Goal: Task Accomplishment & Management: Complete application form

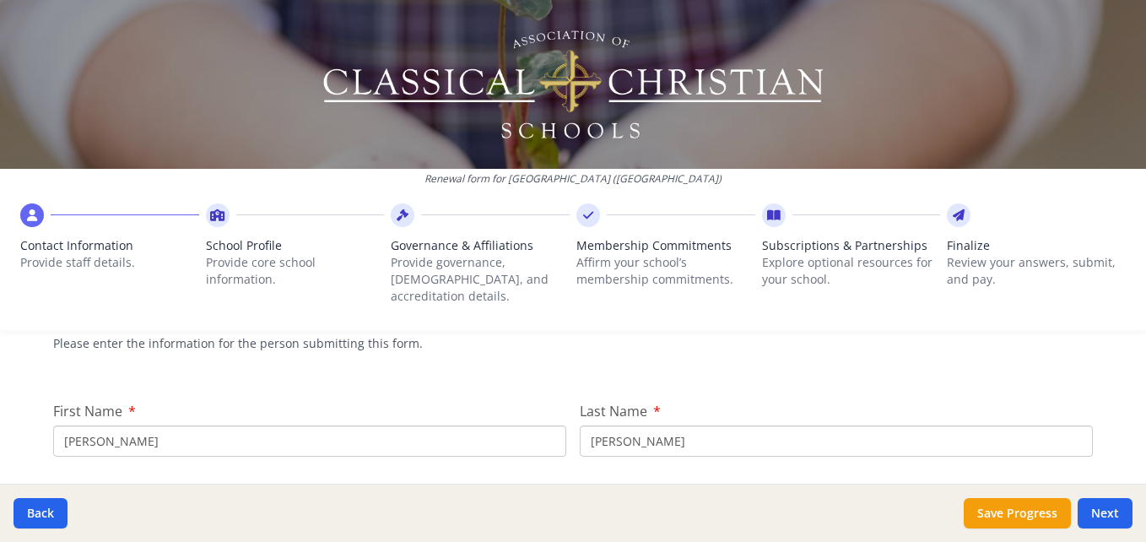
scroll to position [180, 0]
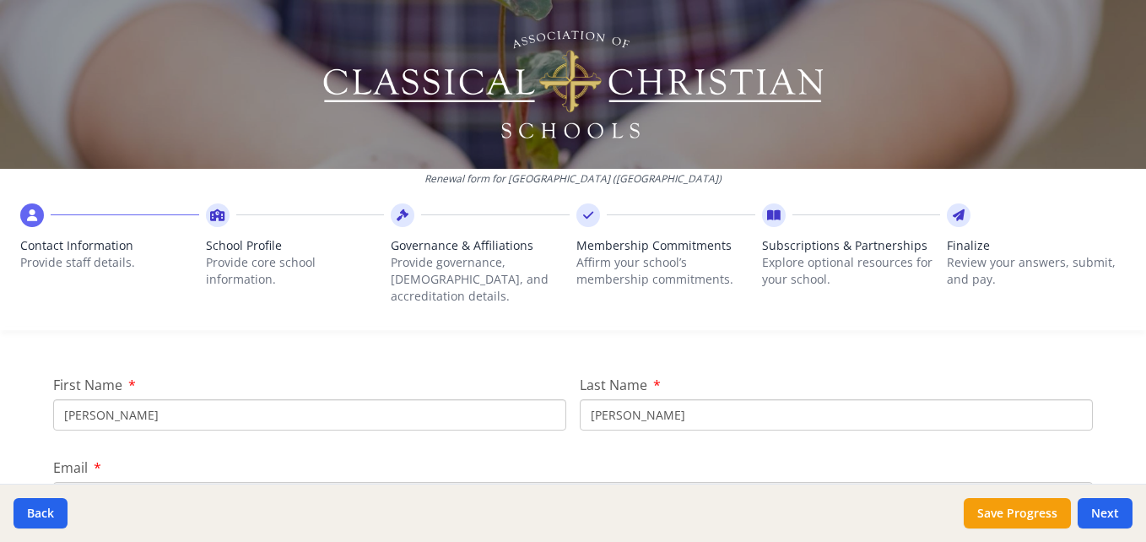
click at [192, 402] on input "[PERSON_NAME]" at bounding box center [309, 414] width 513 height 31
type input "S"
type input "[PERSON_NAME]"
click at [657, 399] on input "[PERSON_NAME]" at bounding box center [836, 414] width 513 height 31
type input "P"
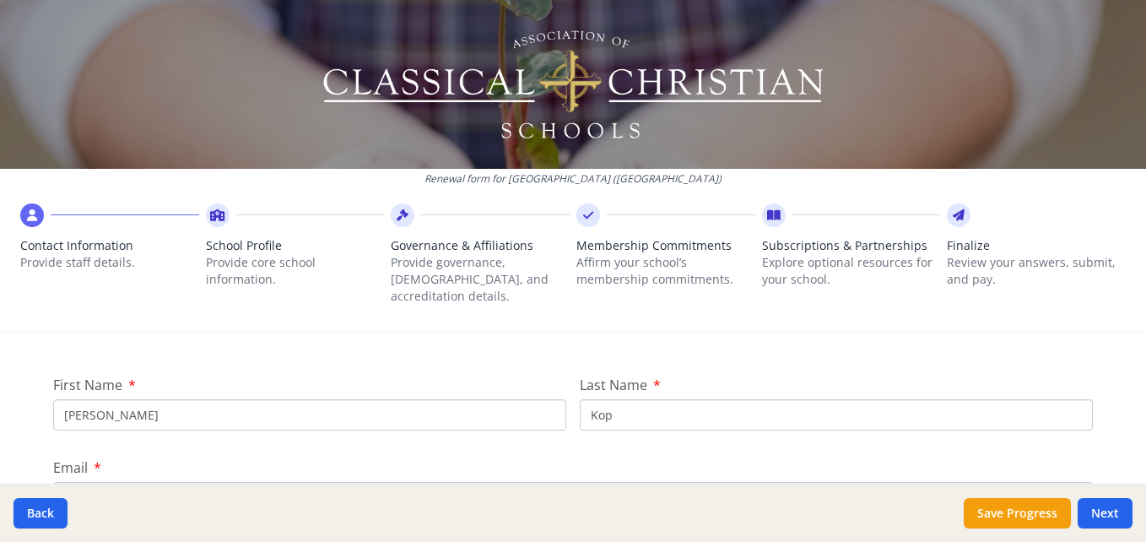
type input "Kopseng"
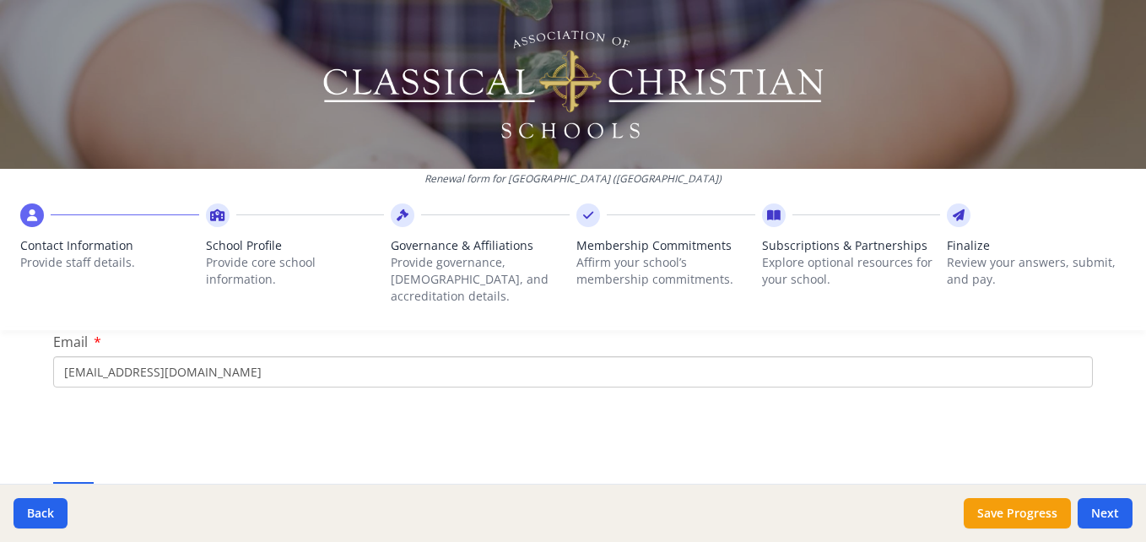
scroll to position [308, 0]
click at [229, 354] on input "[EMAIL_ADDRESS][DOMAIN_NAME]" at bounding box center [573, 369] width 1040 height 31
type input "c"
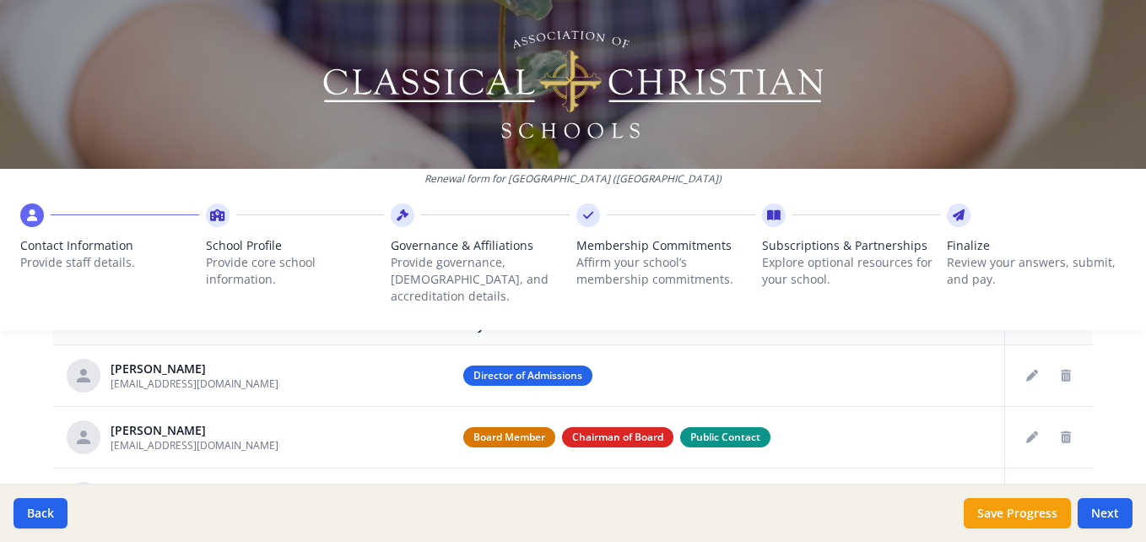
scroll to position [691, 0]
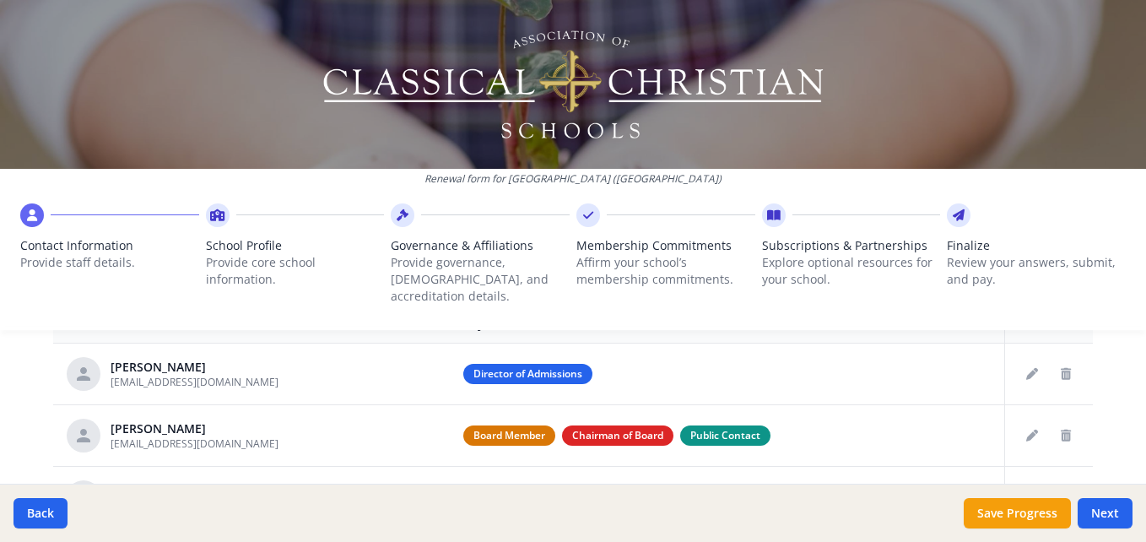
click at [207, 116] on div at bounding box center [573, 84] width 1146 height 169
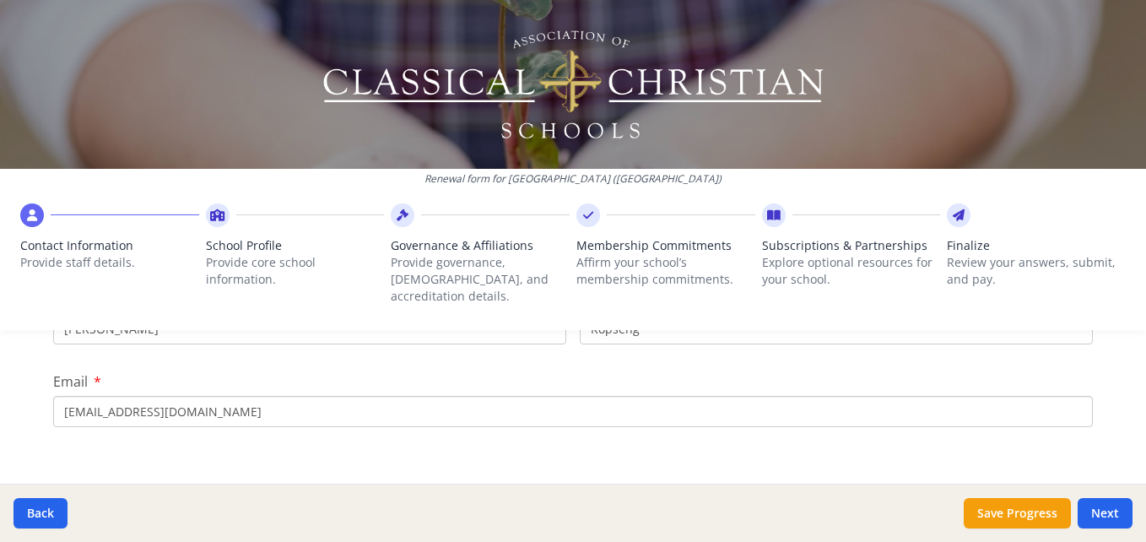
scroll to position [268, 0]
click at [67, 394] on input "[EMAIL_ADDRESS][DOMAIN_NAME]" at bounding box center [573, 409] width 1040 height 31
click at [103, 395] on input "[EMAIL_ADDRESS][DOMAIN_NAME]" at bounding box center [573, 409] width 1040 height 31
click at [111, 394] on input "[EMAIL_ADDRESS][DOMAIN_NAME]" at bounding box center [573, 409] width 1040 height 31
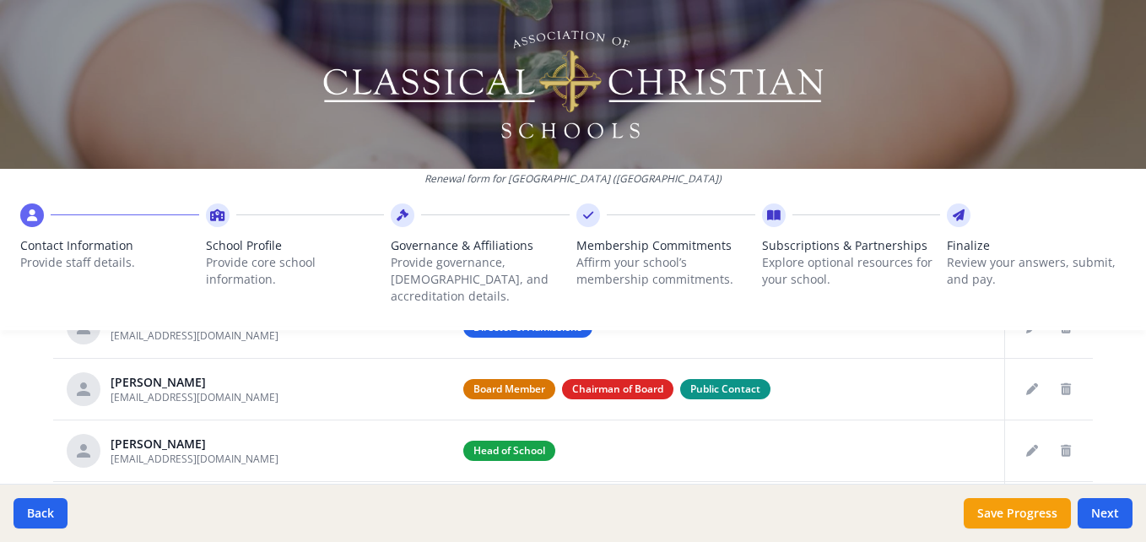
scroll to position [747, 0]
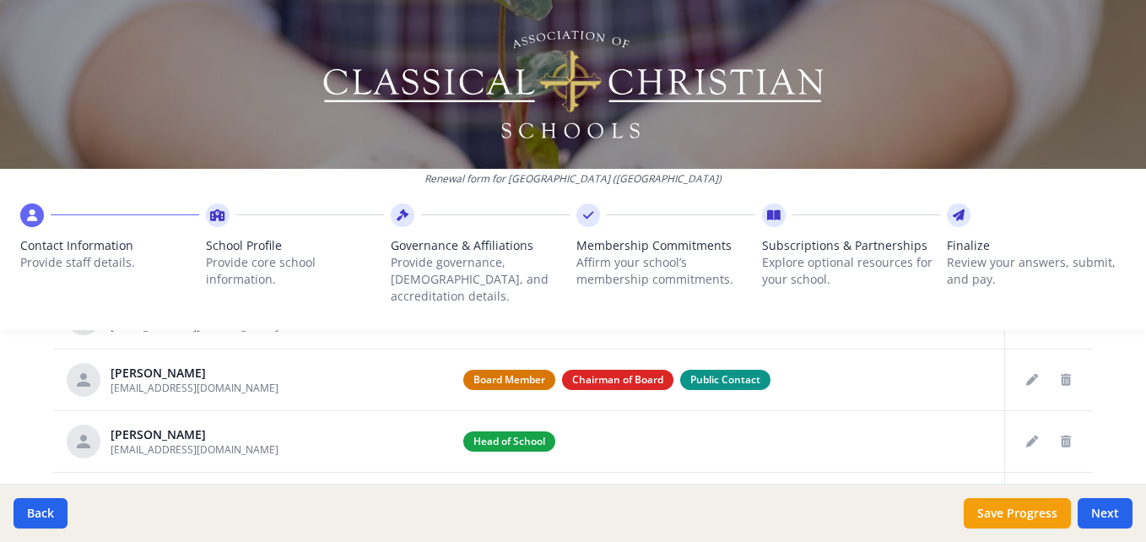
type input "[EMAIL_ADDRESS][DOMAIN_NAME]"
click at [1026, 374] on icon "Edit staff" at bounding box center [1032, 380] width 12 height 12
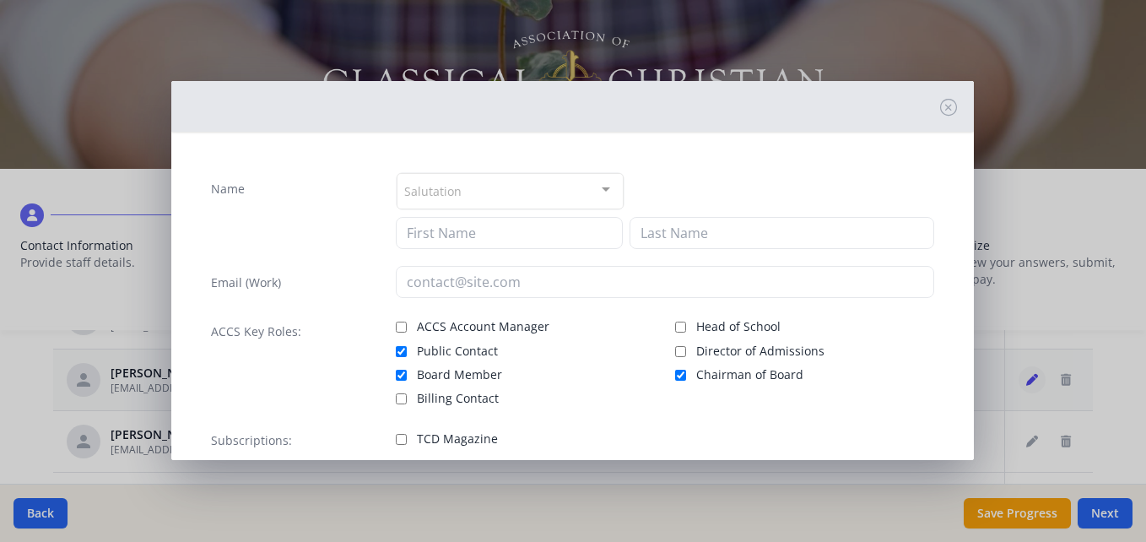
type input "[PERSON_NAME]"
type input "Kopseng"
type input "[EMAIL_ADDRESS][DOMAIN_NAME]"
checkbox input "true"
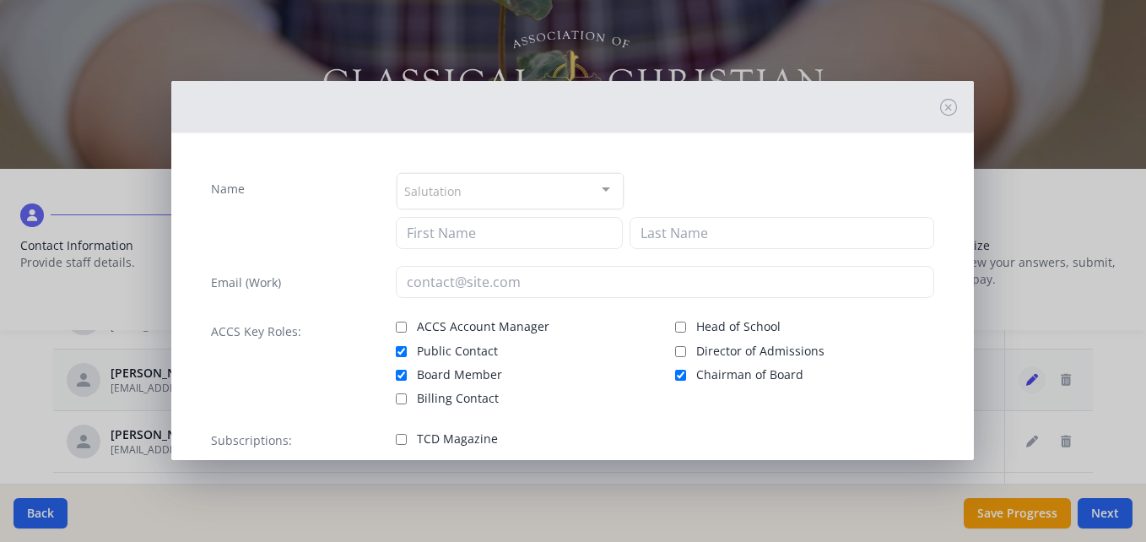
checkbox input "true"
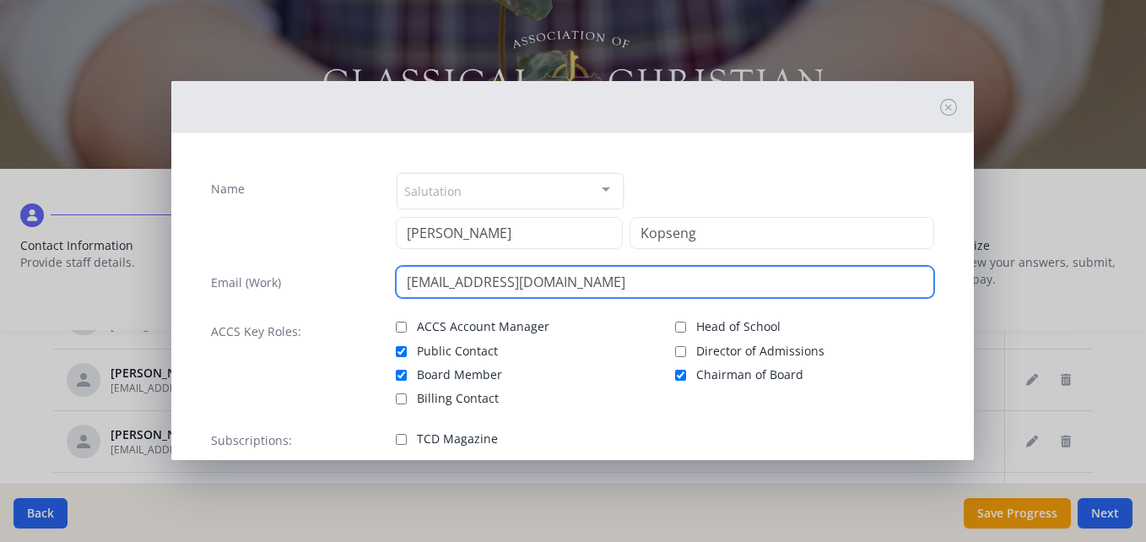
click at [570, 284] on input "[EMAIL_ADDRESS][DOMAIN_NAME]" at bounding box center [665, 282] width 538 height 32
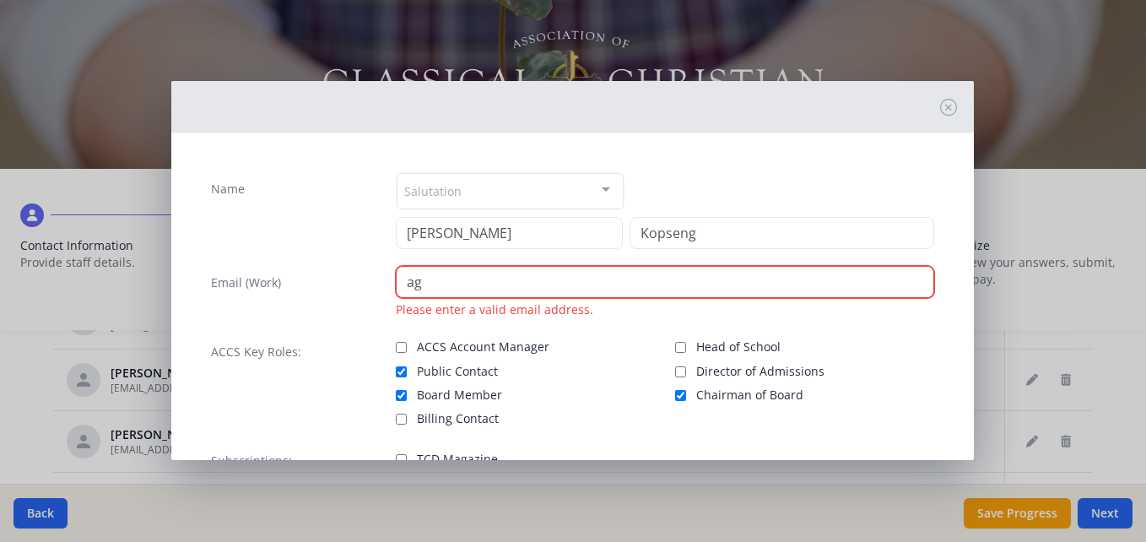
type input "a"
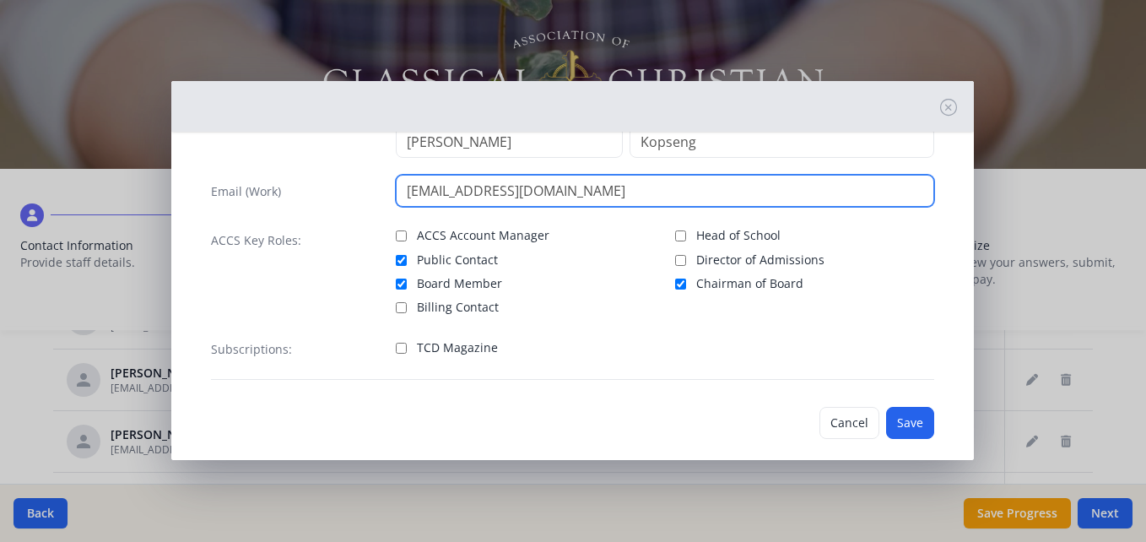
scroll to position [111, 0]
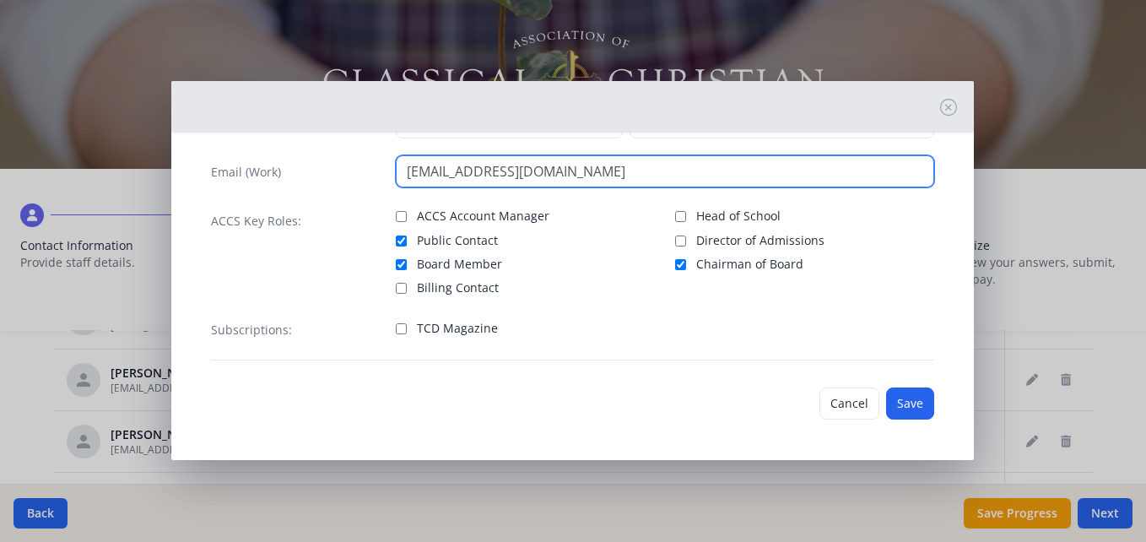
type input "[EMAIL_ADDRESS][DOMAIN_NAME]"
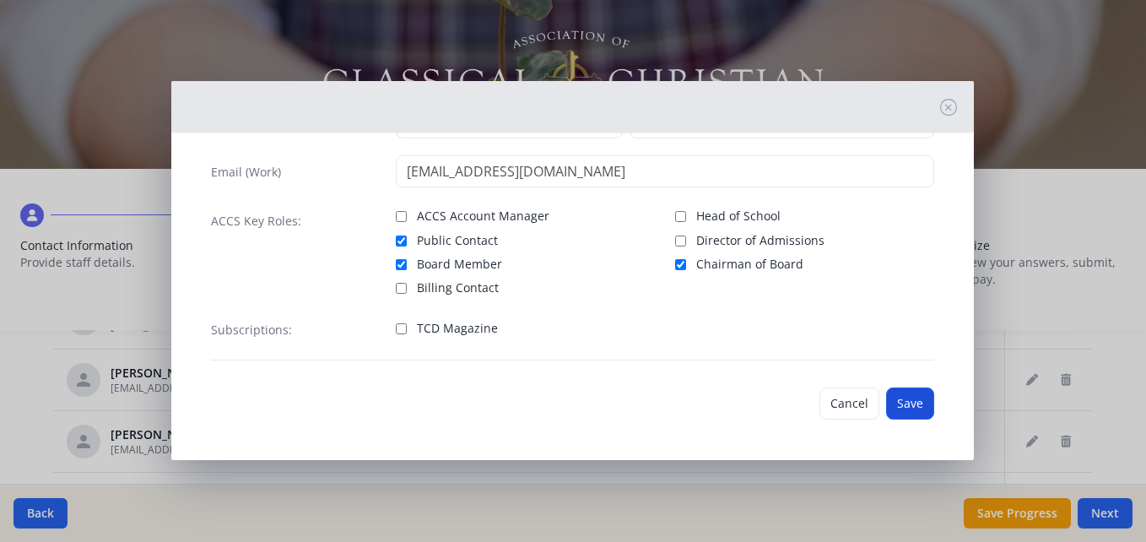
click at [892, 400] on button "Save" at bounding box center [910, 403] width 48 height 32
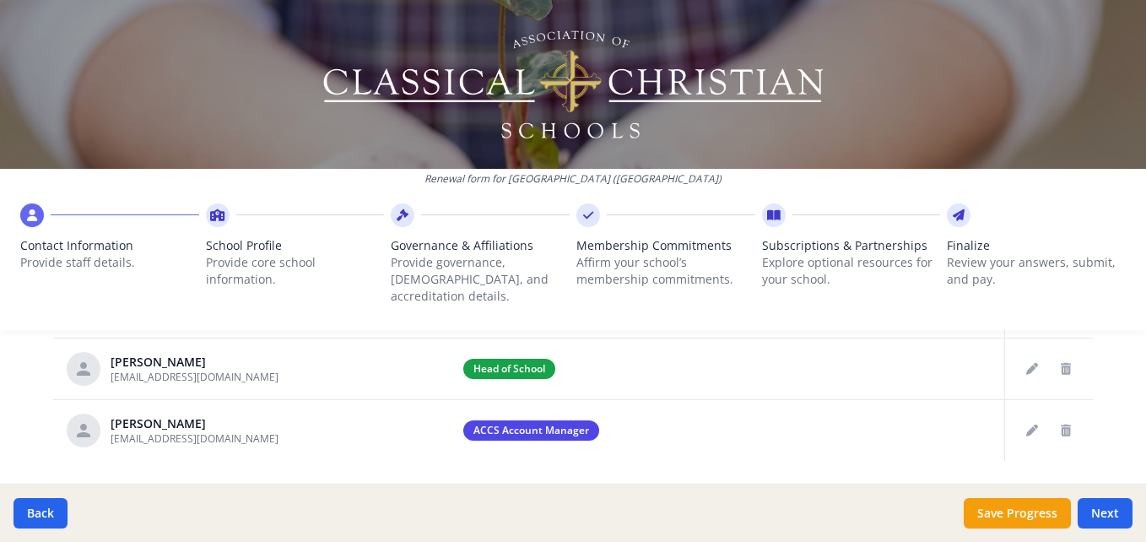
scroll to position [851, 0]
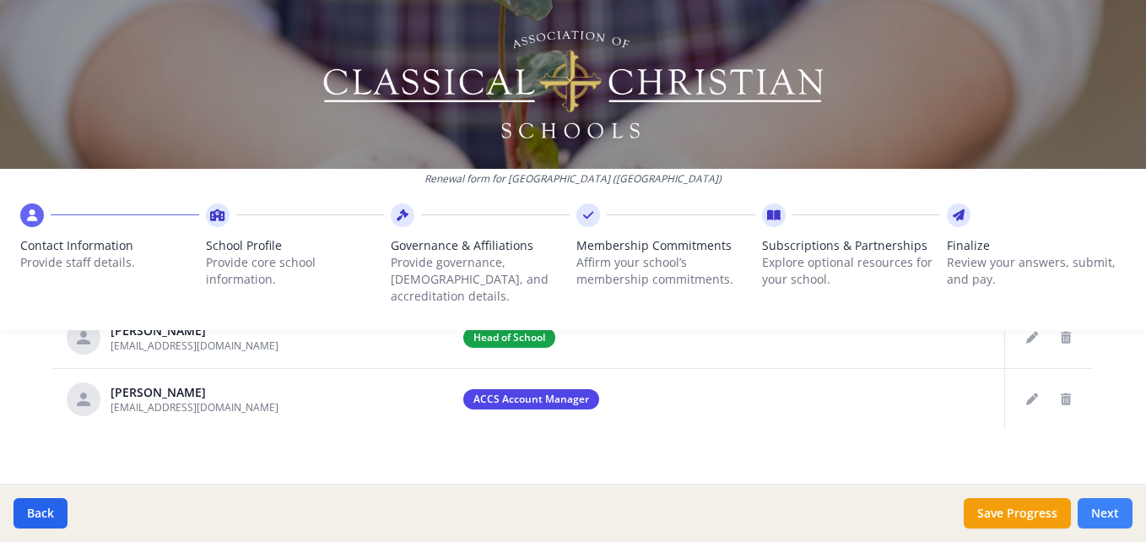
click at [1106, 512] on button "Next" at bounding box center [1105, 513] width 55 height 30
type input "[PHONE_NUMBER]"
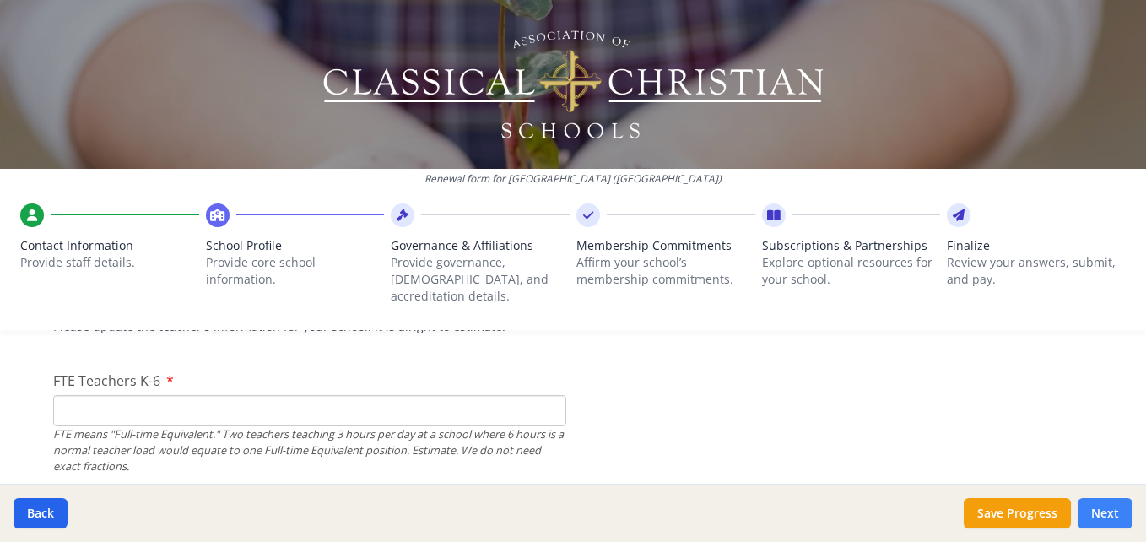
scroll to position [1044, 0]
click at [68, 402] on input "FTE Teachers K-6" at bounding box center [309, 412] width 513 height 31
click at [545, 397] on input "1" at bounding box center [309, 412] width 513 height 31
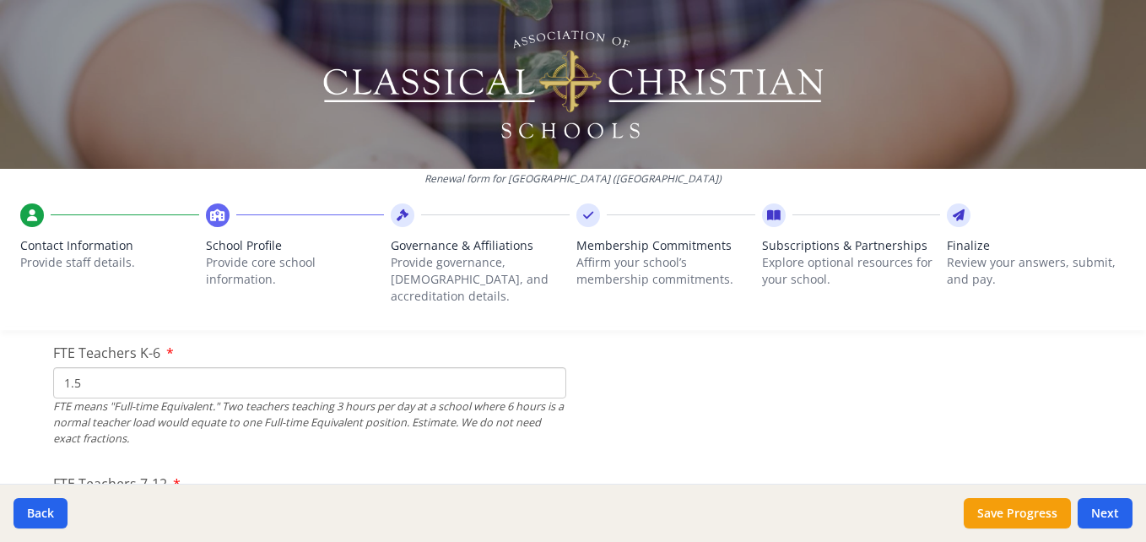
scroll to position [1056, 0]
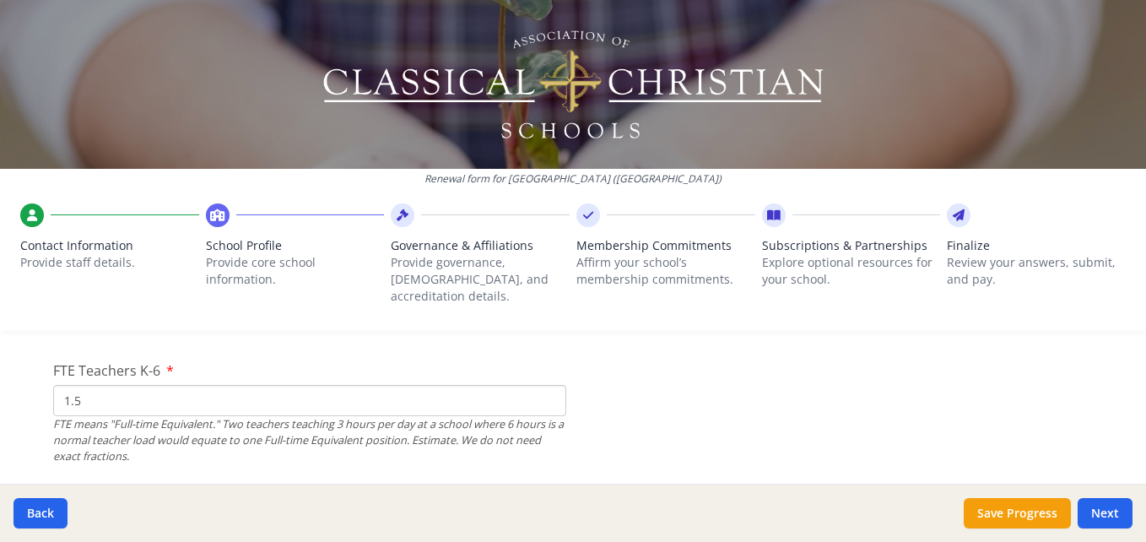
type input "1"
type input "2"
click at [68, 381] on input "FTE Teachers 7-12" at bounding box center [309, 396] width 513 height 31
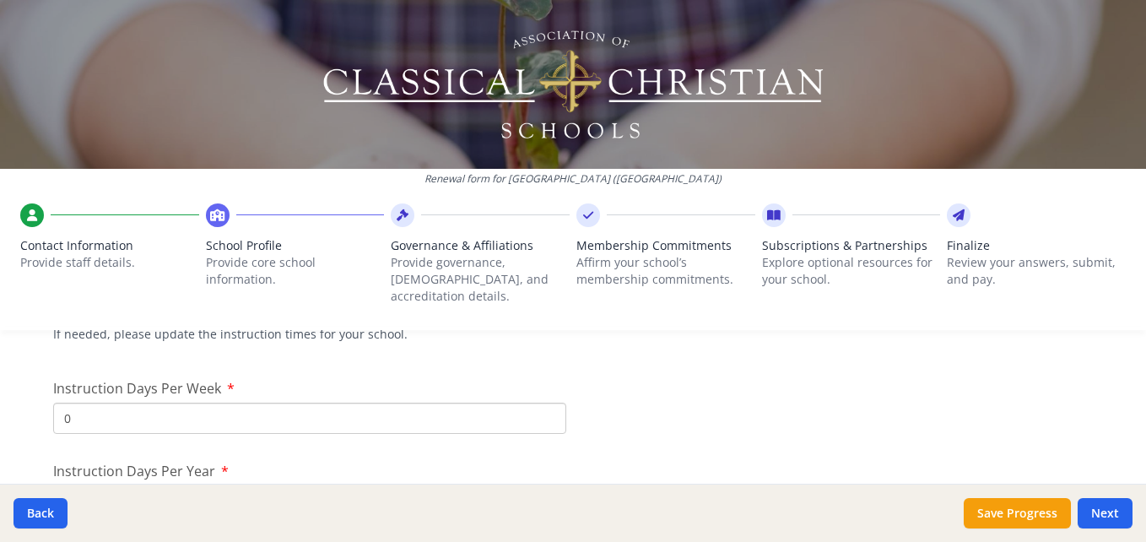
scroll to position [1418, 0]
type input "0"
click at [68, 403] on input "0" at bounding box center [309, 417] width 513 height 31
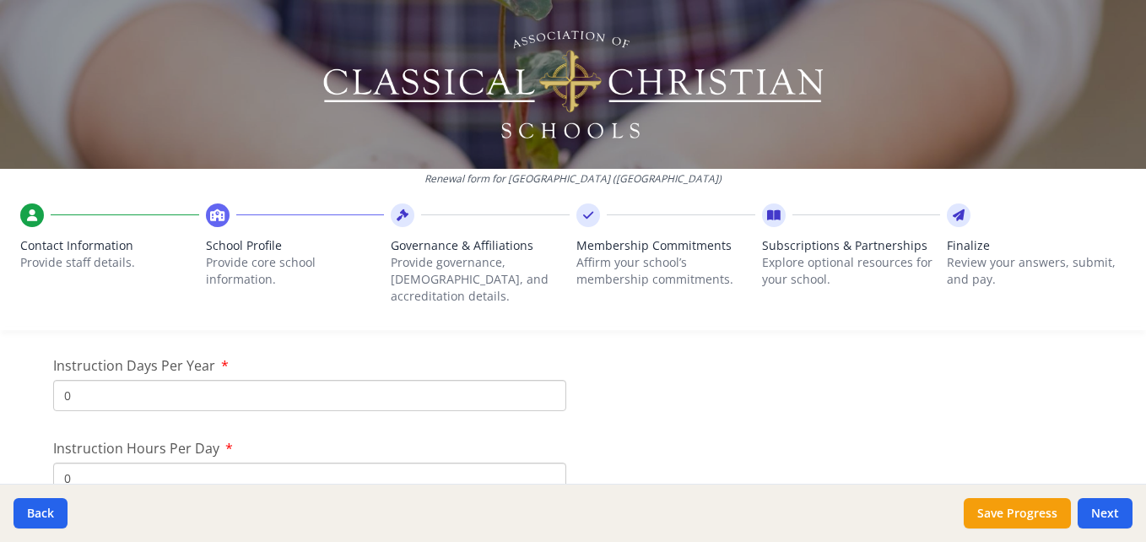
scroll to position [1527, 0]
type input "5"
click at [74, 376] on input "0" at bounding box center [309, 391] width 513 height 31
click at [543, 386] on input "176" at bounding box center [309, 401] width 513 height 31
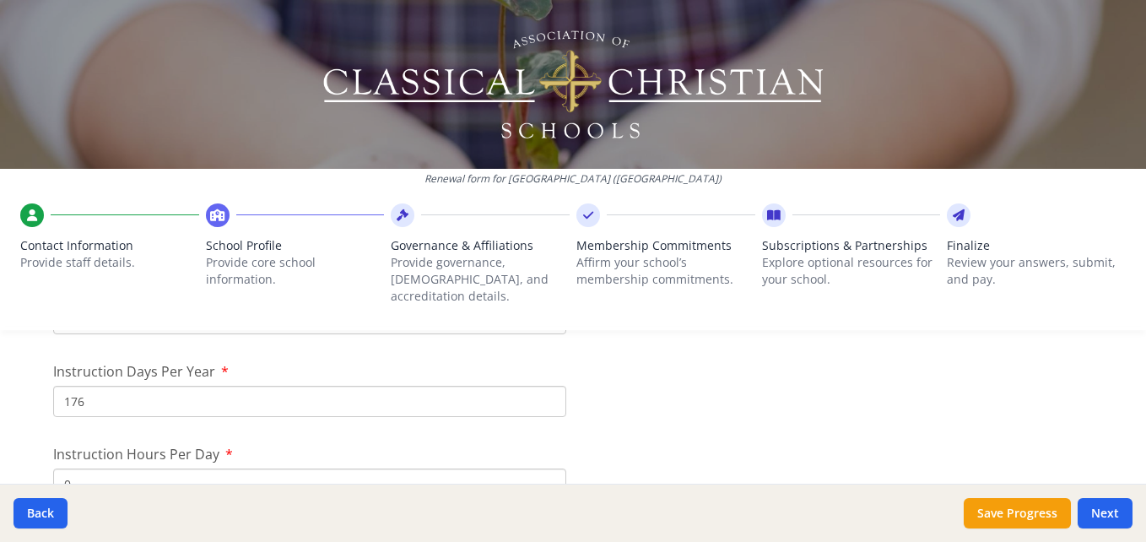
type input "175"
click at [542, 389] on input "175" at bounding box center [309, 401] width 513 height 31
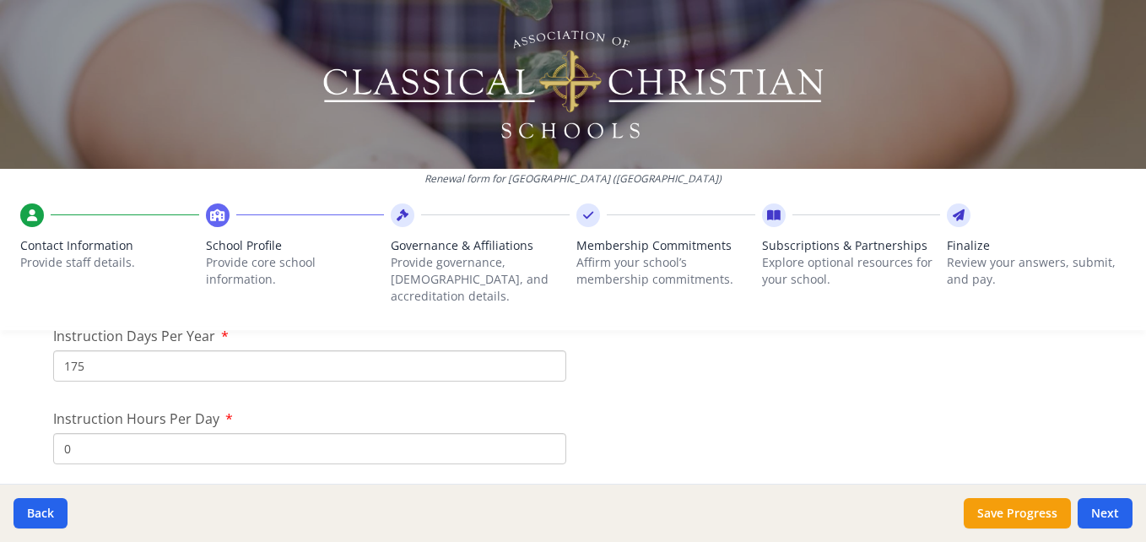
scroll to position [1572, 0]
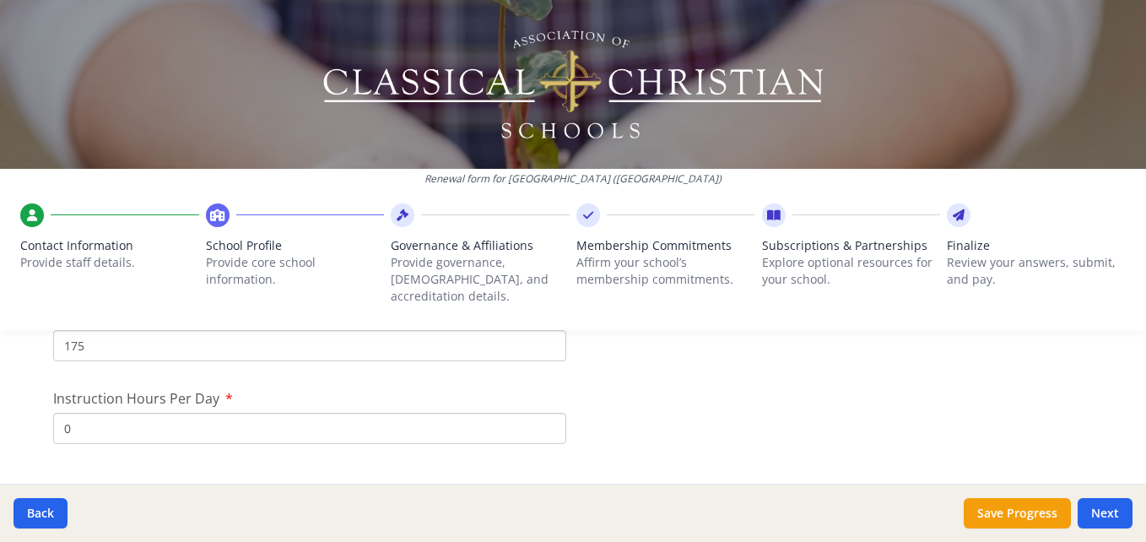
click at [89, 419] on input "0" at bounding box center [309, 428] width 513 height 31
click at [548, 414] on input "Instruction Hours Per Day" at bounding box center [309, 428] width 513 height 31
type input "0"
click at [544, 416] on input "0" at bounding box center [309, 428] width 513 height 31
click at [76, 413] on input "0" at bounding box center [309, 428] width 513 height 31
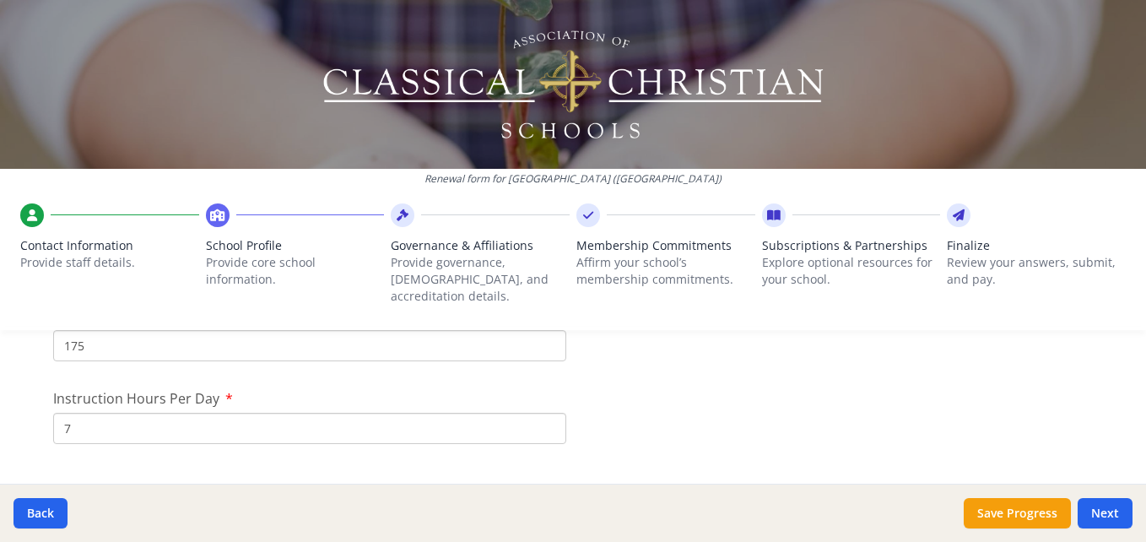
type input "7"
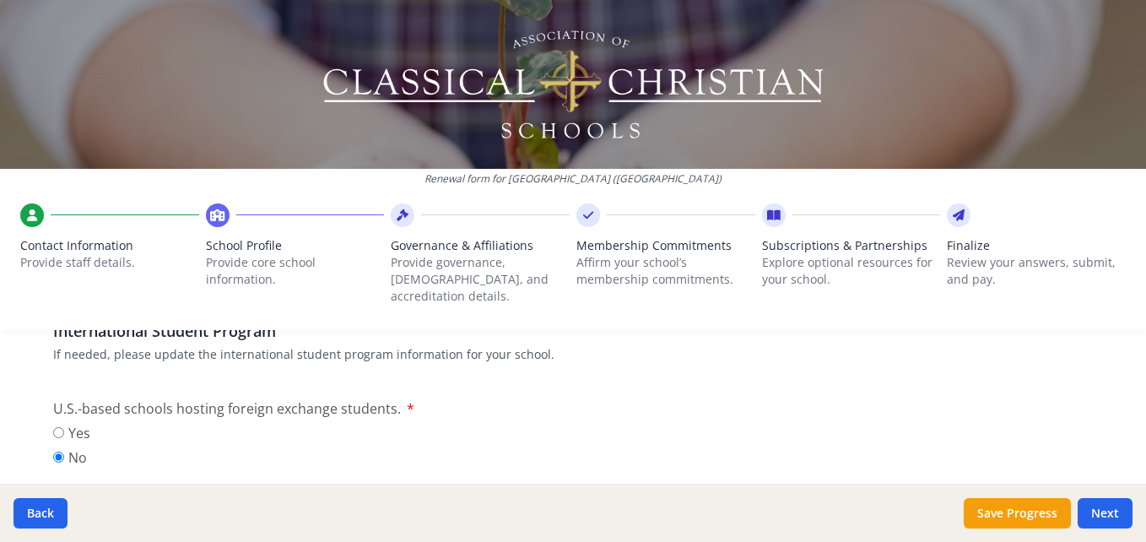
scroll to position [1763, 0]
click at [119, 90] on div at bounding box center [573, 84] width 1146 height 169
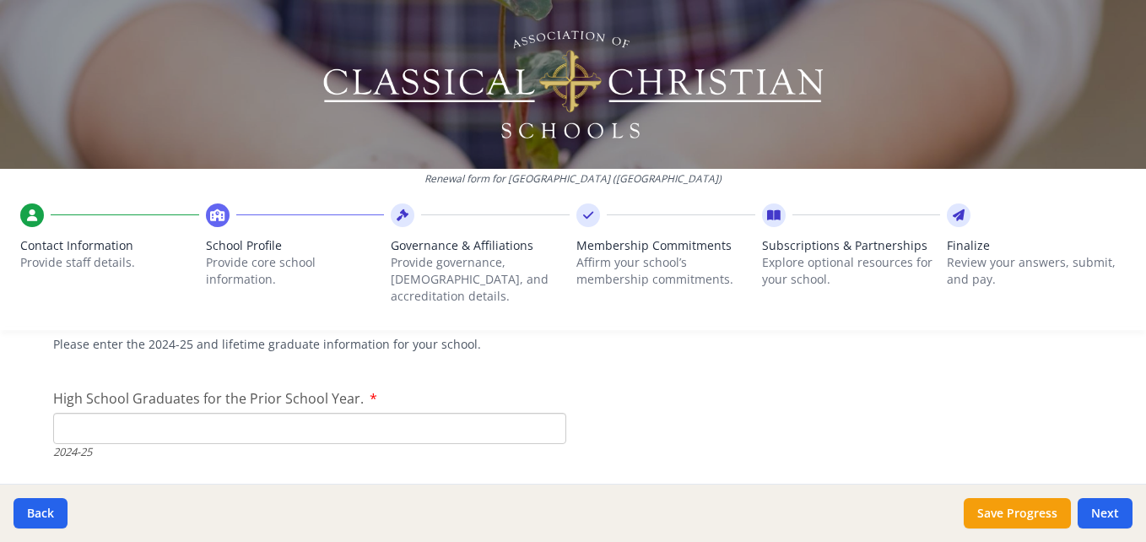
scroll to position [2423, 0]
click at [63, 414] on input "High School Graduates for the Prior School Year." at bounding box center [309, 427] width 513 height 31
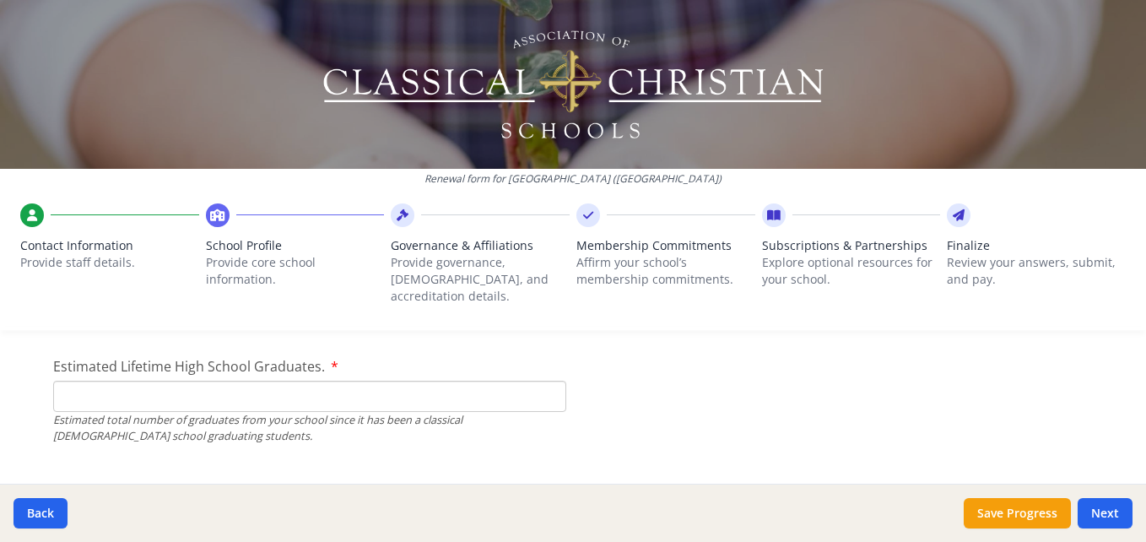
scroll to position [2558, 0]
type input "0"
click at [62, 379] on input "Estimated Lifetime High School Graduates." at bounding box center [309, 391] width 513 height 31
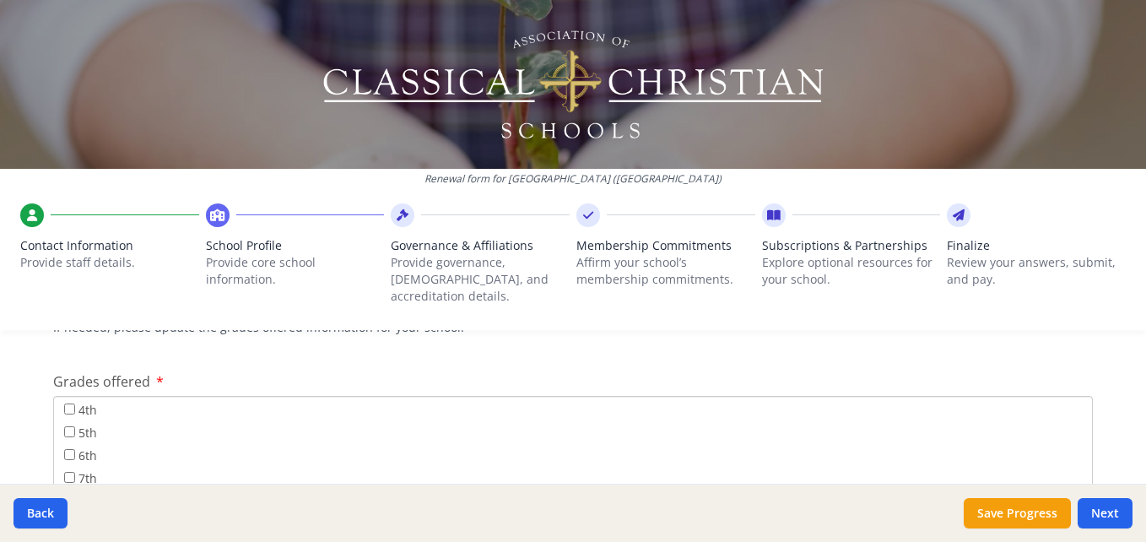
scroll to position [113, 0]
type input "0"
click at [64, 406] on input "4th" at bounding box center [69, 411] width 11 height 11
checkbox input "true"
click at [67, 429] on input "5th" at bounding box center [69, 434] width 11 height 11
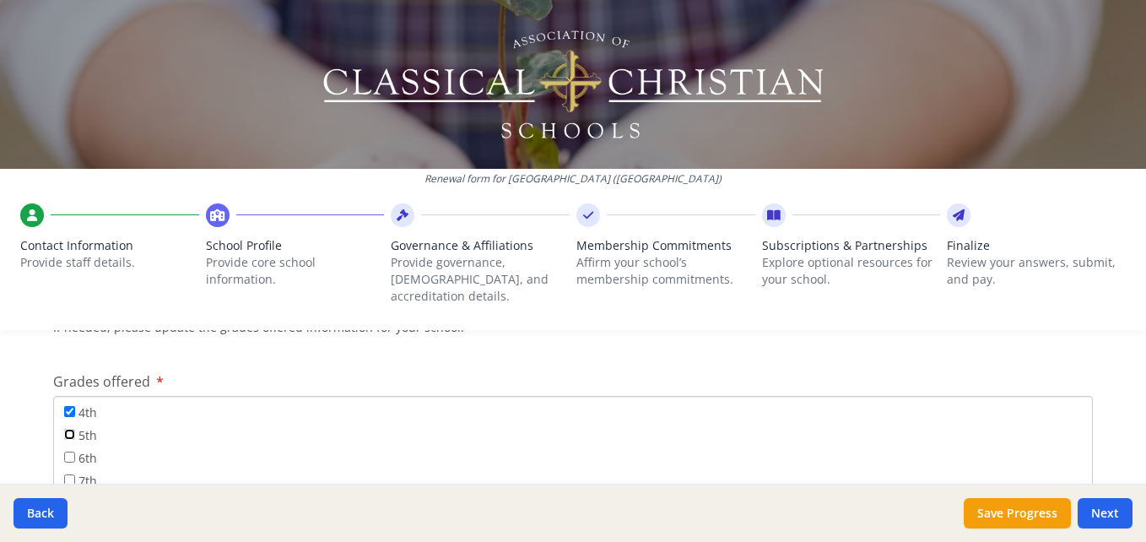
checkbox input "true"
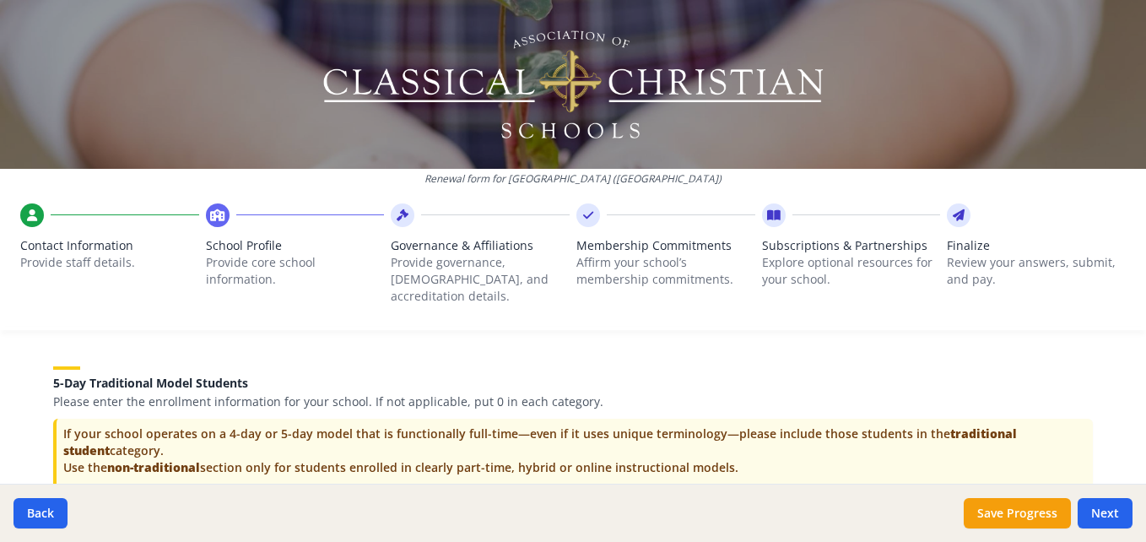
scroll to position [3357, 0]
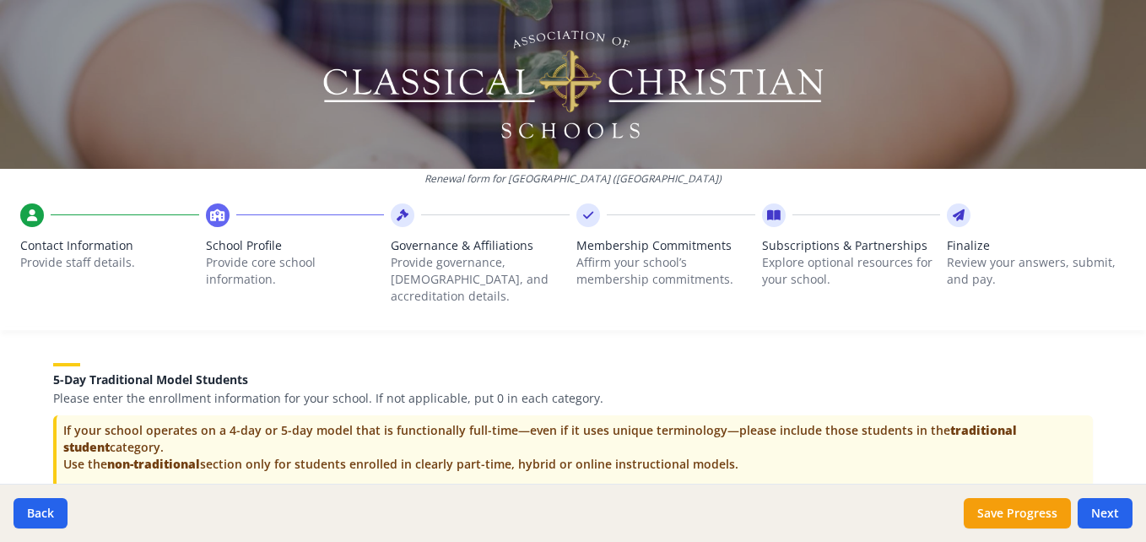
click at [34, 327] on div at bounding box center [573, 328] width 1146 height 3
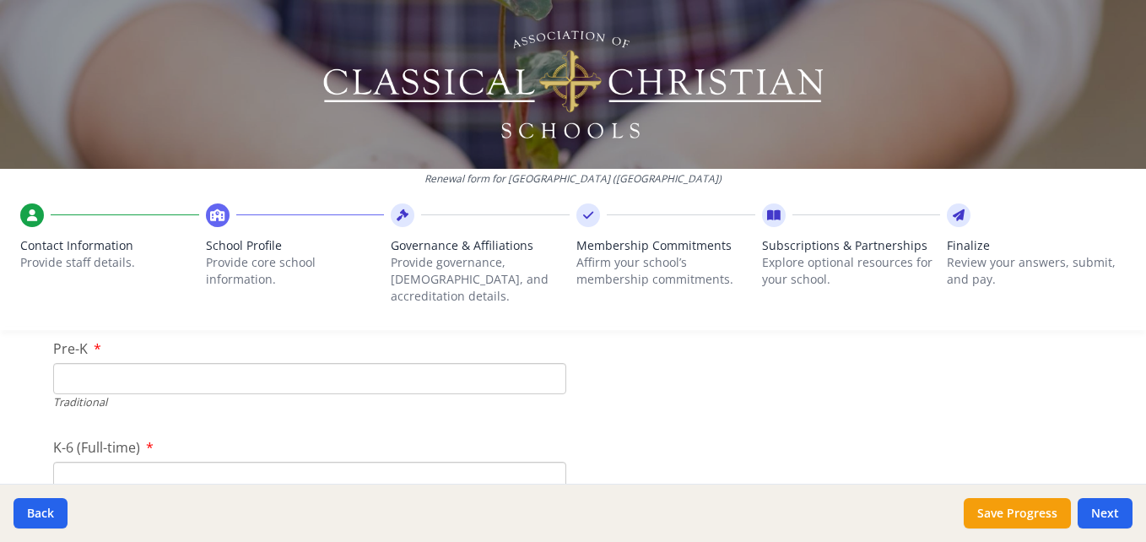
scroll to position [3567, 0]
click at [53, 343] on input "Pre-K" at bounding box center [309, 358] width 513 height 31
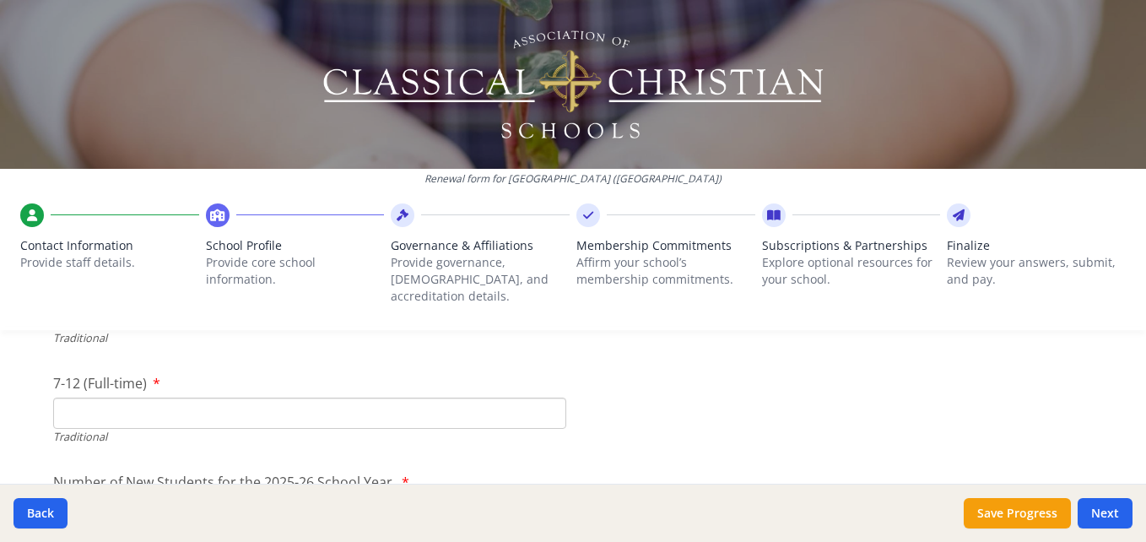
type input "0"
click at [67, 398] on input "7-12 (Full-time)" at bounding box center [309, 413] width 513 height 31
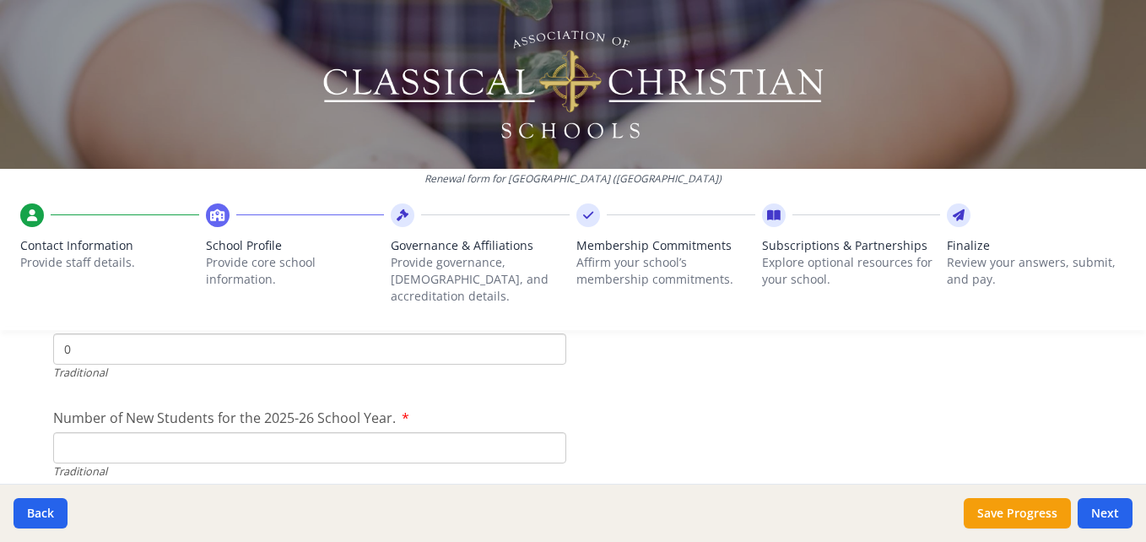
scroll to position [3778, 0]
type input "0"
click at [65, 431] on input "Number of New Students for the 2025-26 School Year." at bounding box center [309, 443] width 513 height 31
click at [62, 435] on input "K-6 (Full-time)" at bounding box center [309, 450] width 513 height 31
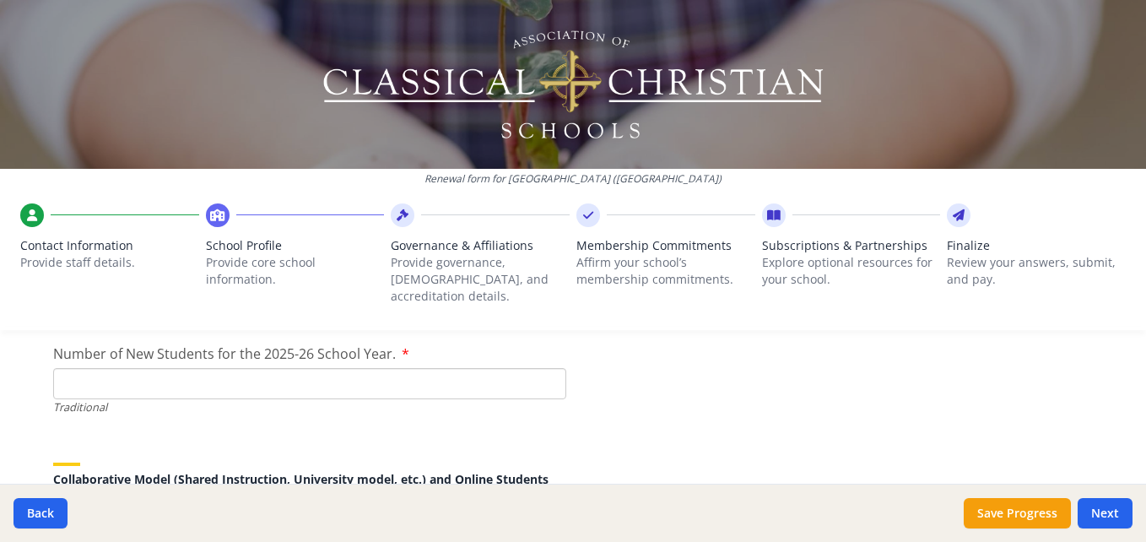
scroll to position [3851, 0]
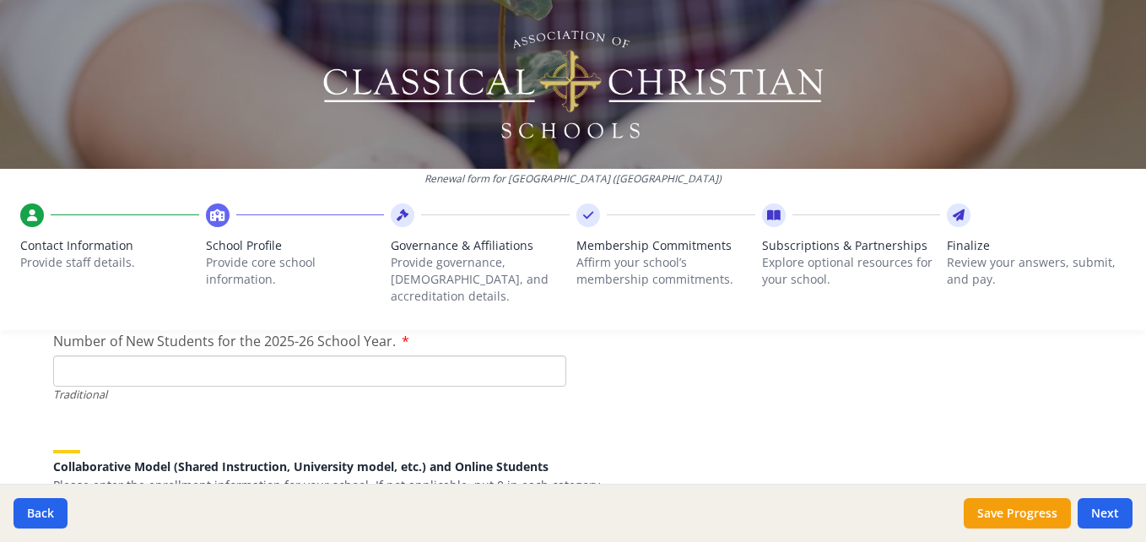
type input "5"
click at [63, 355] on input "Number of New Students for the 2025-26 School Year." at bounding box center [309, 370] width 513 height 31
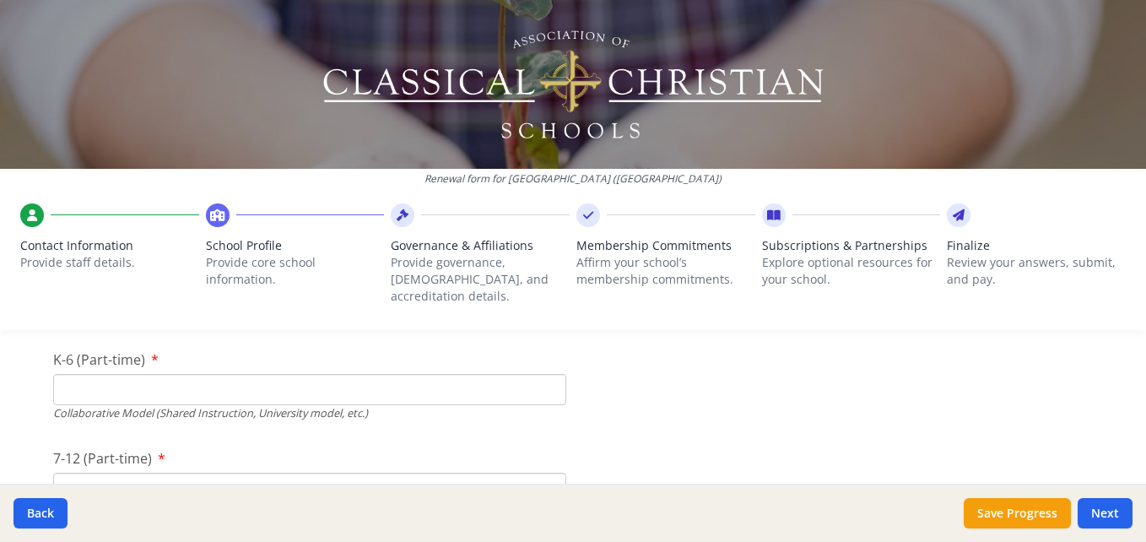
scroll to position [4032, 0]
type input "5"
click at [68, 374] on input "K-6 (Part-time)" at bounding box center [309, 387] width 513 height 31
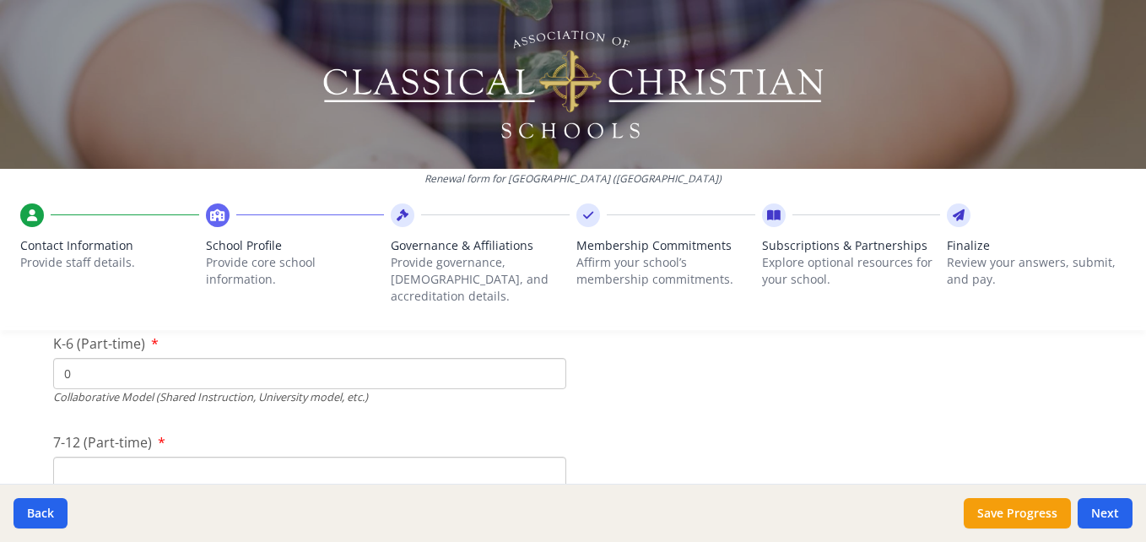
scroll to position [4049, 0]
type input "0"
click at [67, 456] on input "7-12 (Part-time)" at bounding box center [309, 469] width 513 height 31
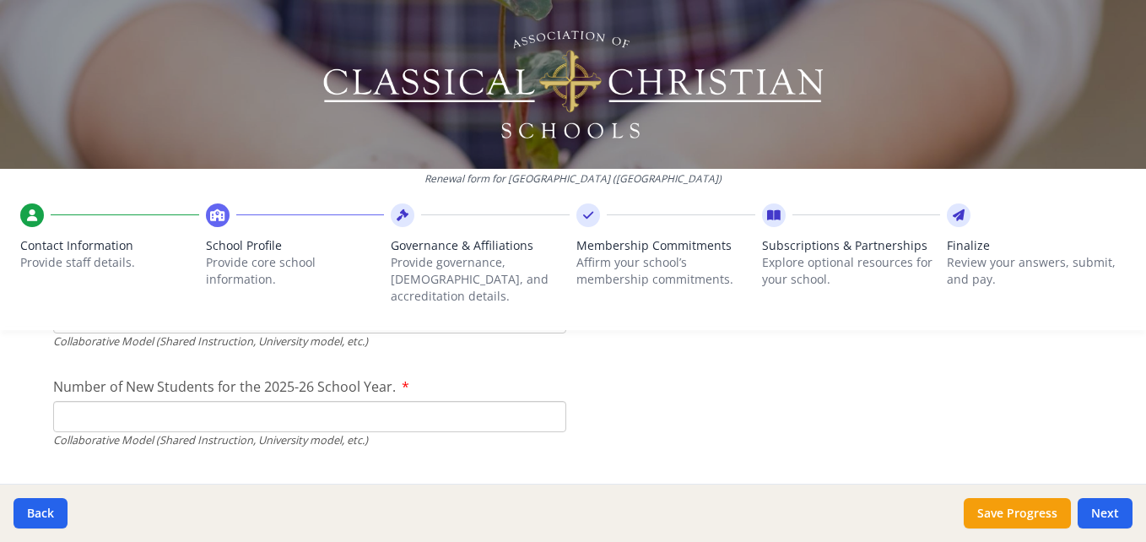
scroll to position [4203, 0]
type input "0"
click at [67, 35] on input "Number of New Students for the 2025-26 School Year." at bounding box center [309, 18] width 513 height 31
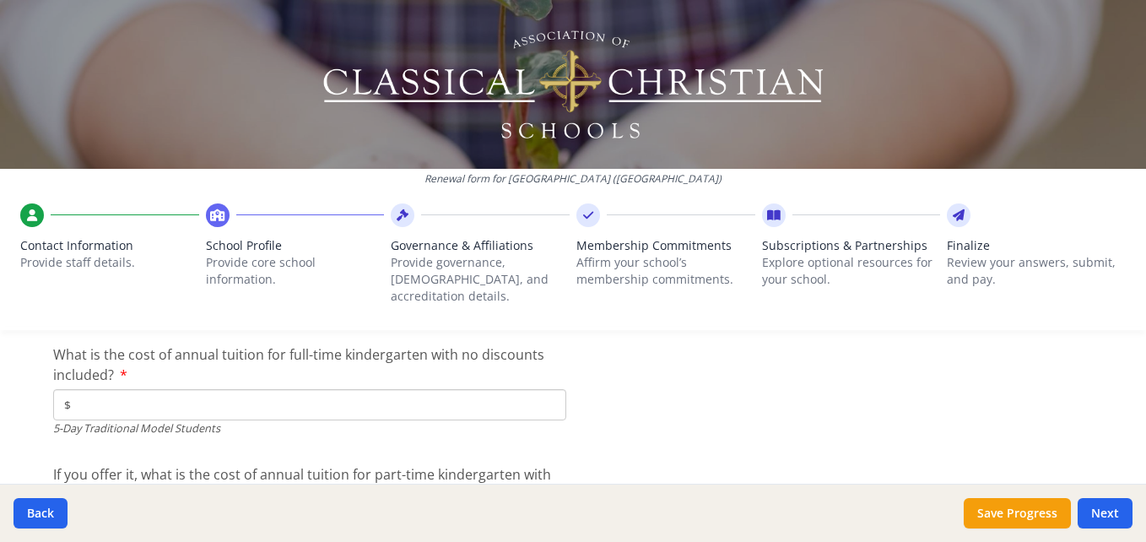
scroll to position [4449, 0]
type input "0"
click at [84, 388] on input "$" at bounding box center [309, 403] width 513 height 31
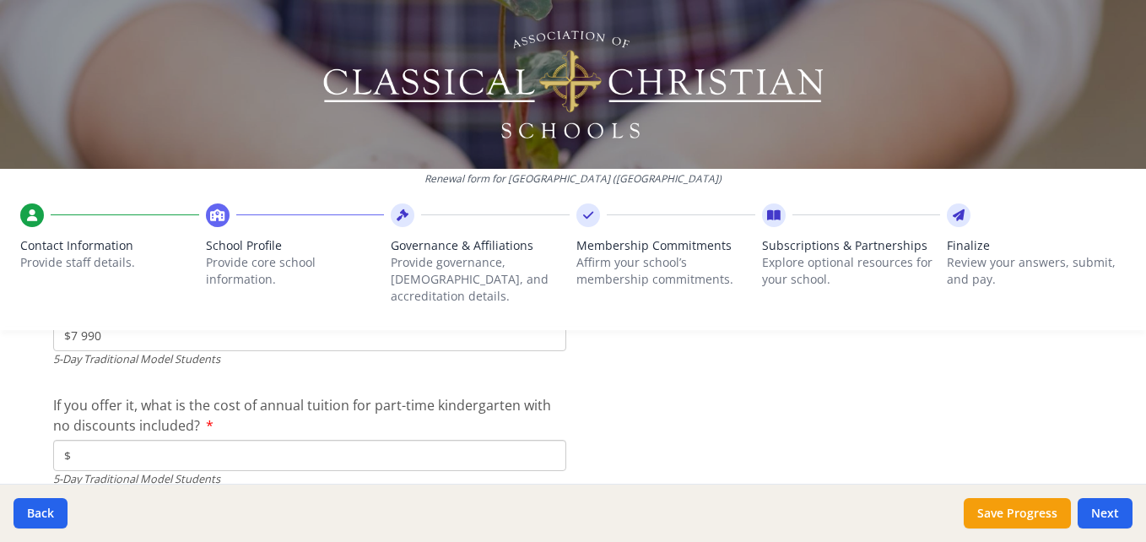
scroll to position [4519, 0]
type input "$7 990"
click at [84, 439] on input "$" at bounding box center [309, 454] width 513 height 31
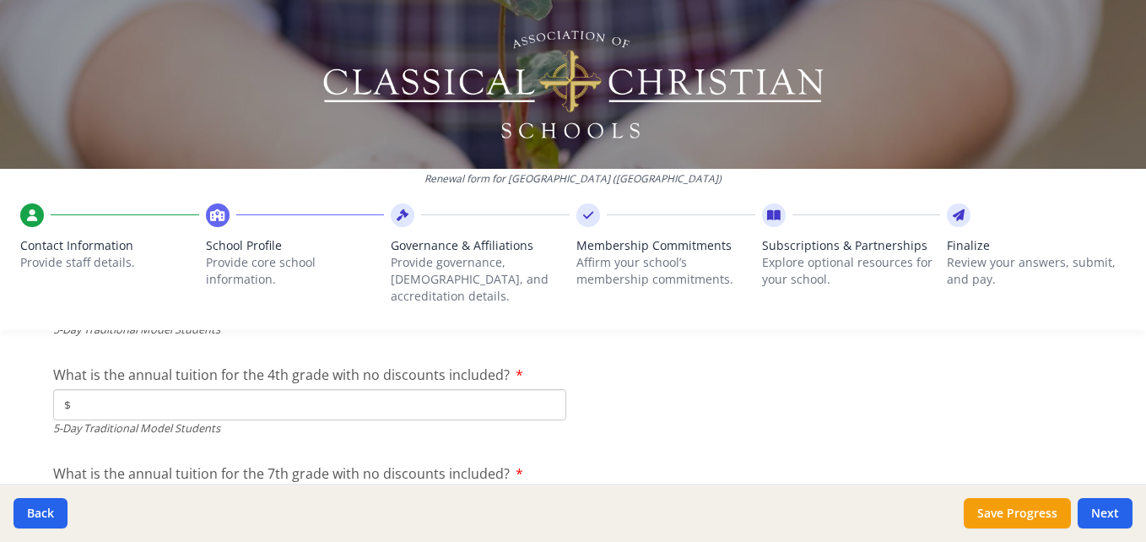
scroll to position [4670, 0]
type input "$4 794"
click at [78, 387] on input "$" at bounding box center [309, 402] width 513 height 31
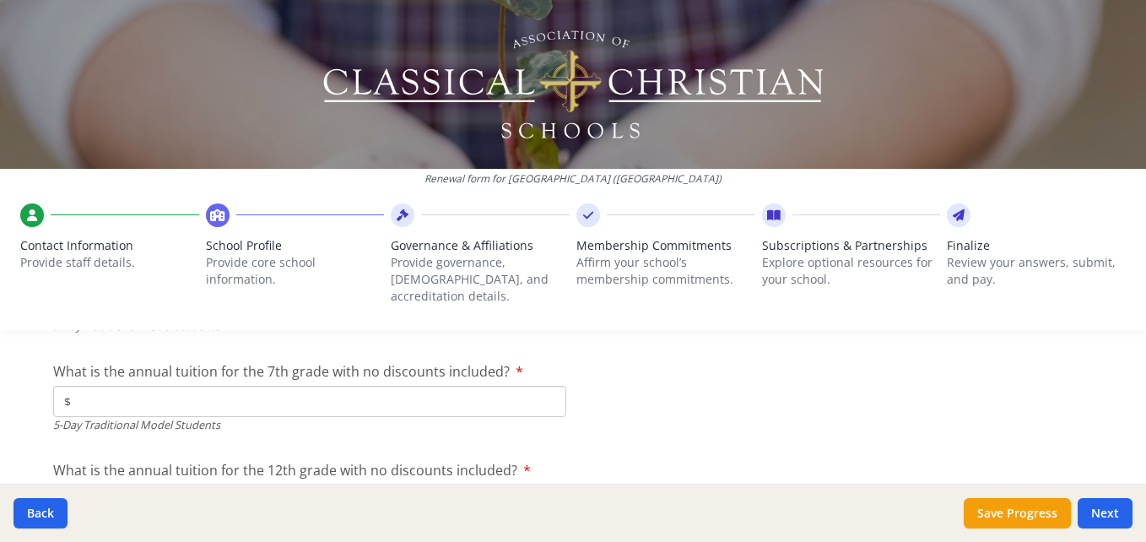
scroll to position [4776, 0]
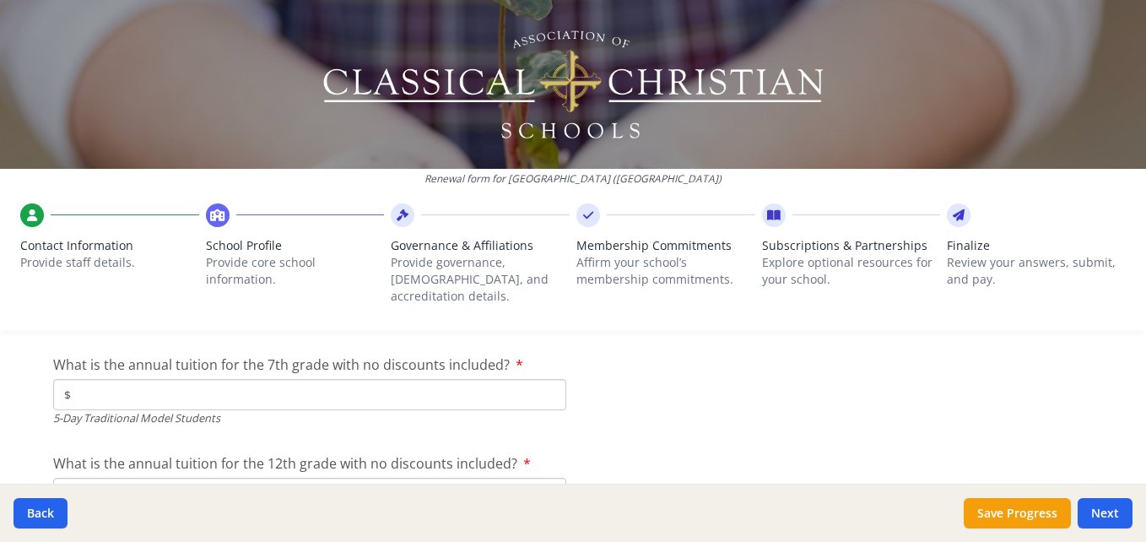
type input "$7 990"
click at [89, 382] on input "$" at bounding box center [309, 394] width 513 height 31
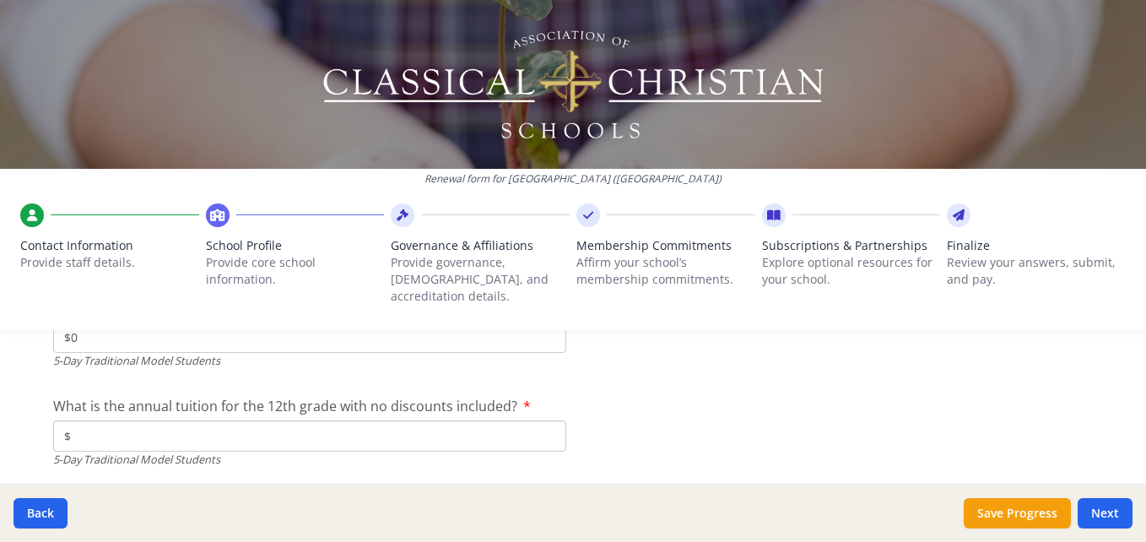
scroll to position [4834, 0]
type input "$0"
click at [81, 419] on input "$" at bounding box center [309, 434] width 513 height 31
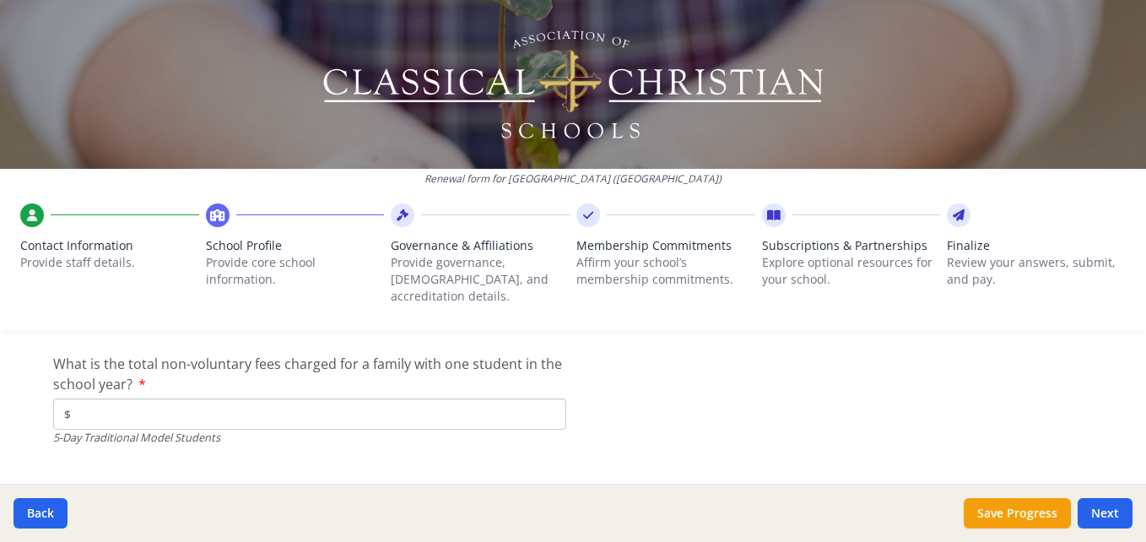
scroll to position [4980, 0]
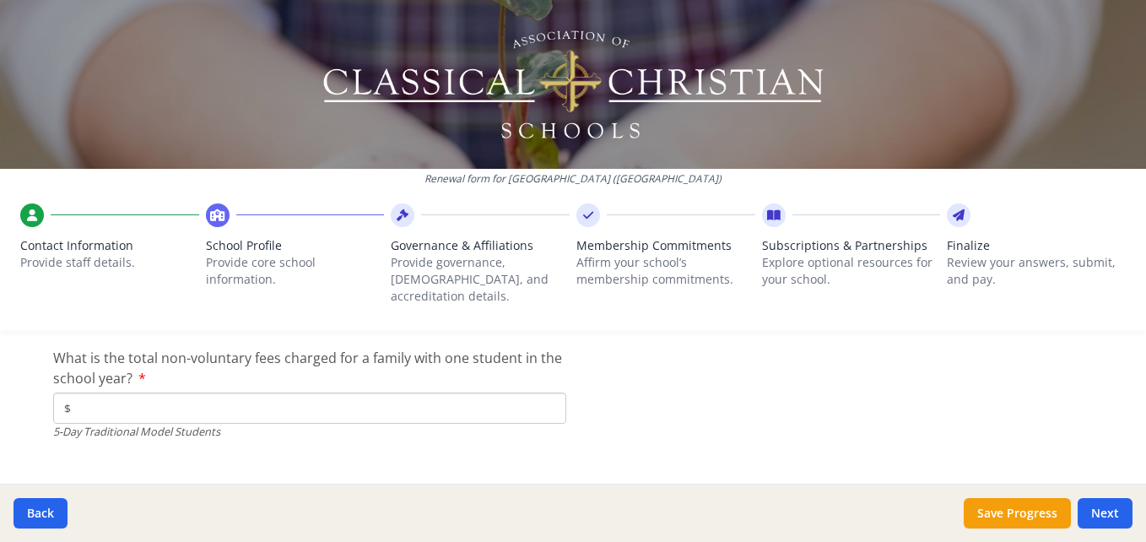
type input "$0"
click at [92, 396] on input "$" at bounding box center [309, 407] width 513 height 31
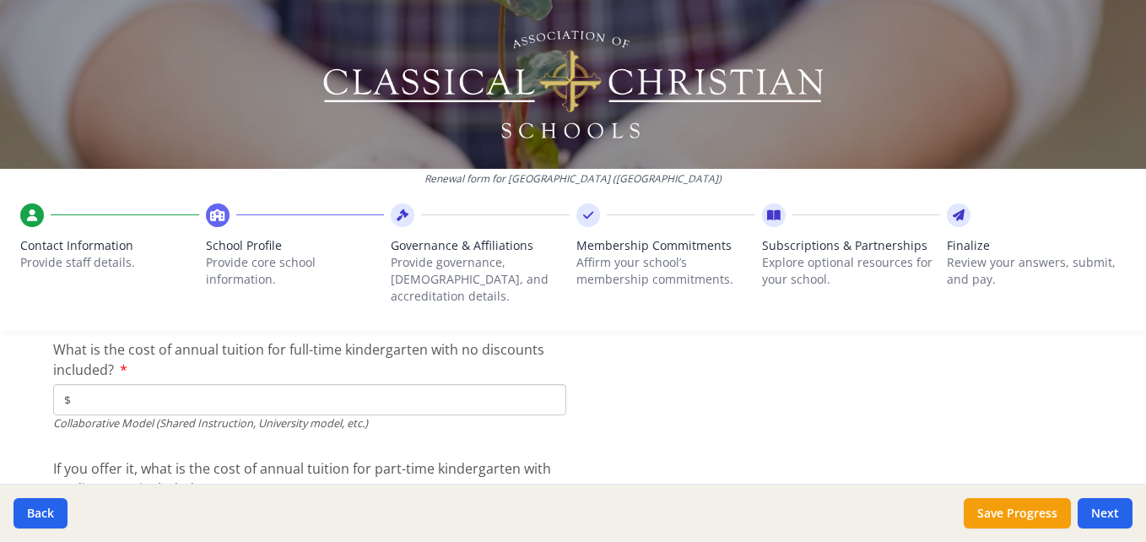
scroll to position [5229, 0]
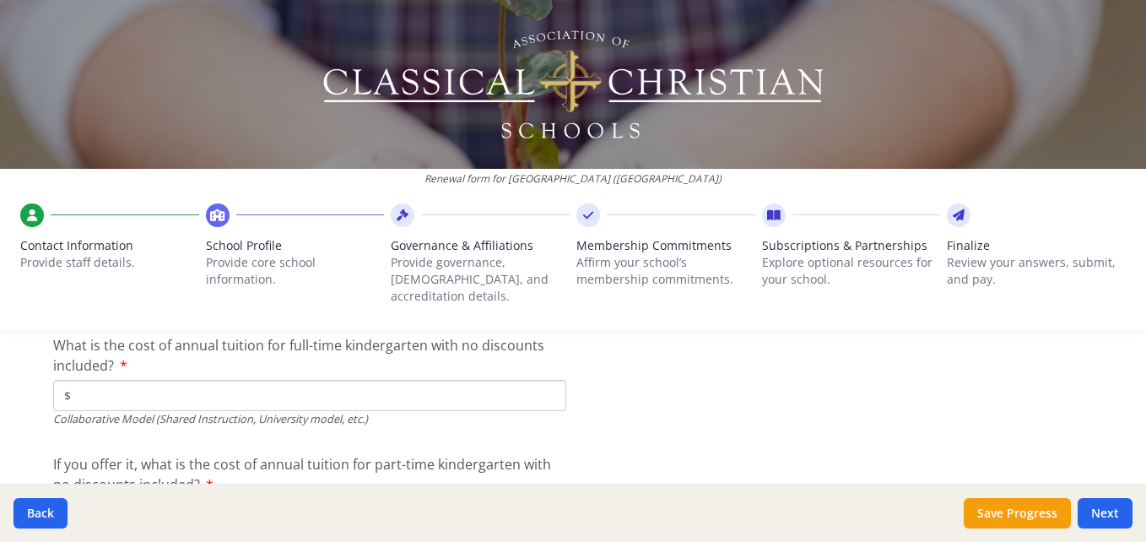
type input "$0"
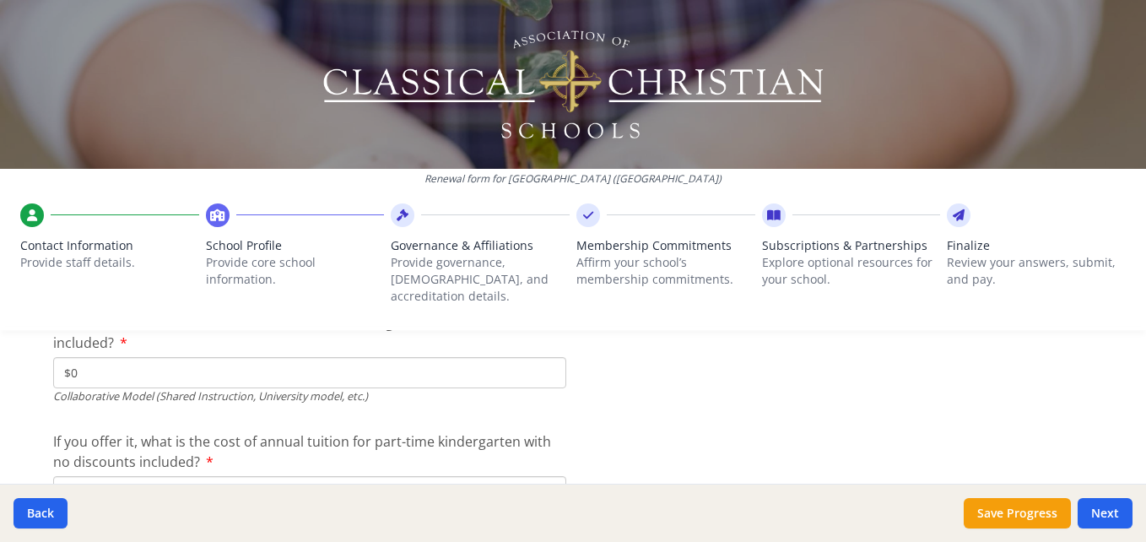
scroll to position [5313, 0]
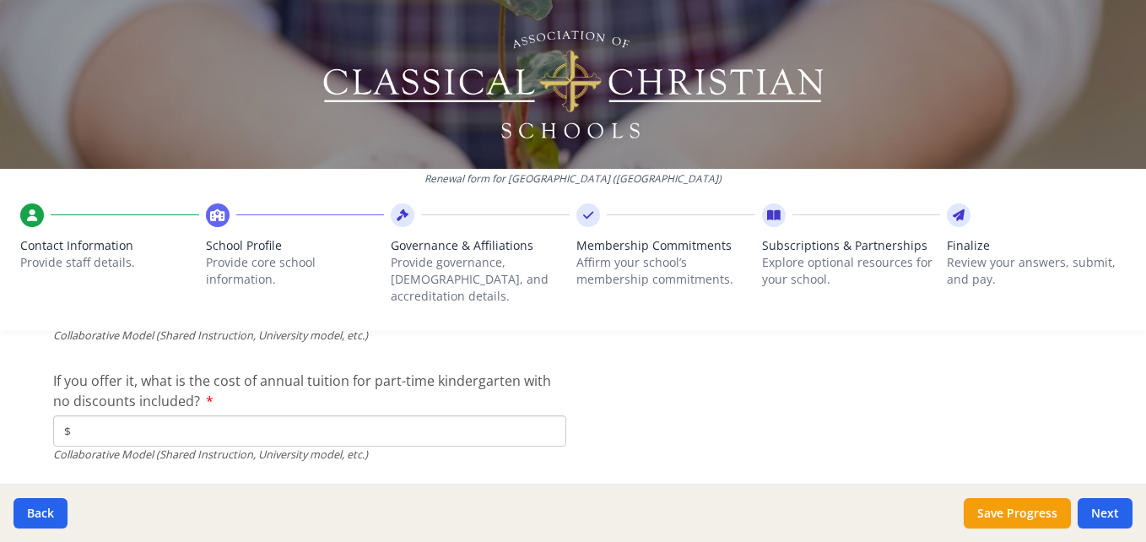
type input "$0"
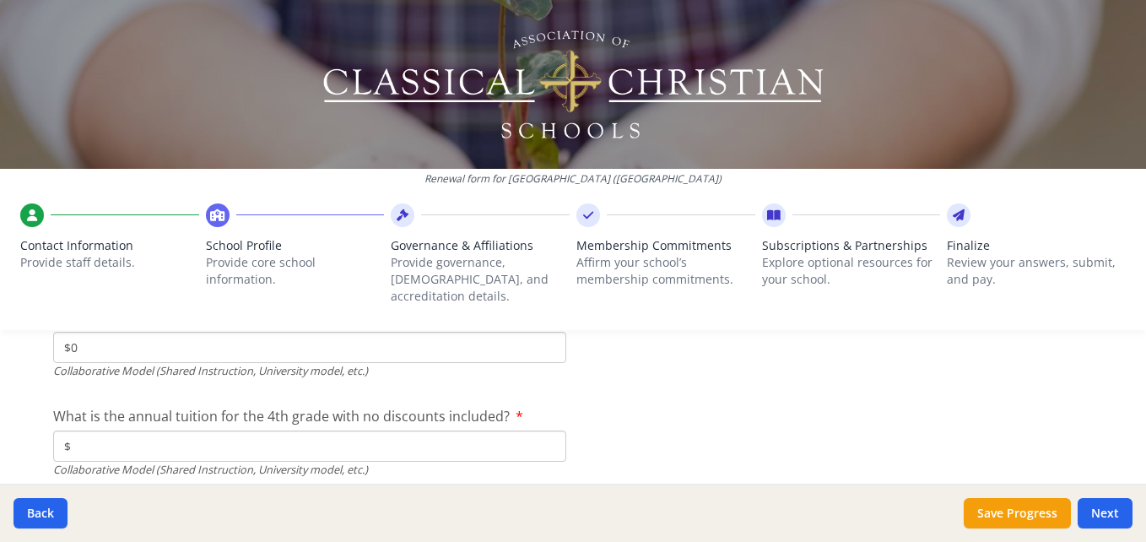
scroll to position [5407, 0]
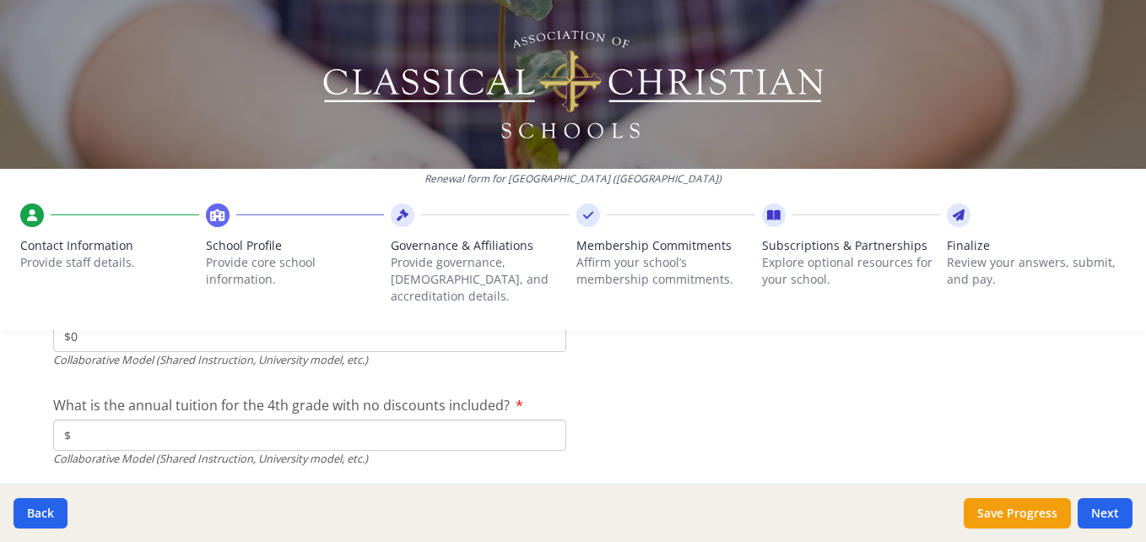
type input "$0"
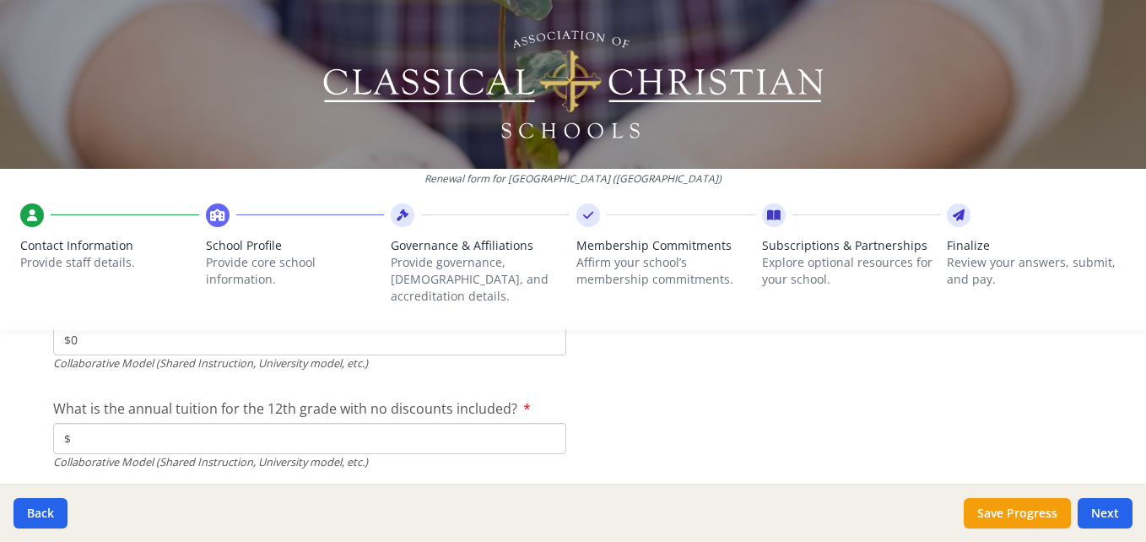
scroll to position [5619, 0]
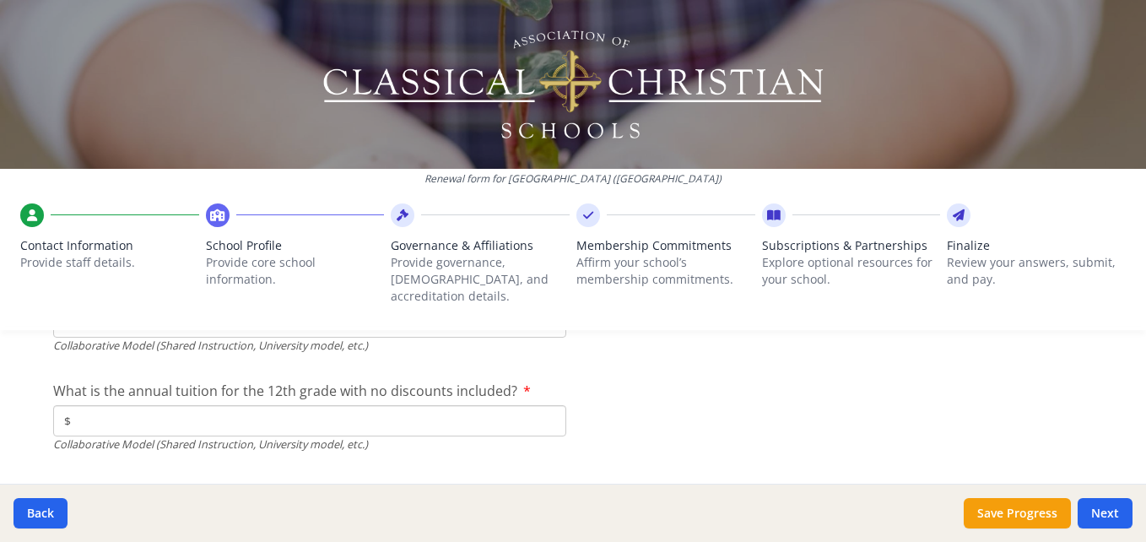
type input "$0"
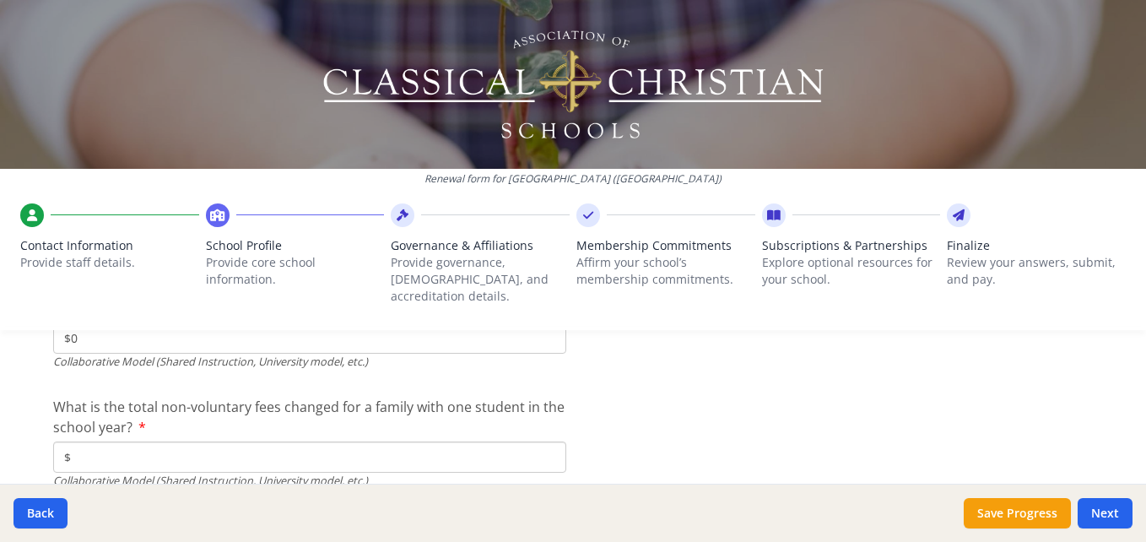
scroll to position [5703, 0]
type input "$0"
click at [86, 445] on input "$" at bounding box center [309, 455] width 513 height 31
type input "$0"
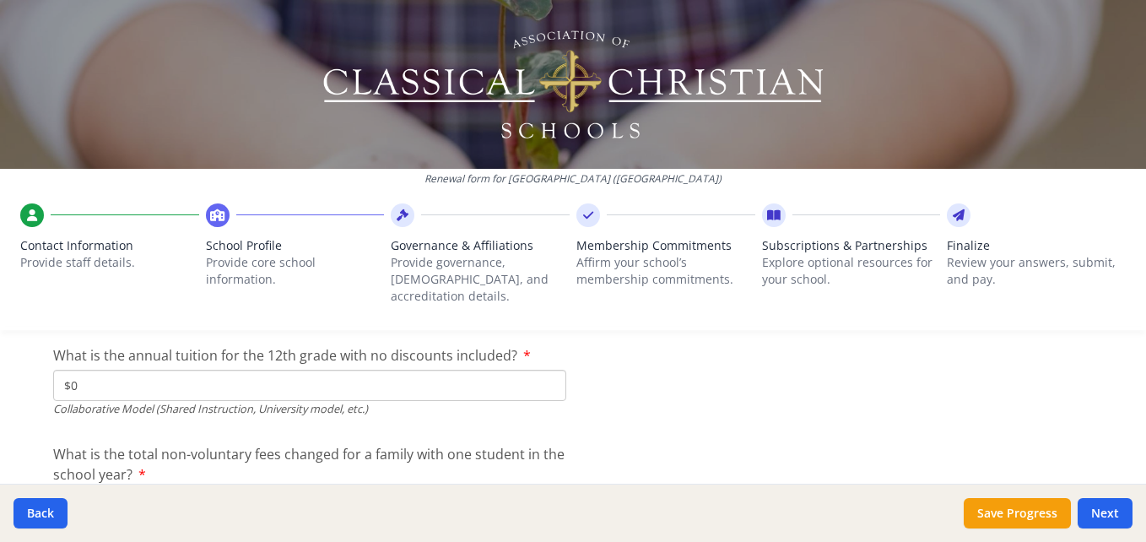
scroll to position [5654, 0]
click at [1101, 505] on button "Next" at bounding box center [1105, 513] width 55 height 30
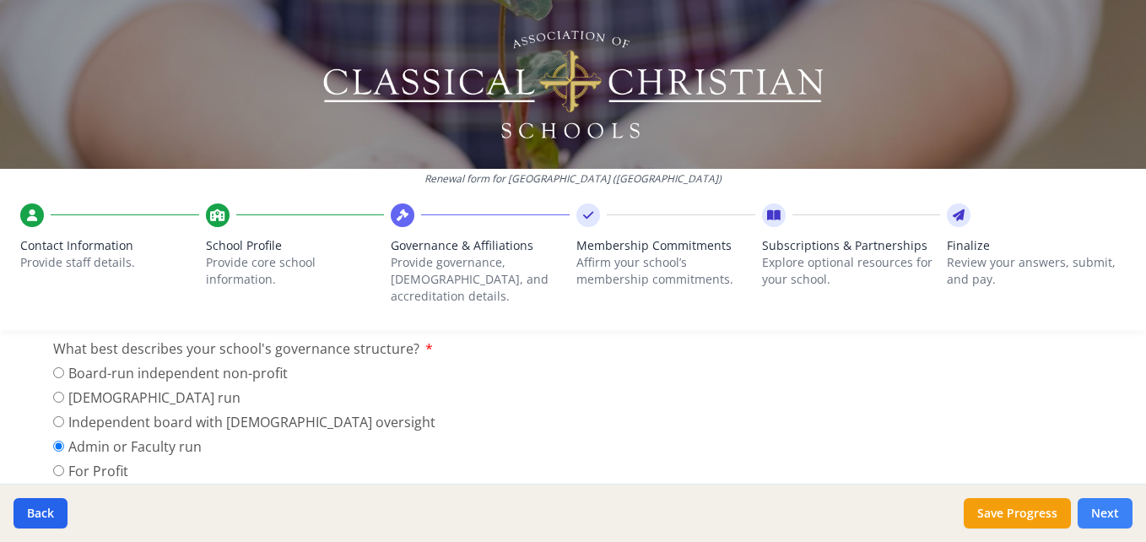
scroll to position [215, 0]
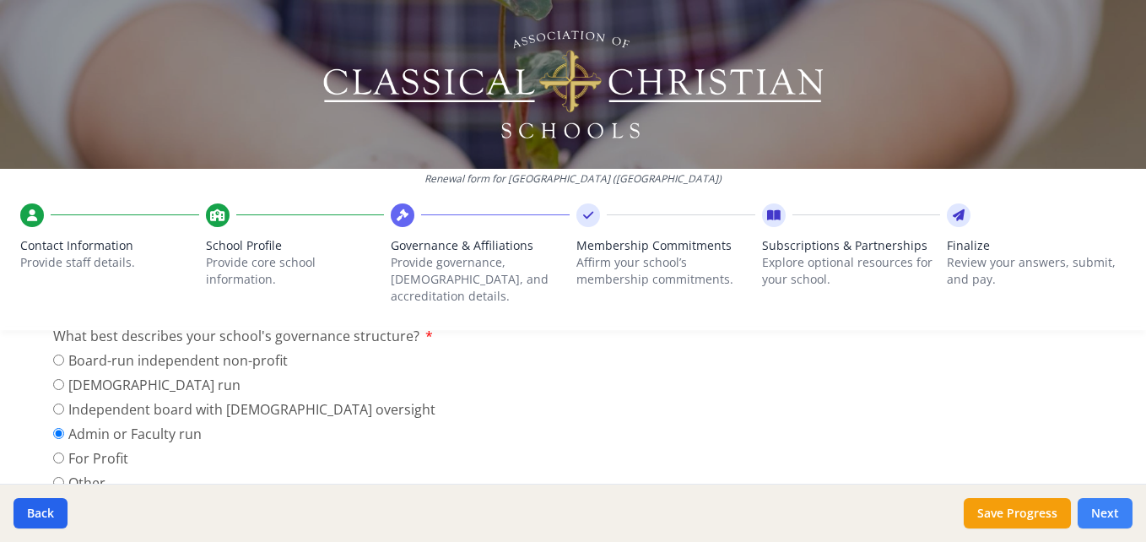
click at [1108, 517] on button "Next" at bounding box center [1105, 513] width 55 height 30
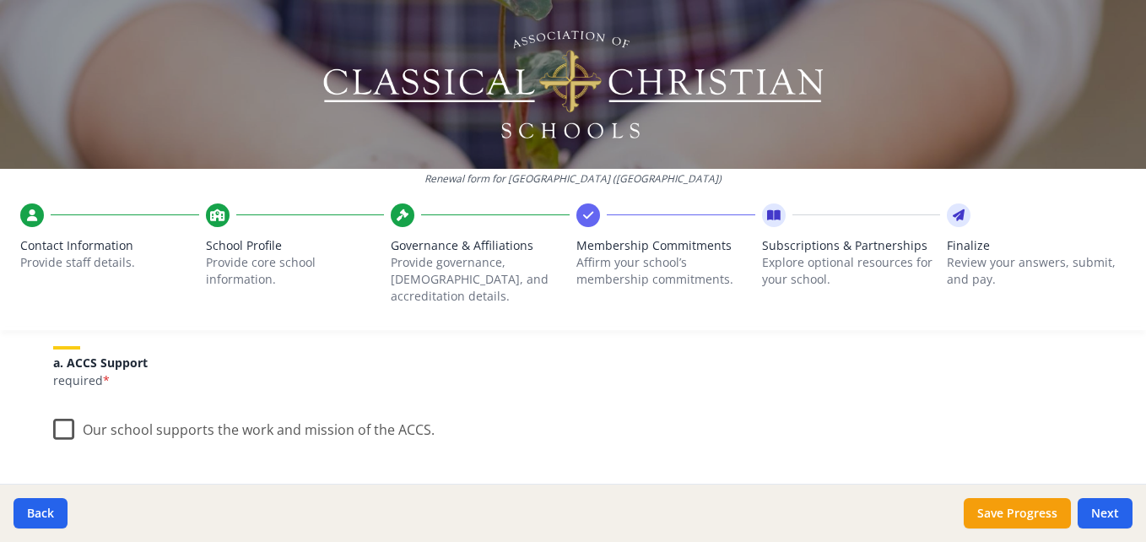
click at [53, 408] on label "Our school supports the work and mission of the ACCS." at bounding box center [243, 426] width 381 height 36
click at [0, 0] on input "Our school supports the work and mission of the ACCS." at bounding box center [0, 0] width 0 height 0
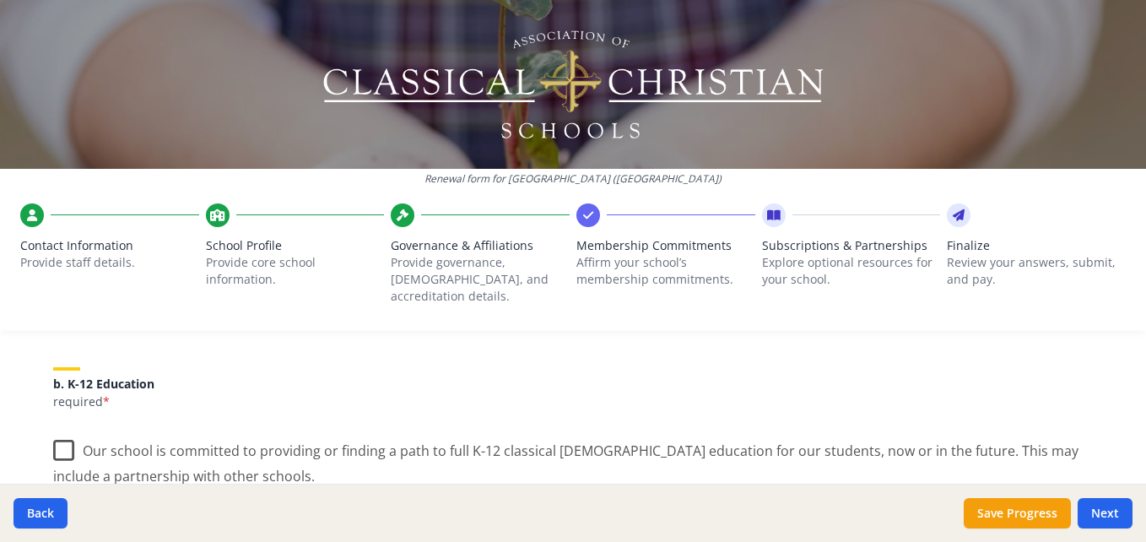
scroll to position [368, 0]
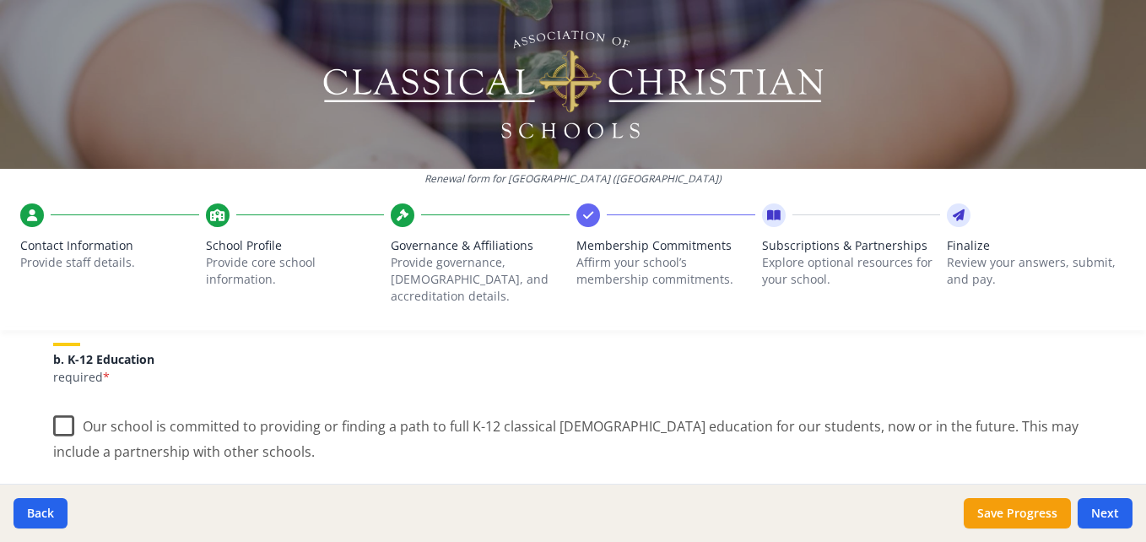
click at [57, 404] on label "Our school is committed to providing or finding a path to full K-12 classical […" at bounding box center [573, 432] width 1040 height 57
click at [0, 0] on input "Our school is committed to providing or finding a path to full K-12 classical […" at bounding box center [0, 0] width 0 height 0
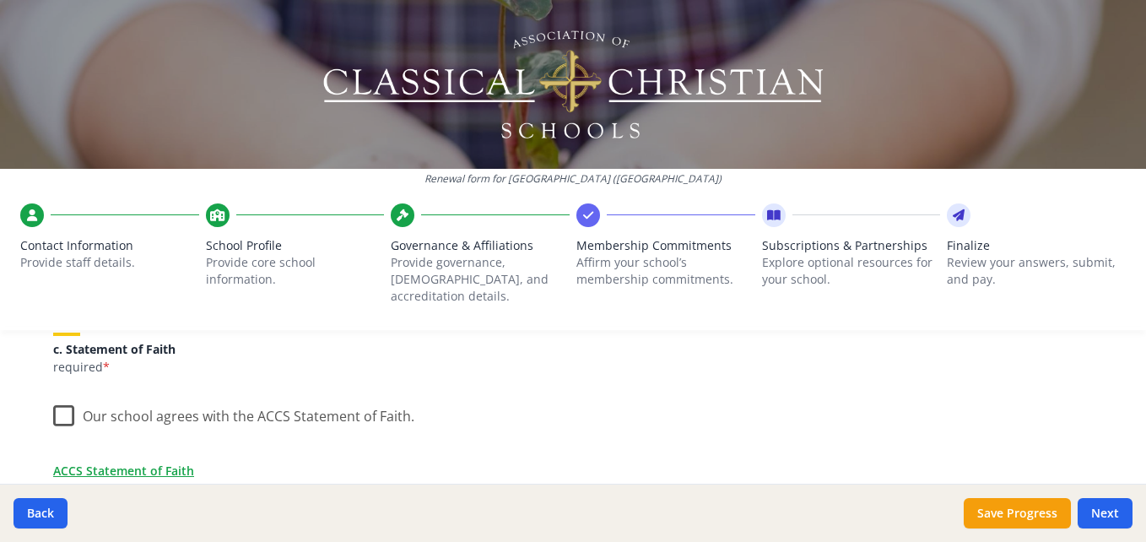
scroll to position [565, 0]
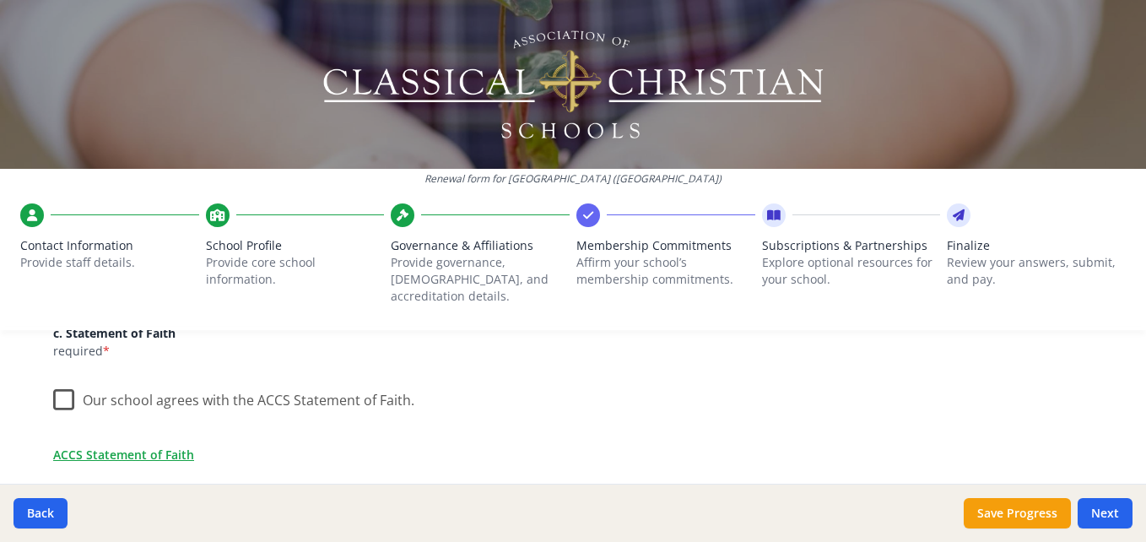
click at [53, 381] on label "Our school agrees with the ACCS Statement of Faith." at bounding box center [233, 396] width 361 height 36
click at [0, 0] on input "Our school agrees with the ACCS Statement of Faith." at bounding box center [0, 0] width 0 height 0
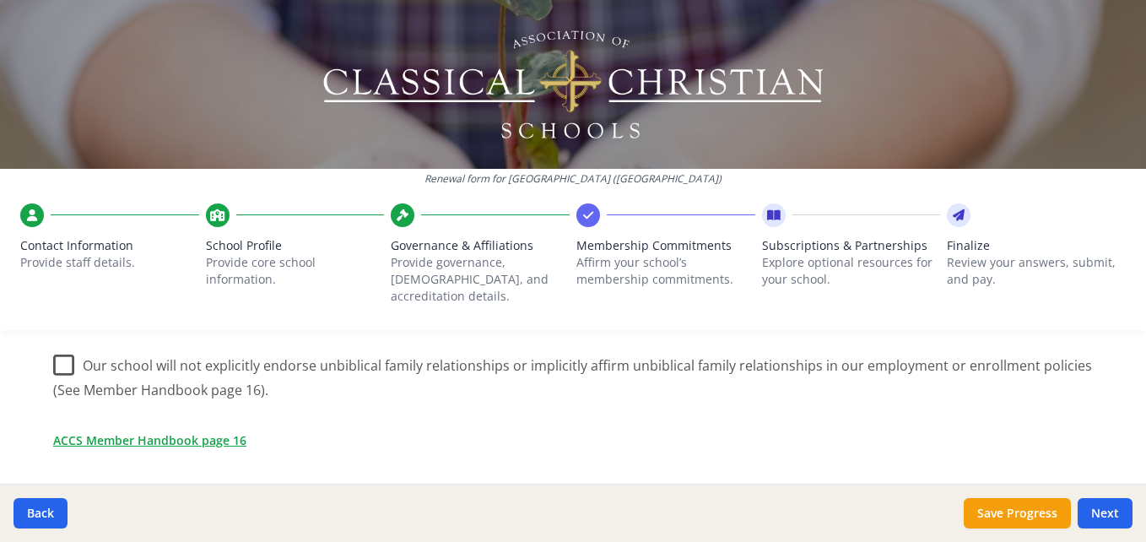
scroll to position [810, 0]
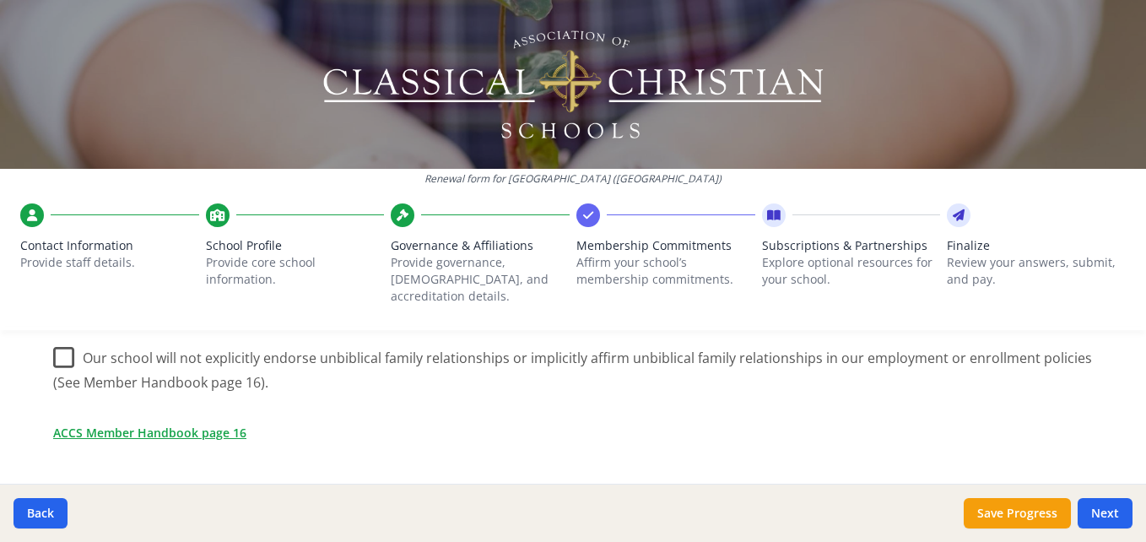
click at [53, 339] on label "Our school will not explicitly endorse unbiblical family relationships or impli…" at bounding box center [573, 364] width 1040 height 57
click at [0, 0] on input "Our school will not explicitly endorse unbiblical family relationships or impli…" at bounding box center [0, 0] width 0 height 0
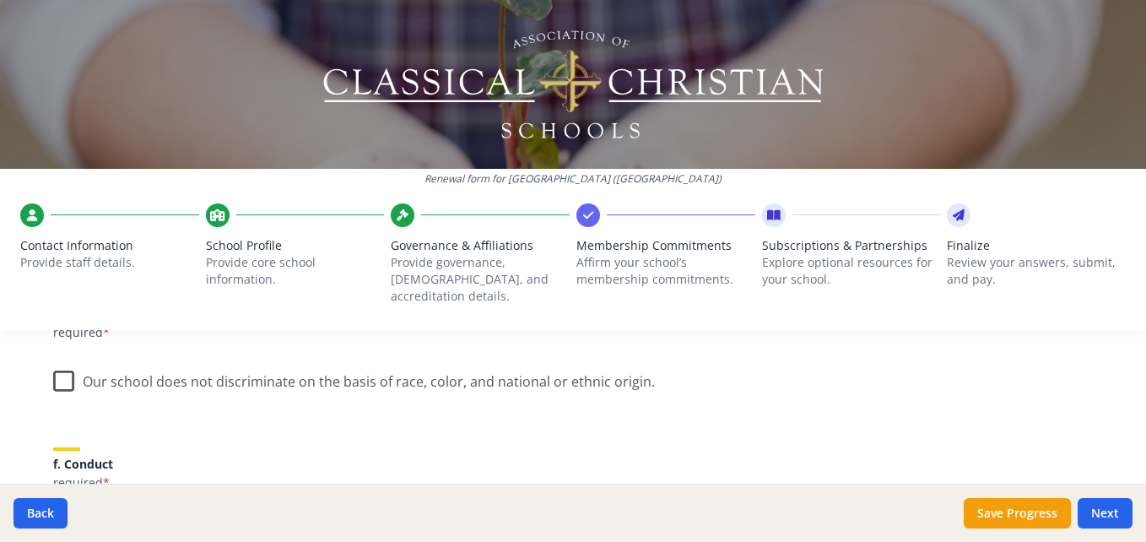
scroll to position [1011, 0]
click at [53, 359] on label "Our school does not discriminate on the basis of race, color, and national or e…" at bounding box center [354, 376] width 602 height 36
click at [0, 0] on input "Our school does not discriminate on the basis of race, color, and national or e…" at bounding box center [0, 0] width 0 height 0
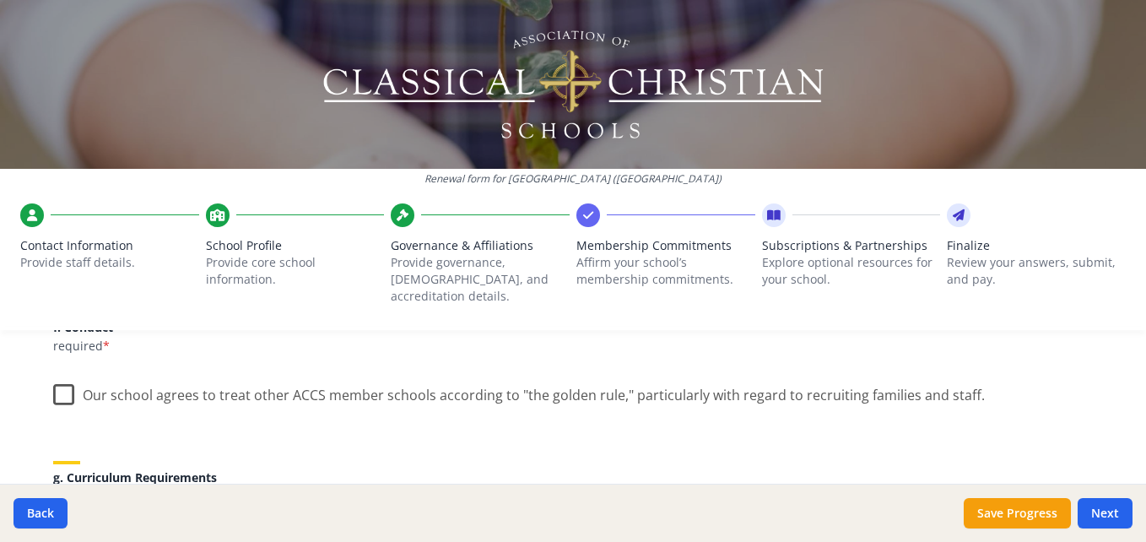
scroll to position [1152, 0]
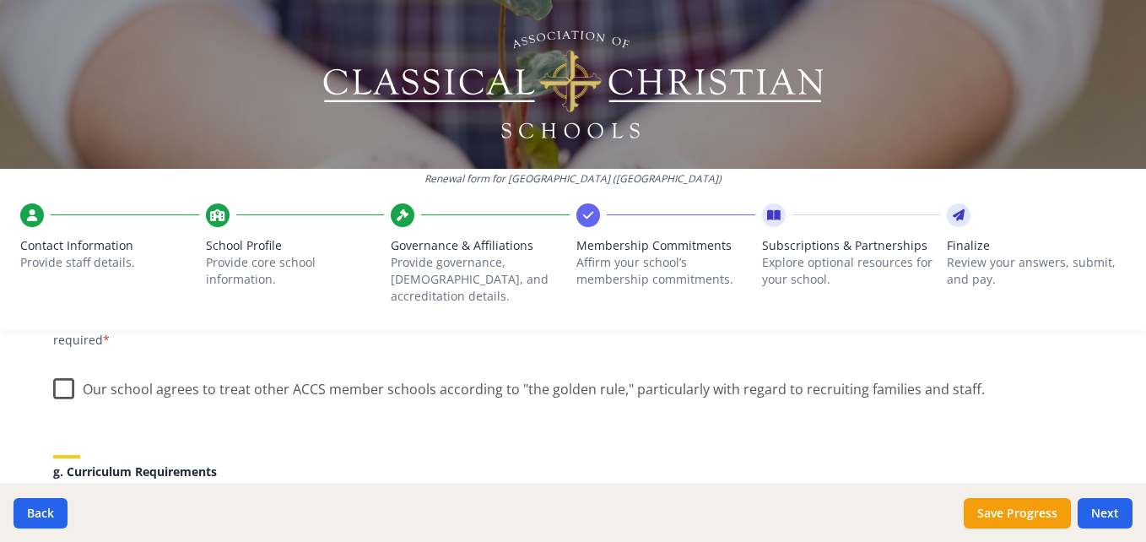
click at [53, 369] on label "Our school agrees to treat other ACCS member schools according to "the golden r…" at bounding box center [519, 385] width 932 height 36
click at [0, 0] on input "Our school agrees to treat other ACCS member schools according to "the golden r…" at bounding box center [0, 0] width 0 height 0
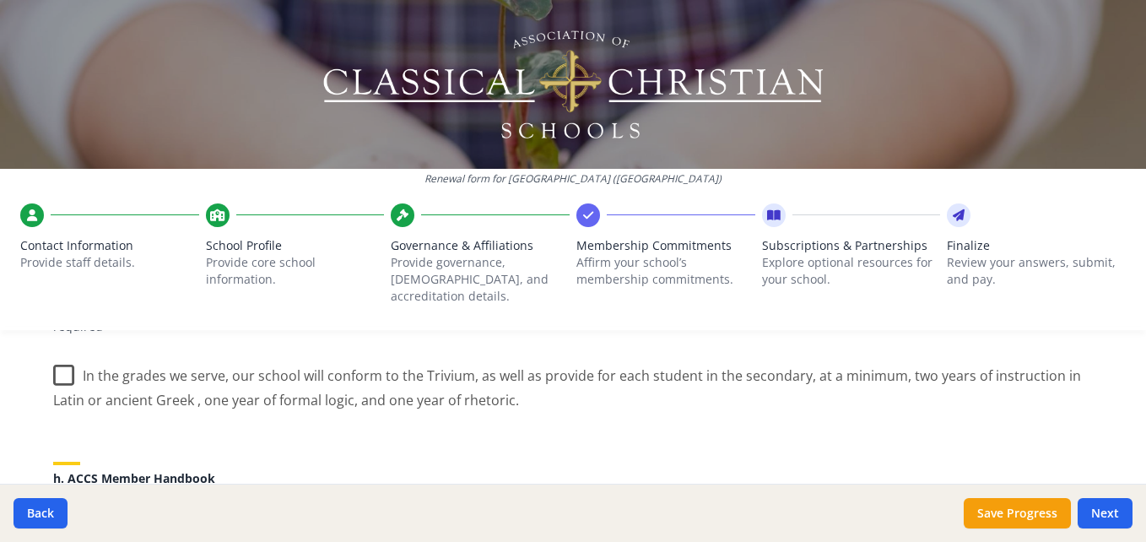
scroll to position [1316, 0]
click at [55, 353] on label "In the grades we serve, our school will conform to the Trivium, as well as prov…" at bounding box center [573, 381] width 1040 height 57
click at [0, 0] on input "In the grades we serve, our school will conform to the Trivium, as well as prov…" at bounding box center [0, 0] width 0 height 0
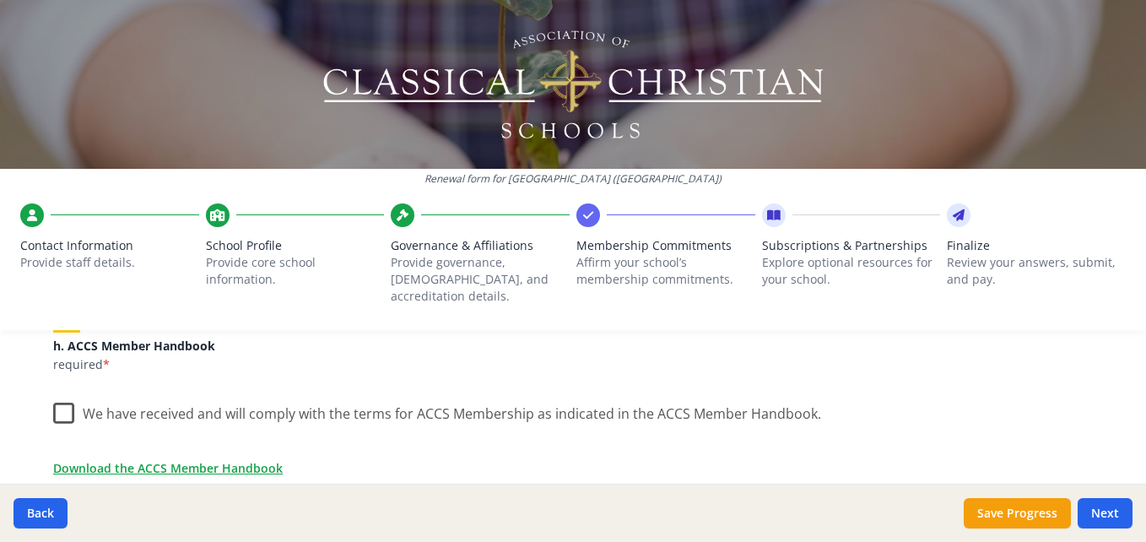
scroll to position [1446, 0]
click at [59, 400] on label "We have received and will comply with the terms for ACCS Membership as indicate…" at bounding box center [437, 411] width 768 height 36
click at [0, 0] on input "We have received and will comply with the terms for ACCS Membership as indicate…" at bounding box center [0, 0] width 0 height 0
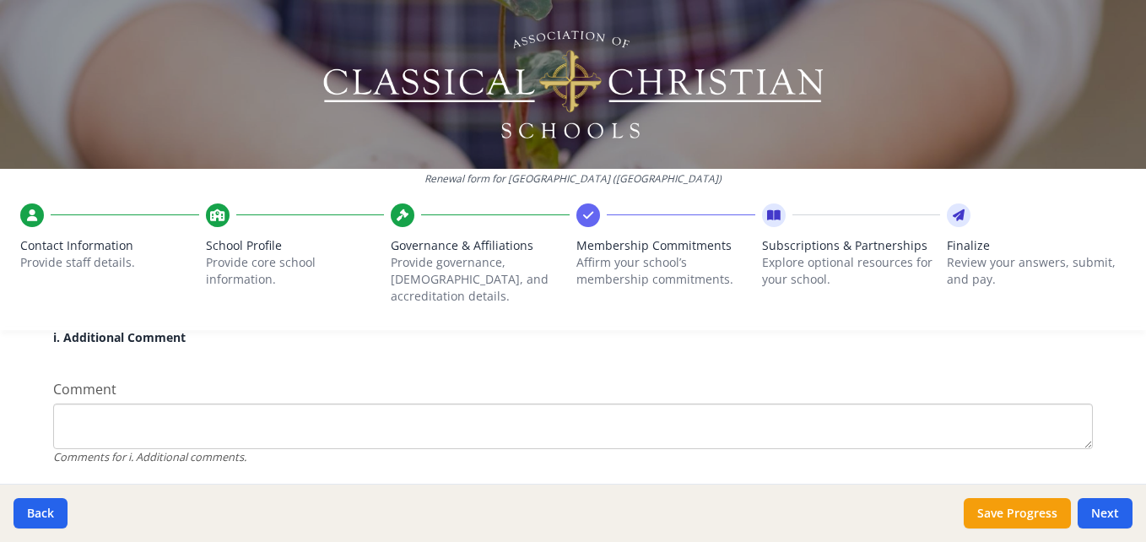
scroll to position [1696, 0]
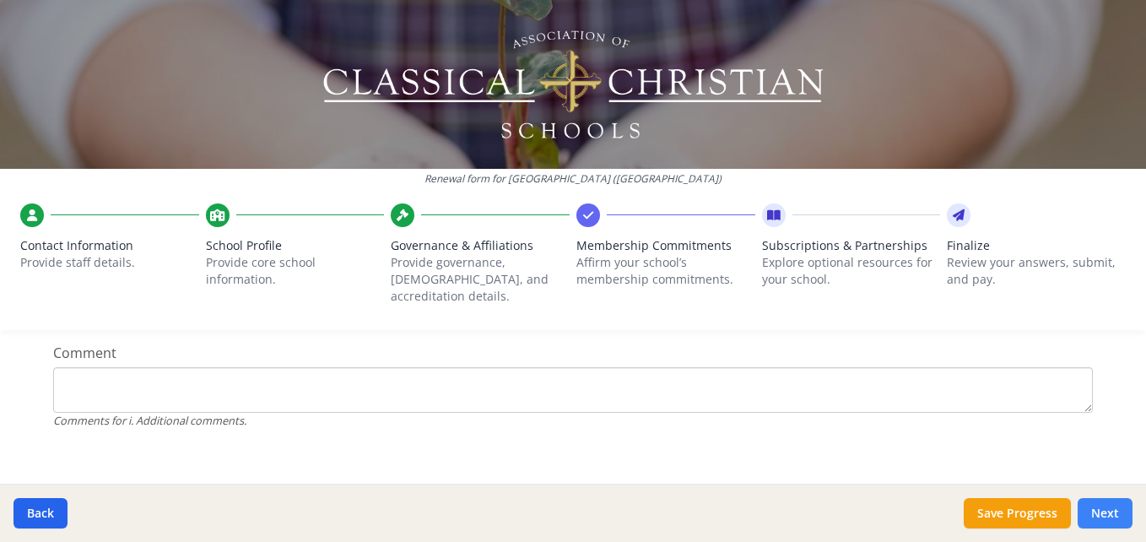
click at [1104, 510] on button "Next" at bounding box center [1105, 513] width 55 height 30
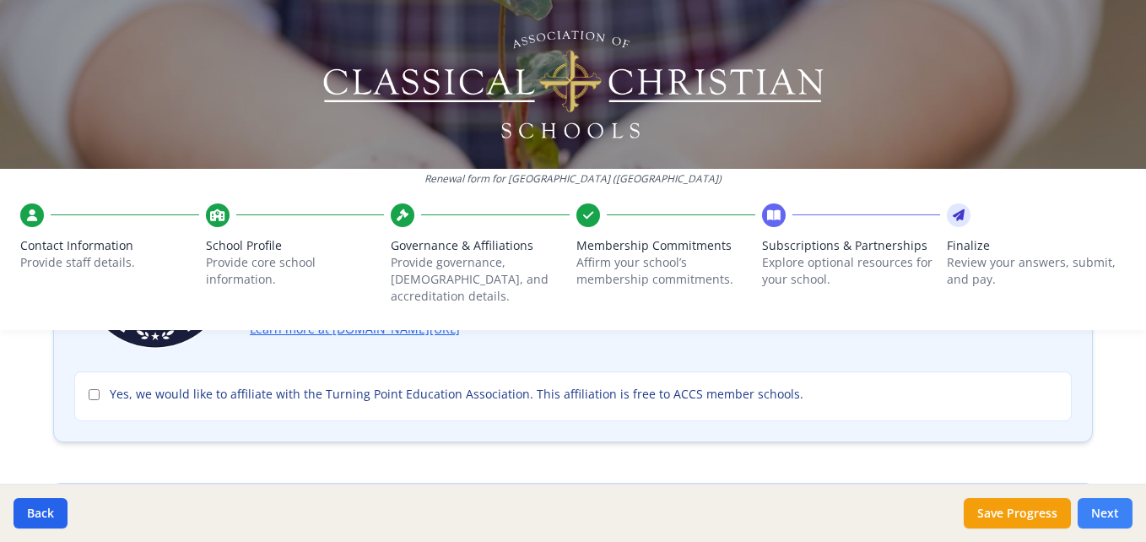
scroll to position [255, 0]
click at [92, 387] on input "Yes, we would like to affiliate with the Turning Point Education Association. T…" at bounding box center [94, 392] width 11 height 11
checkbox input "true"
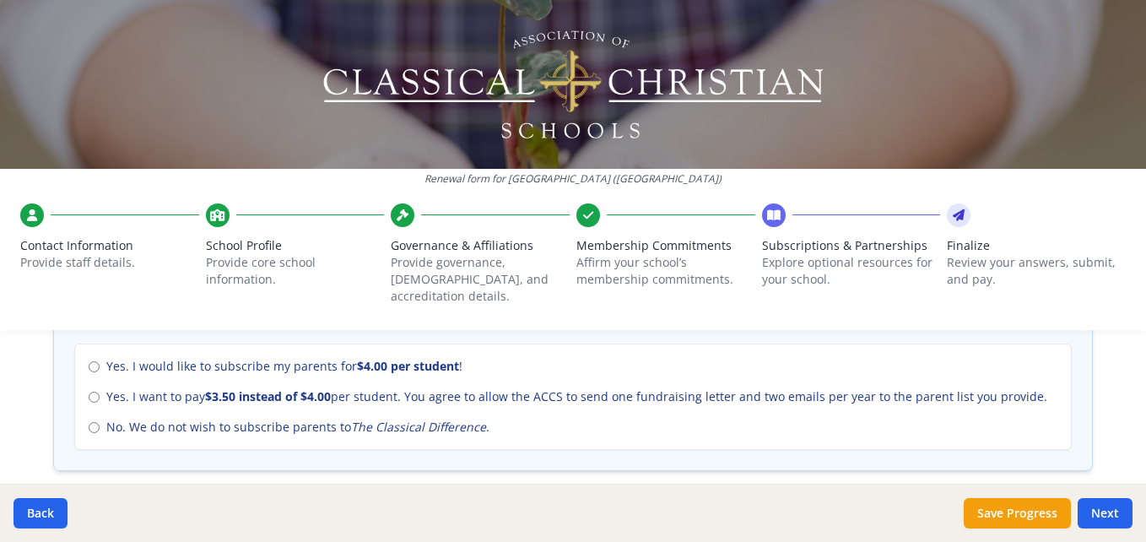
scroll to position [783, 0]
click at [21, 446] on div "Renewal form for [GEOGRAPHIC_DATA] ([GEOGRAPHIC_DATA]) Contact Information Prov…" at bounding box center [573, 271] width 1146 height 542
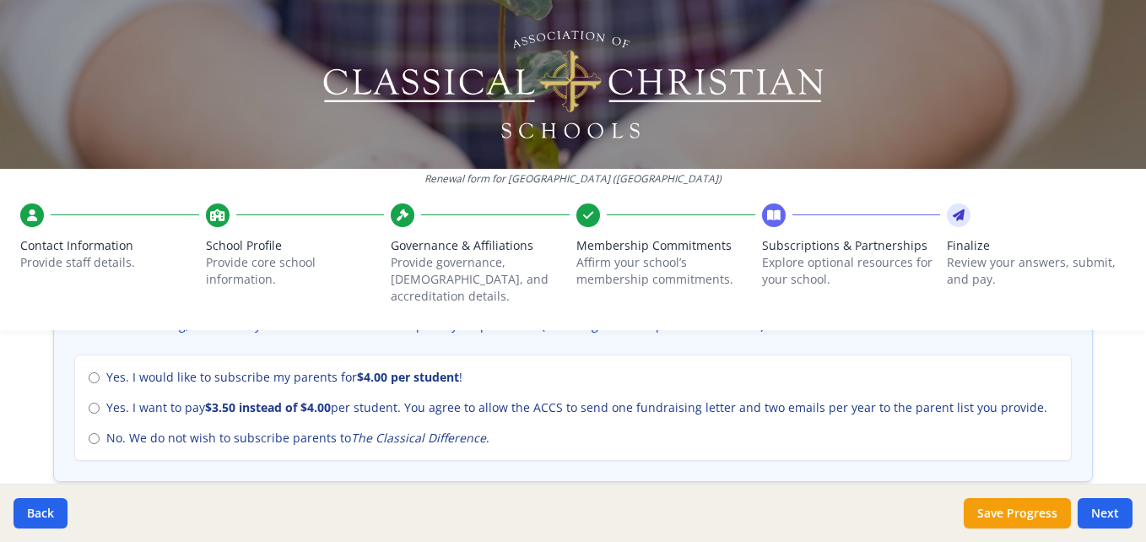
scroll to position [769, 0]
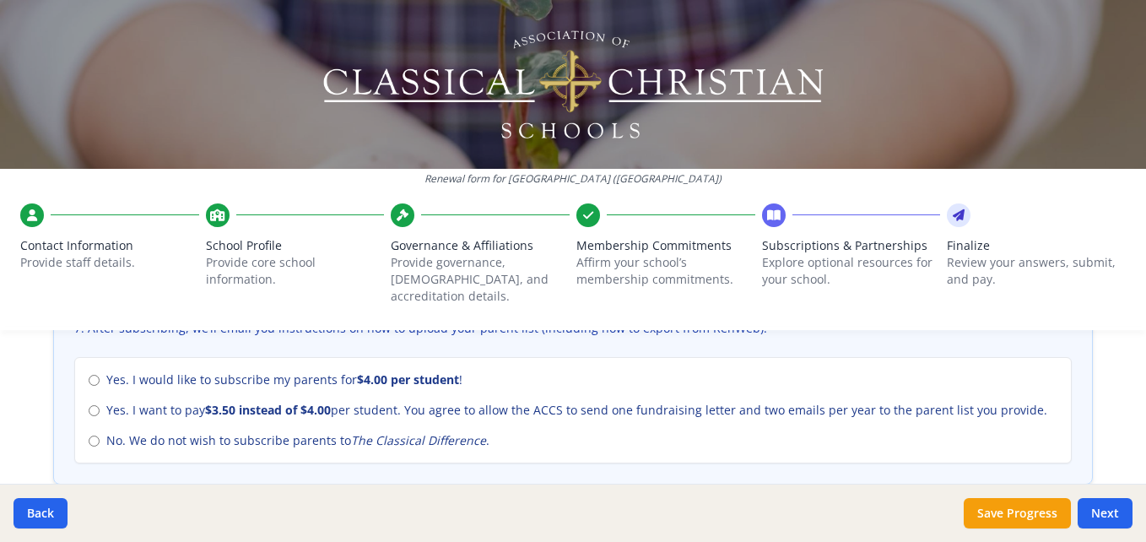
click at [74, 436] on div "Yes. I would like to subscribe my parents for $4.00 per student ! Yes. I want t…" at bounding box center [573, 410] width 998 height 106
click at [89, 435] on input "No. We do not wish to subscribe parents to The Classical Difference ." at bounding box center [94, 440] width 11 height 11
radio input "true"
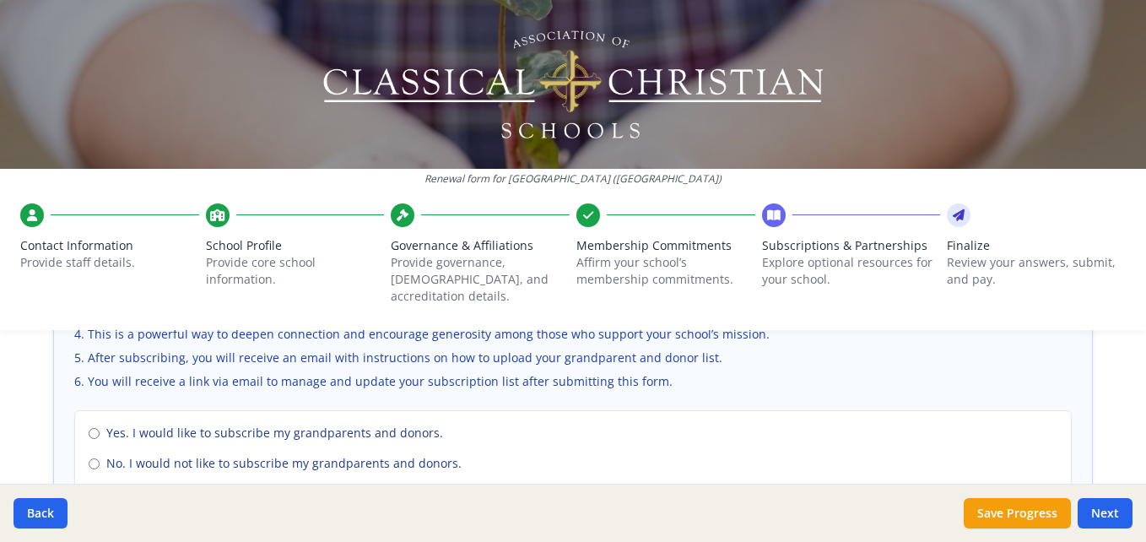
scroll to position [1225, 0]
click at [25, 441] on div "Renewal form for [GEOGRAPHIC_DATA] ([GEOGRAPHIC_DATA]) Contact Information Prov…" at bounding box center [573, 271] width 1146 height 542
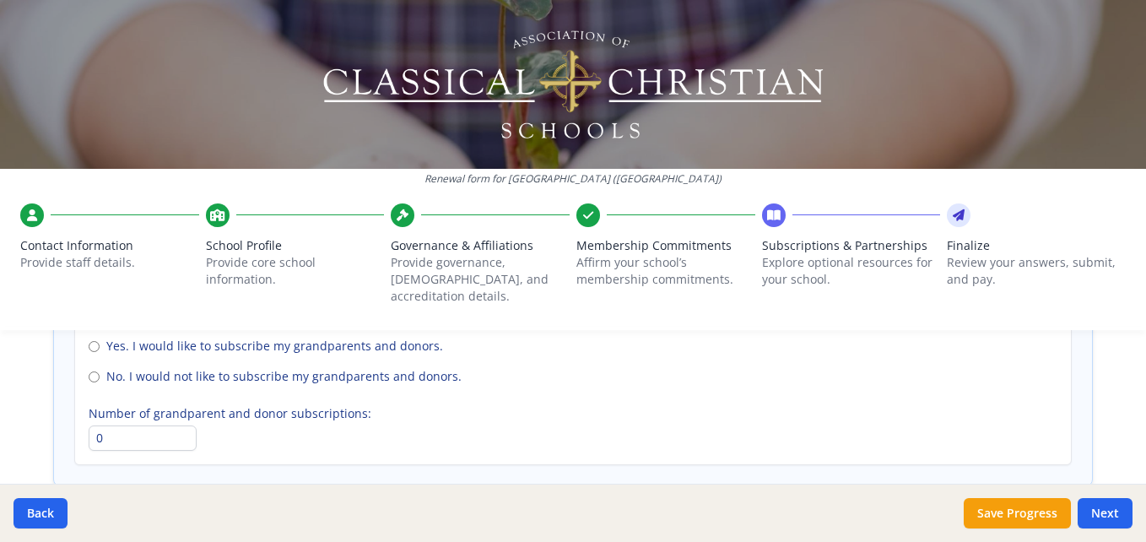
scroll to position [1303, 0]
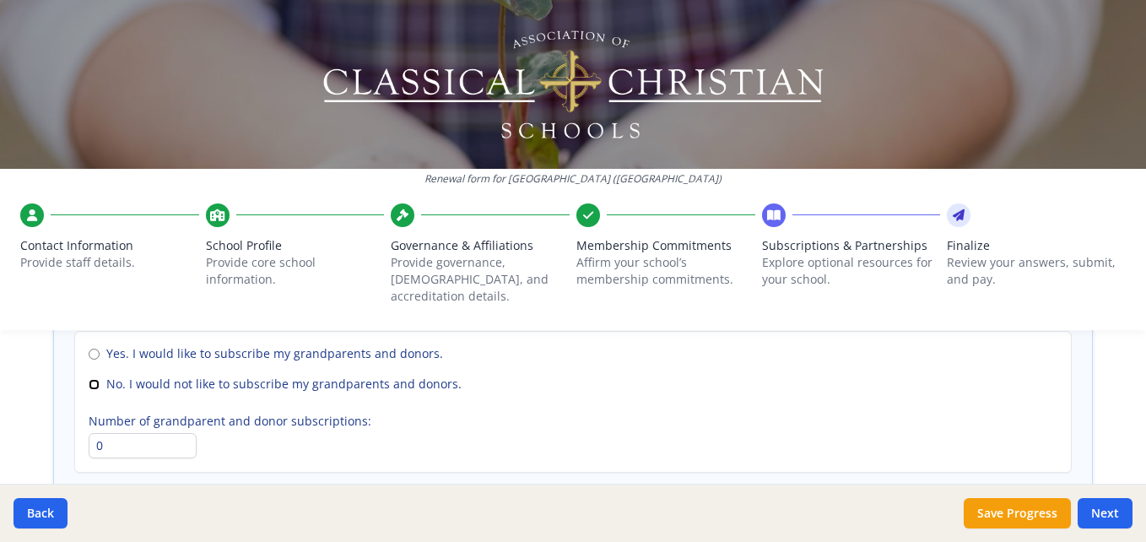
click at [89, 379] on input "No. I would not like to subscribe my grandparents and donors." at bounding box center [94, 384] width 11 height 11
radio input "true"
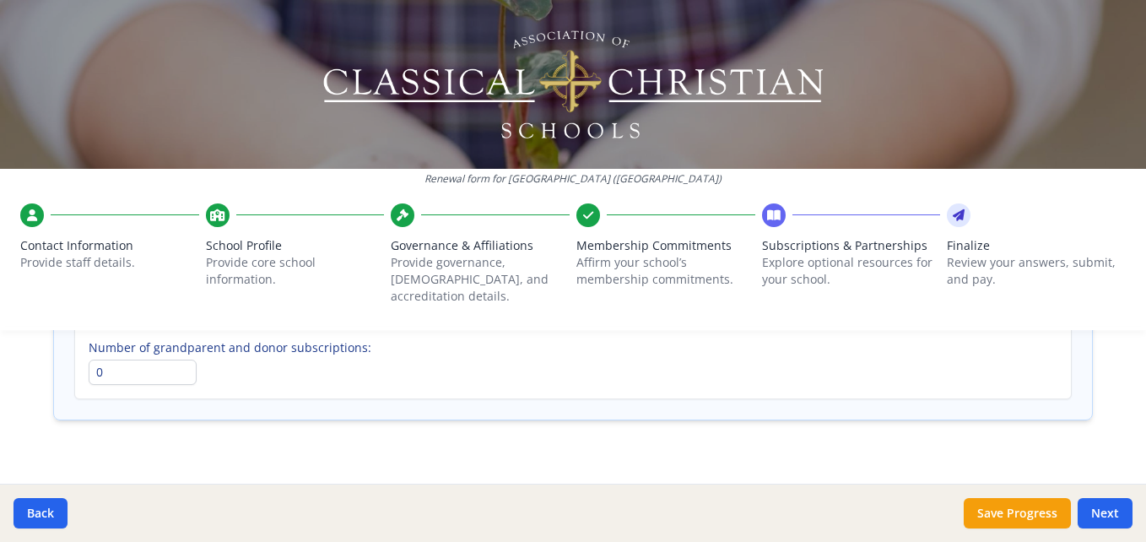
scroll to position [1387, 0]
click at [1102, 514] on button "Next" at bounding box center [1105, 513] width 55 height 30
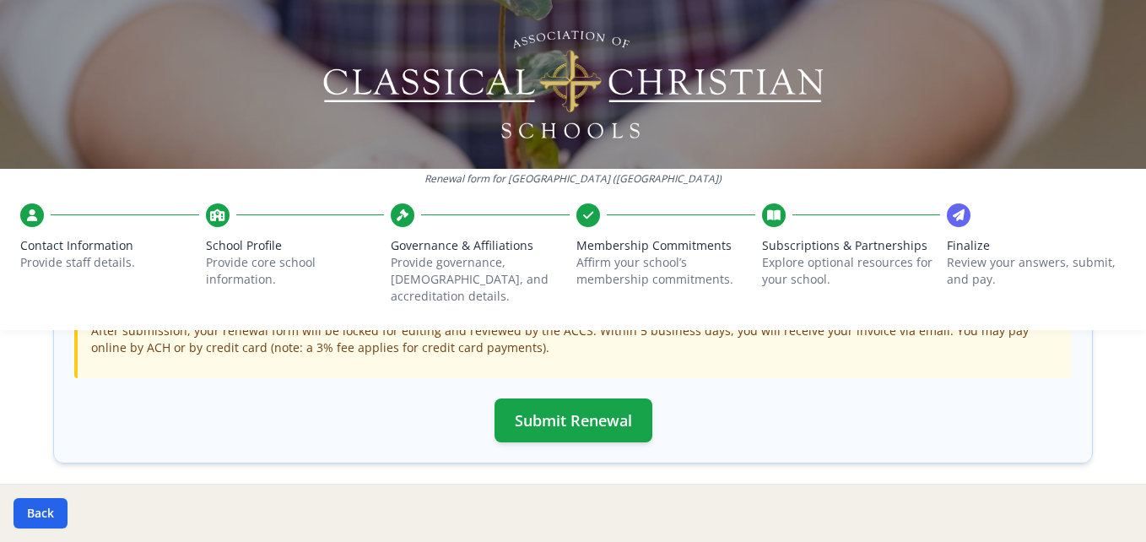
scroll to position [615, 0]
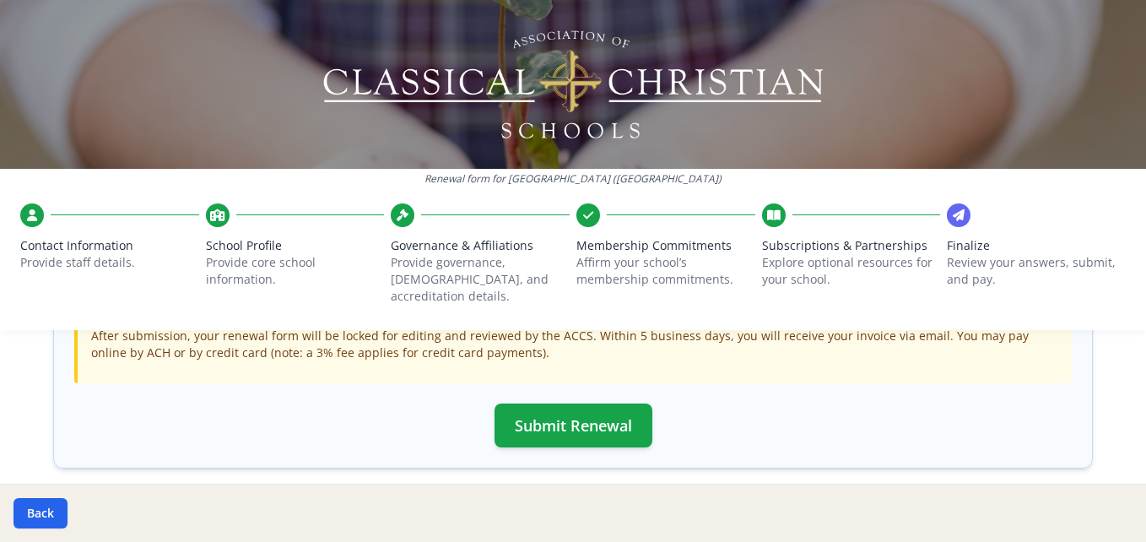
click at [78, 238] on span "Contact Information" at bounding box center [109, 245] width 179 height 17
click at [28, 213] on icon at bounding box center [32, 215] width 10 height 17
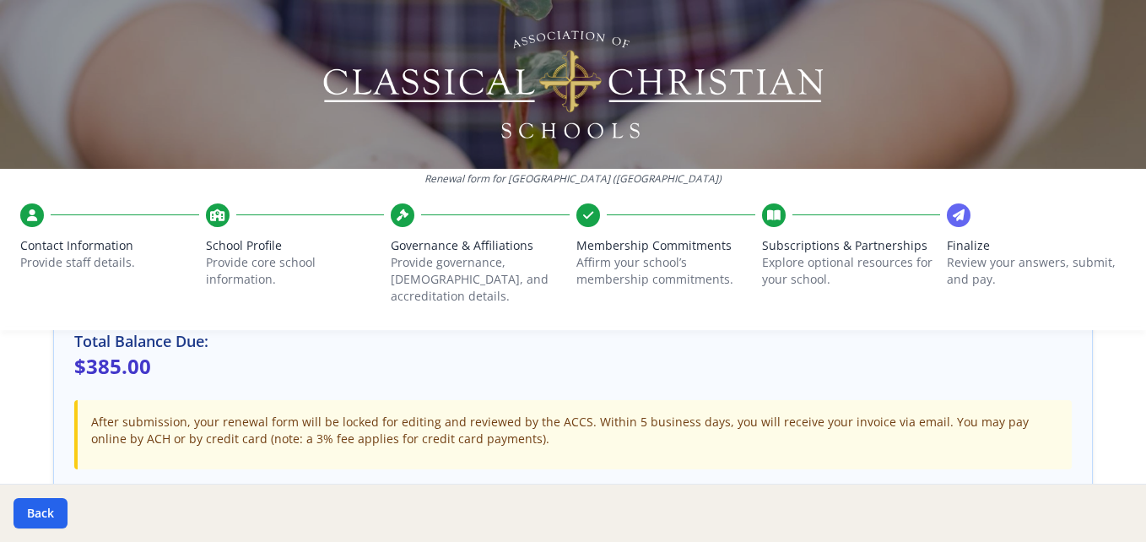
scroll to position [525, 0]
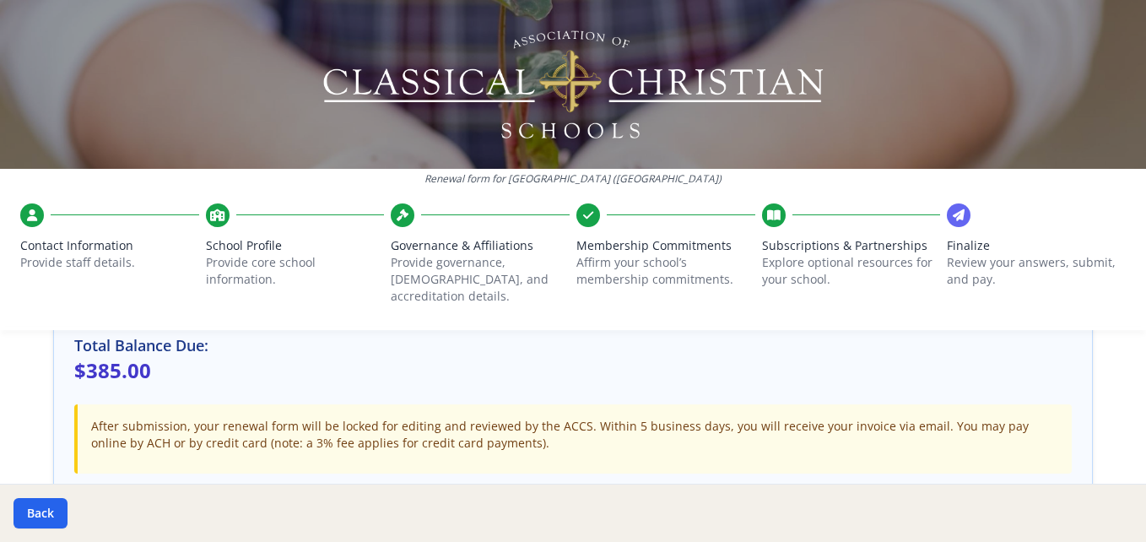
click at [68, 254] on p "Provide staff details." at bounding box center [109, 262] width 179 height 17
click at [62, 241] on span "Contact Information" at bounding box center [109, 245] width 179 height 17
click at [30, 511] on button "Back" at bounding box center [41, 513] width 54 height 30
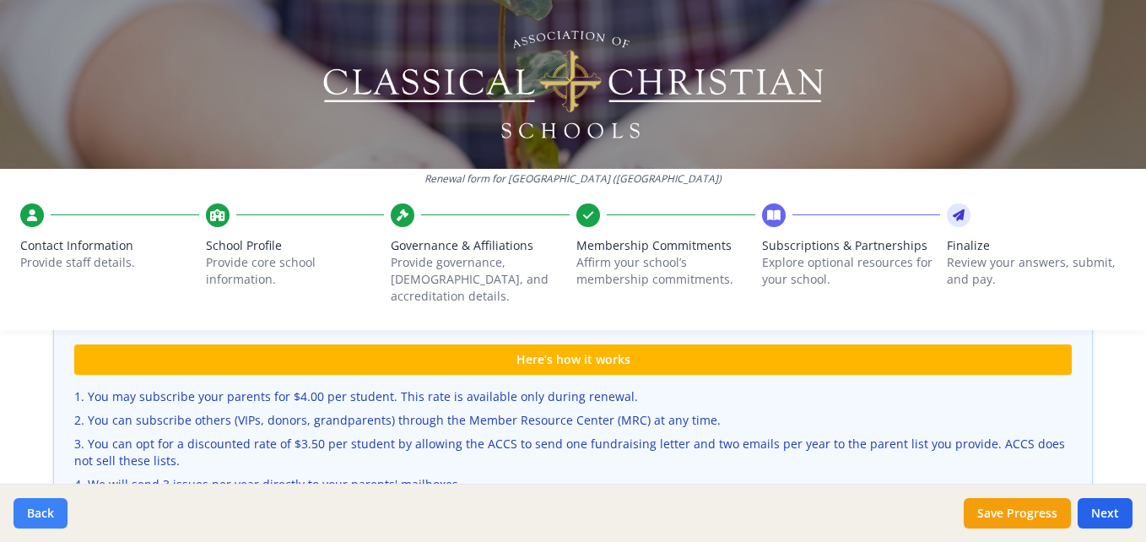
click at [32, 512] on button "Back" at bounding box center [41, 513] width 54 height 30
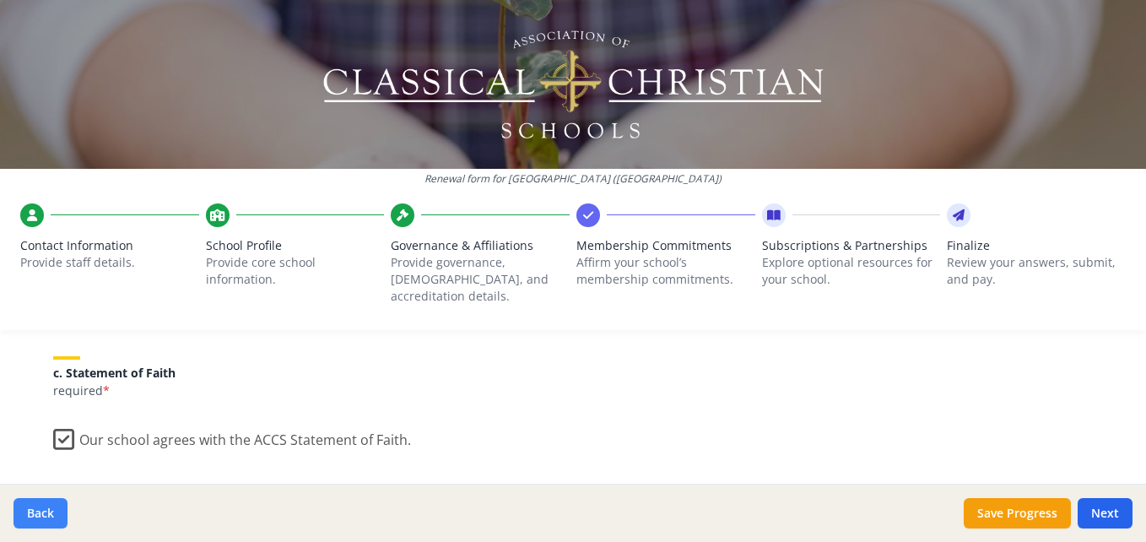
click at [41, 507] on button "Back" at bounding box center [41, 513] width 54 height 30
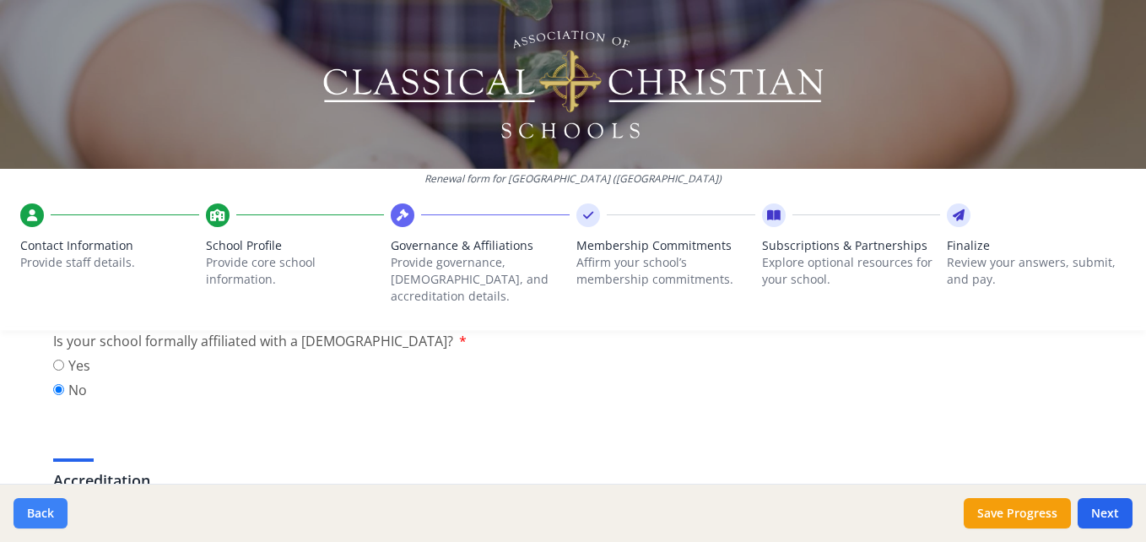
click at [37, 517] on button "Back" at bounding box center [41, 513] width 54 height 30
type input "[PHONE_NUMBER]"
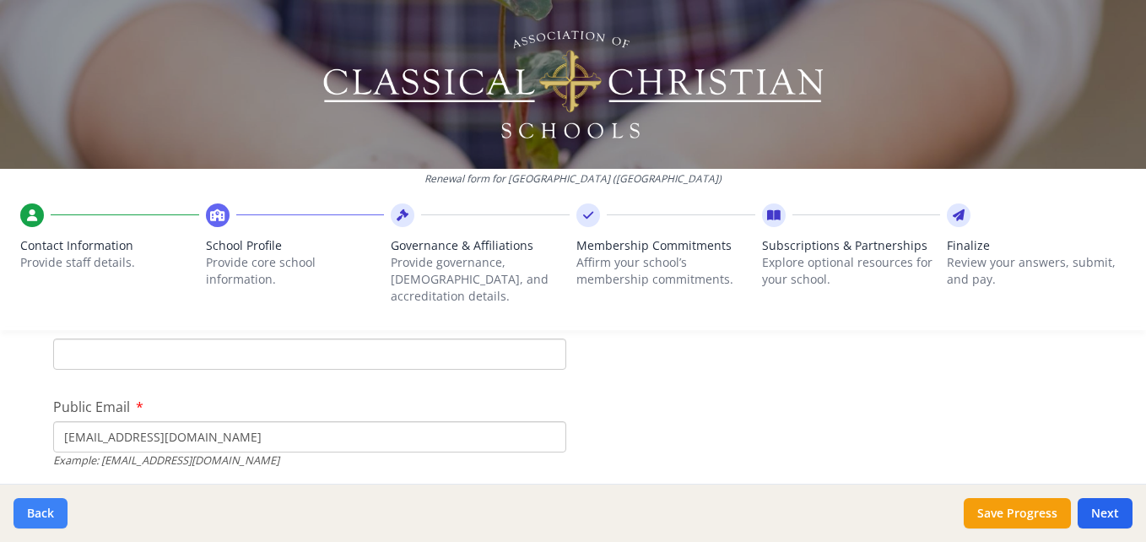
click at [41, 517] on button "Back" at bounding box center [41, 513] width 54 height 30
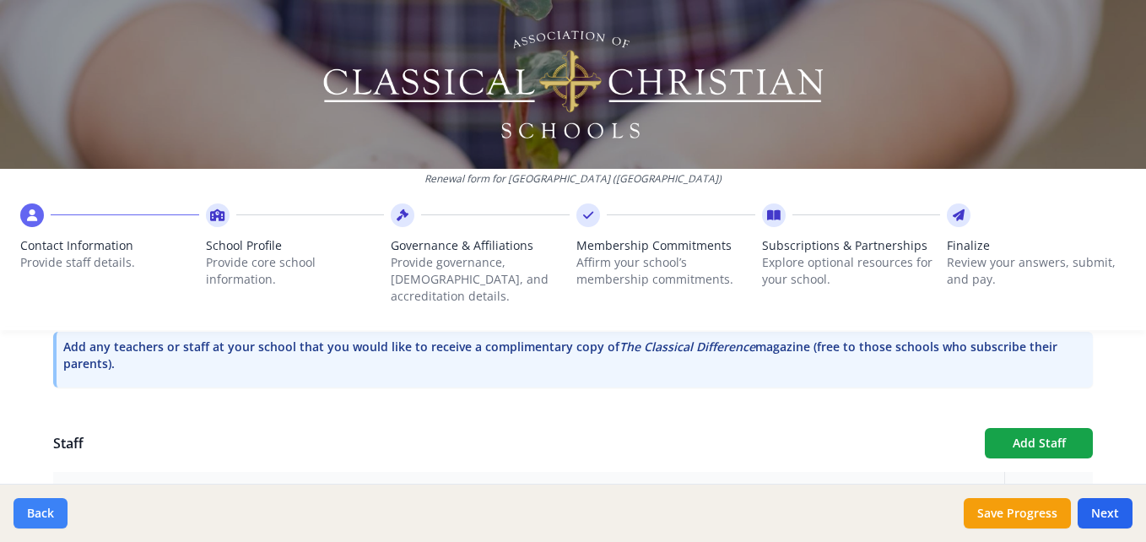
click at [45, 524] on button "Back" at bounding box center [41, 513] width 54 height 30
click at [34, 518] on button "Back" at bounding box center [41, 513] width 54 height 30
click at [29, 519] on button "Back" at bounding box center [41, 513] width 54 height 30
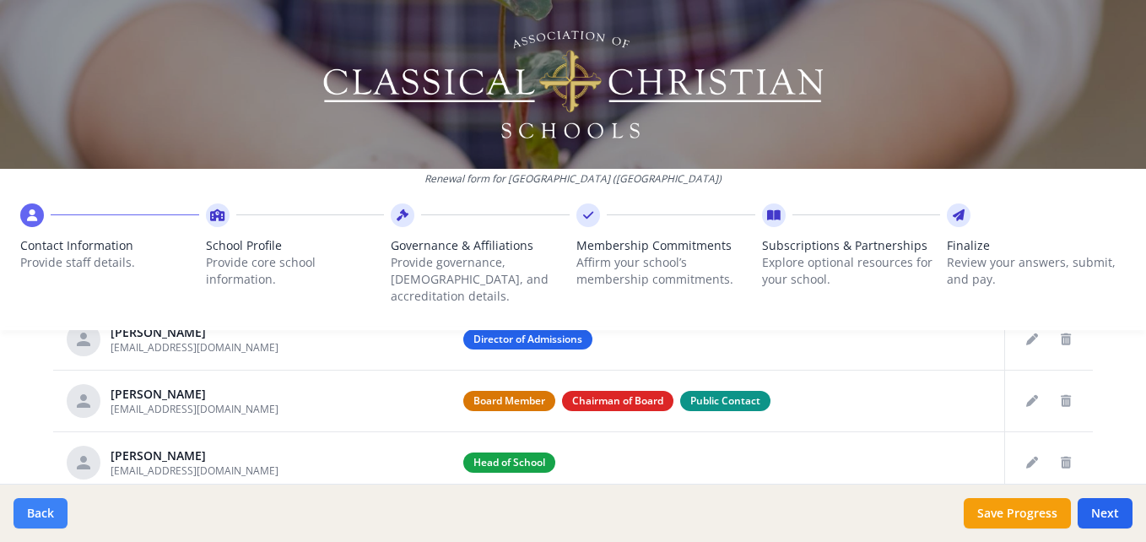
scroll to position [724, 0]
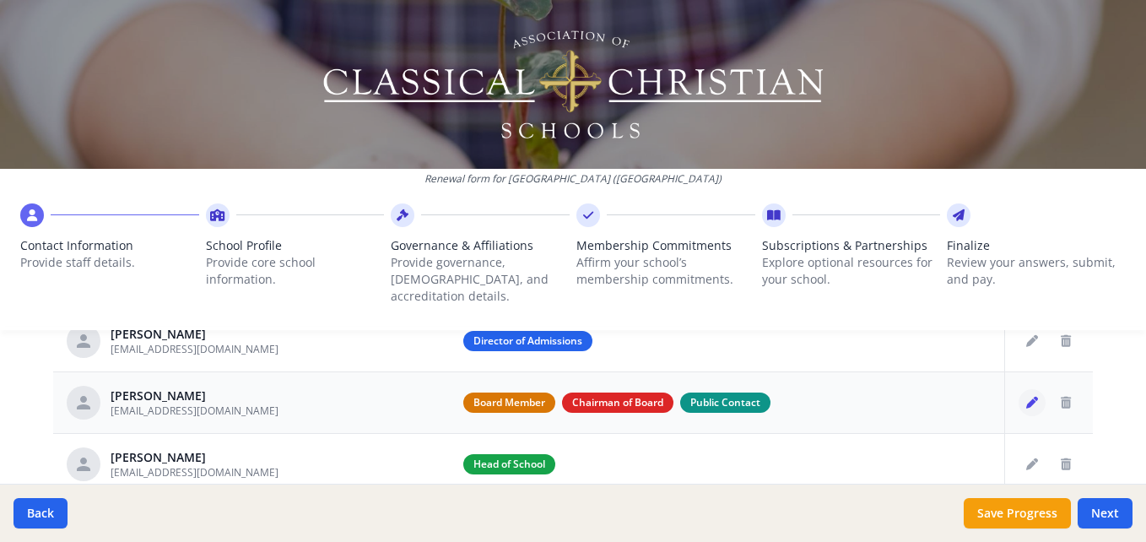
click at [1019, 389] on button "Edit staff" at bounding box center [1032, 402] width 27 height 27
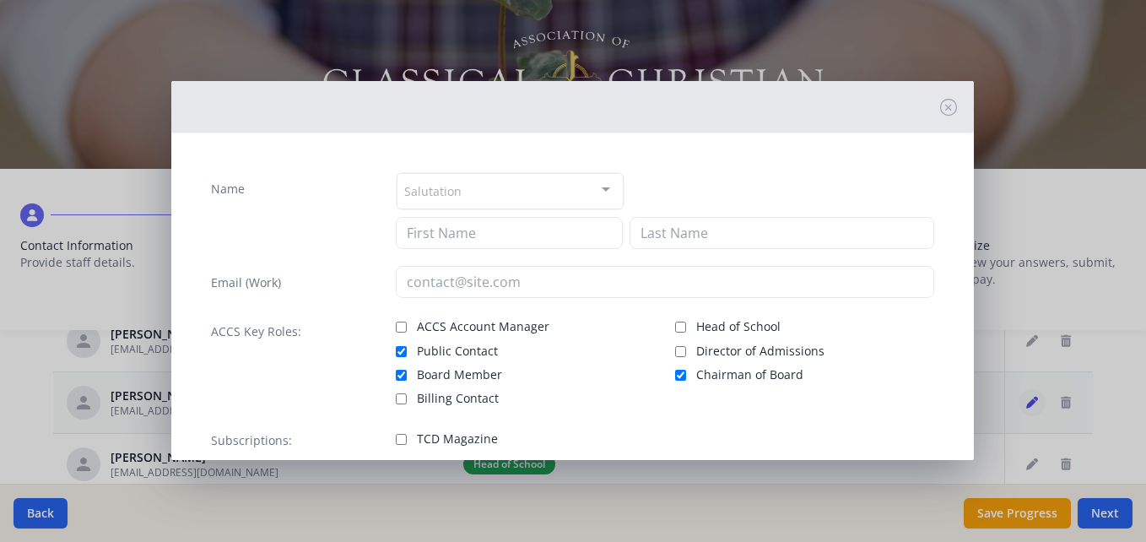
type input "[PERSON_NAME]"
type input "Kopseng"
type input "[EMAIL_ADDRESS][DOMAIN_NAME]"
checkbox input "true"
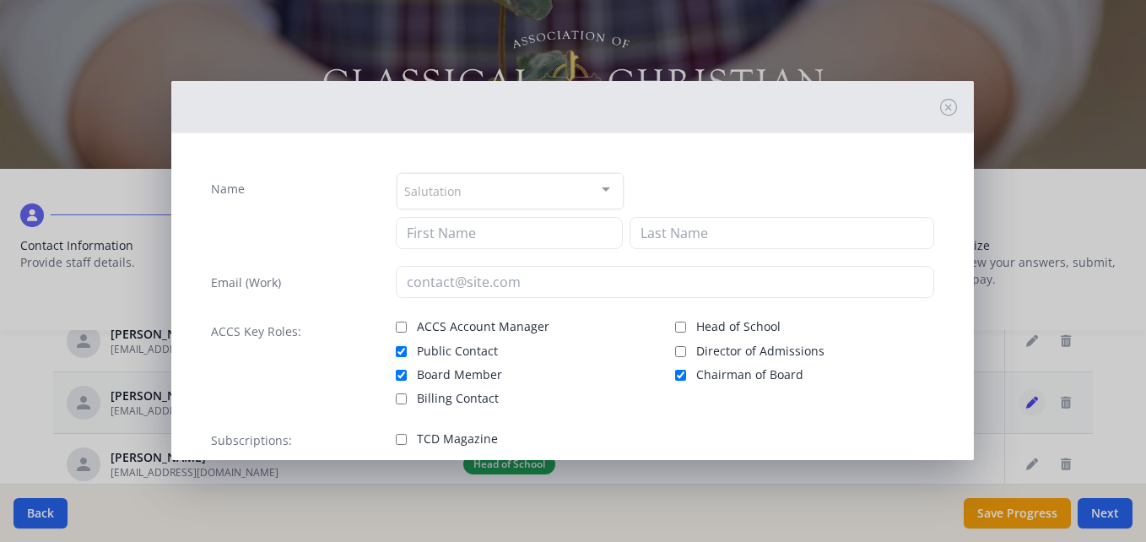
checkbox input "true"
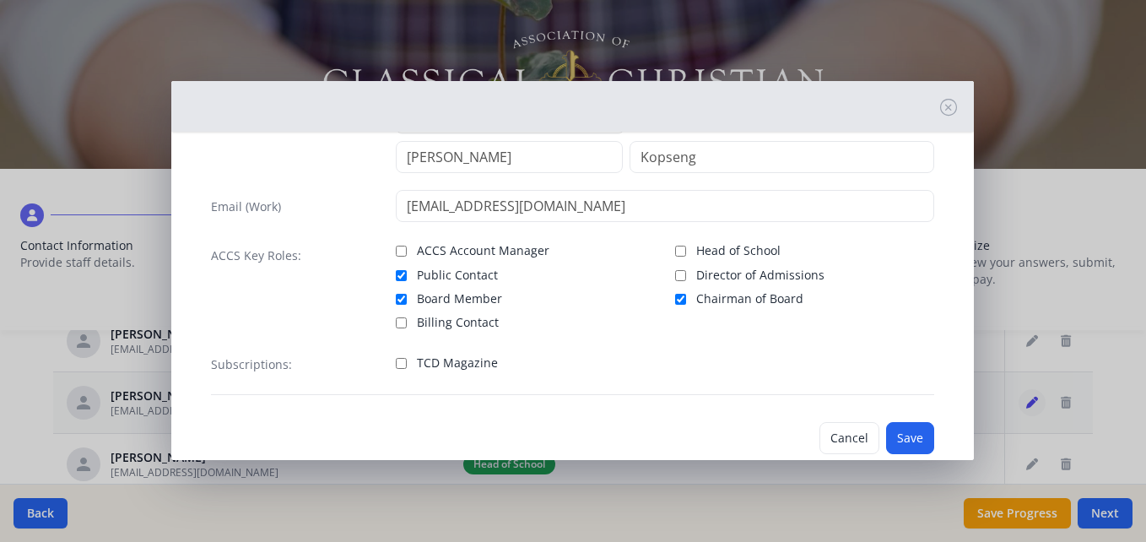
scroll to position [111, 0]
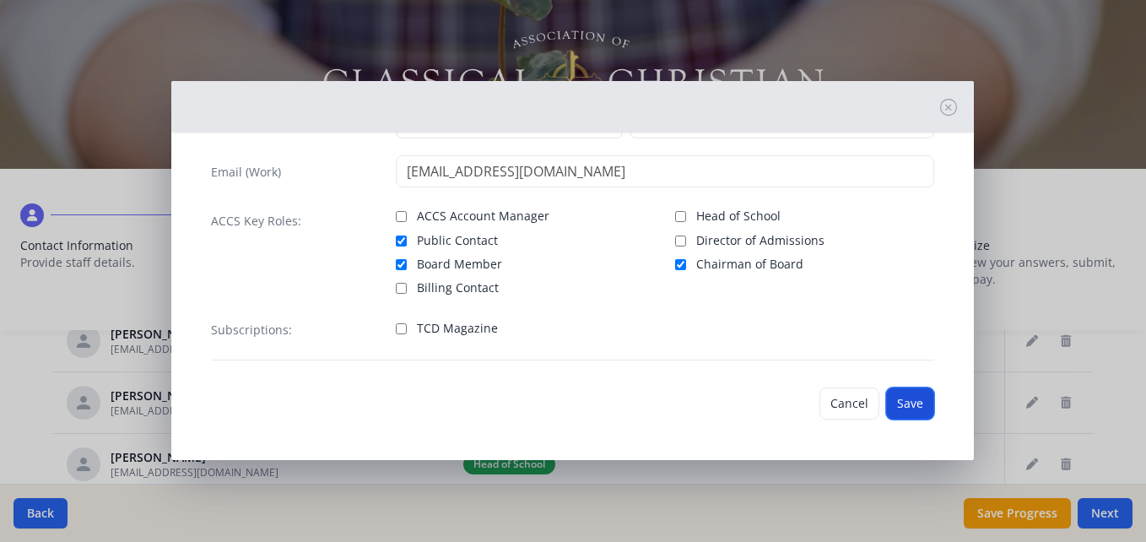
click at [892, 404] on button "Save" at bounding box center [910, 403] width 48 height 32
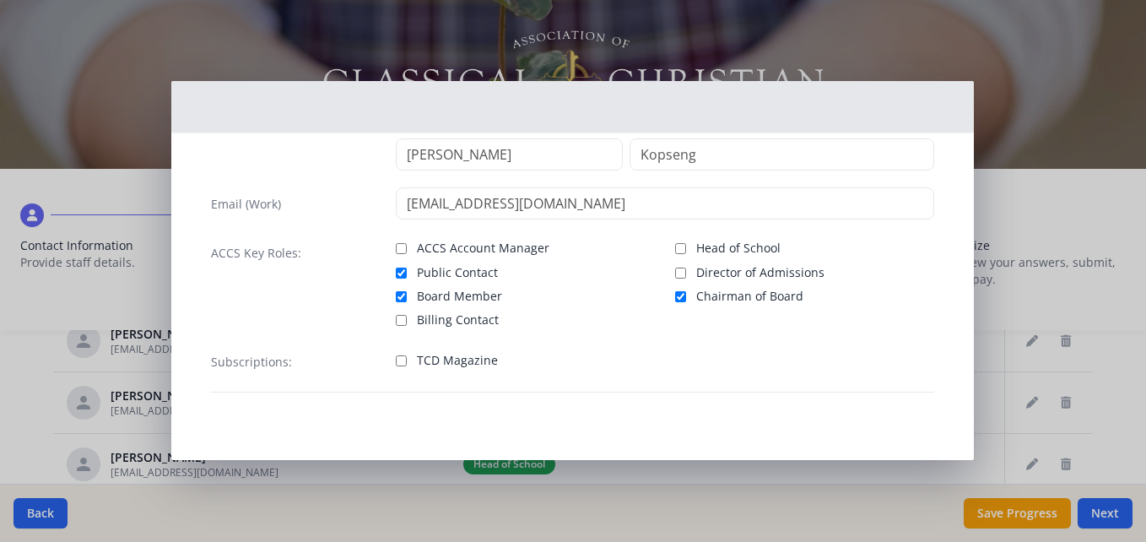
scroll to position [78, 0]
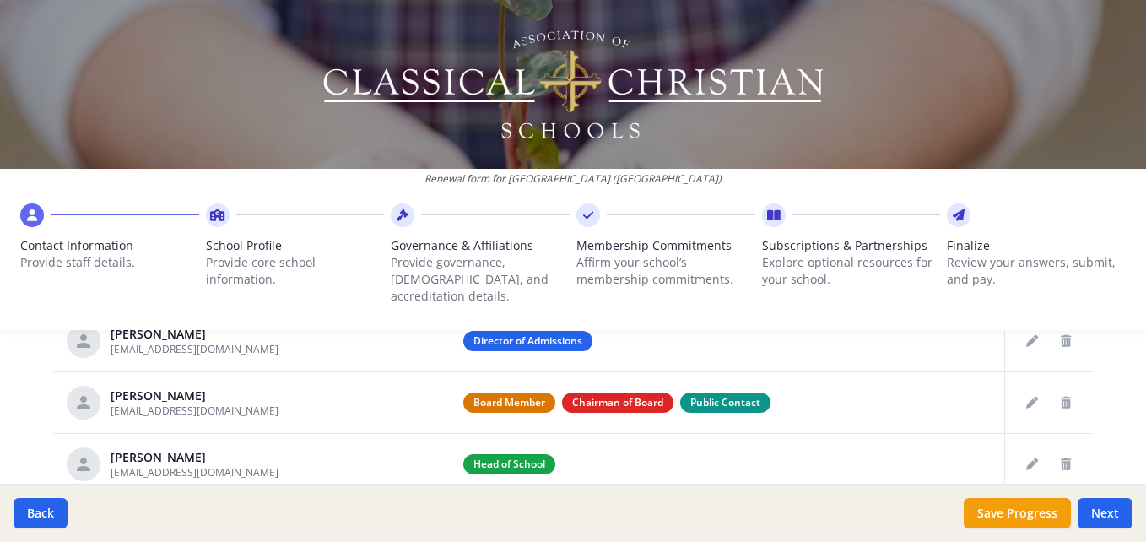
click at [1105, 511] on button "Next" at bounding box center [1105, 513] width 55 height 30
type input "[PHONE_NUMBER]"
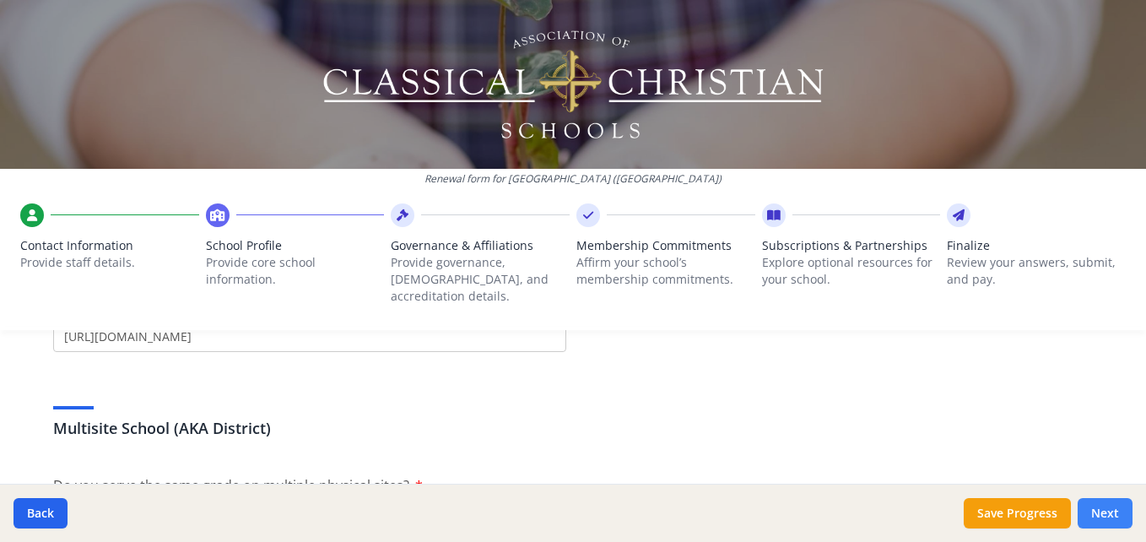
click at [1105, 517] on button "Next" at bounding box center [1105, 513] width 55 height 30
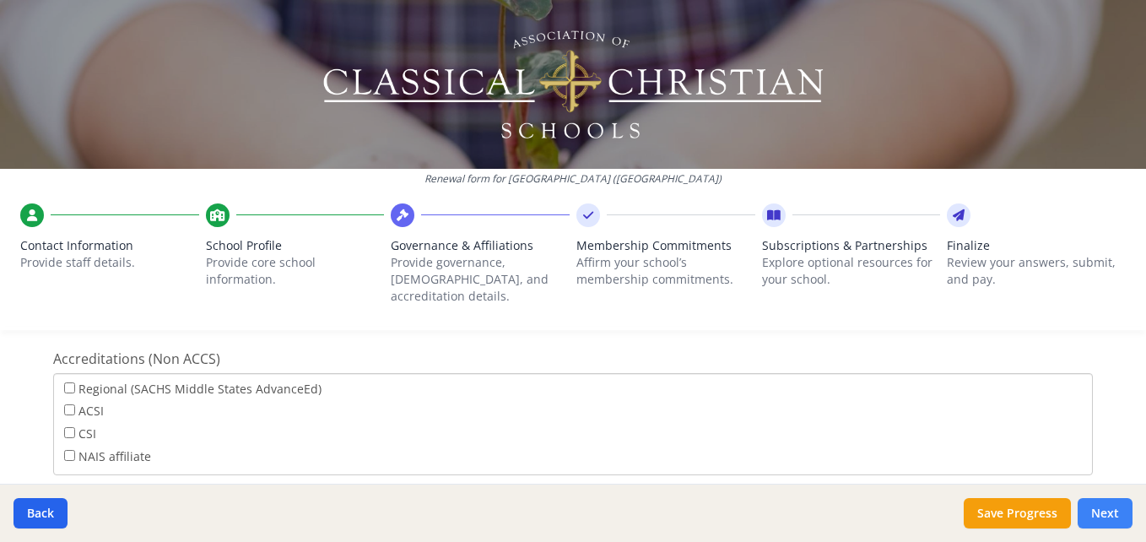
click at [1099, 511] on button "Next" at bounding box center [1105, 513] width 55 height 30
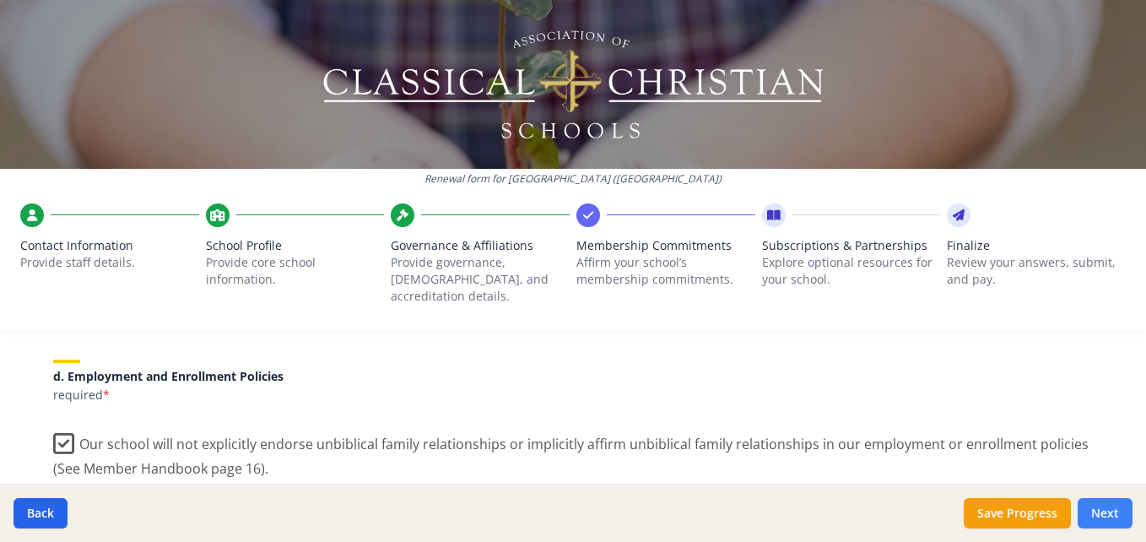
click at [1106, 518] on button "Next" at bounding box center [1105, 513] width 55 height 30
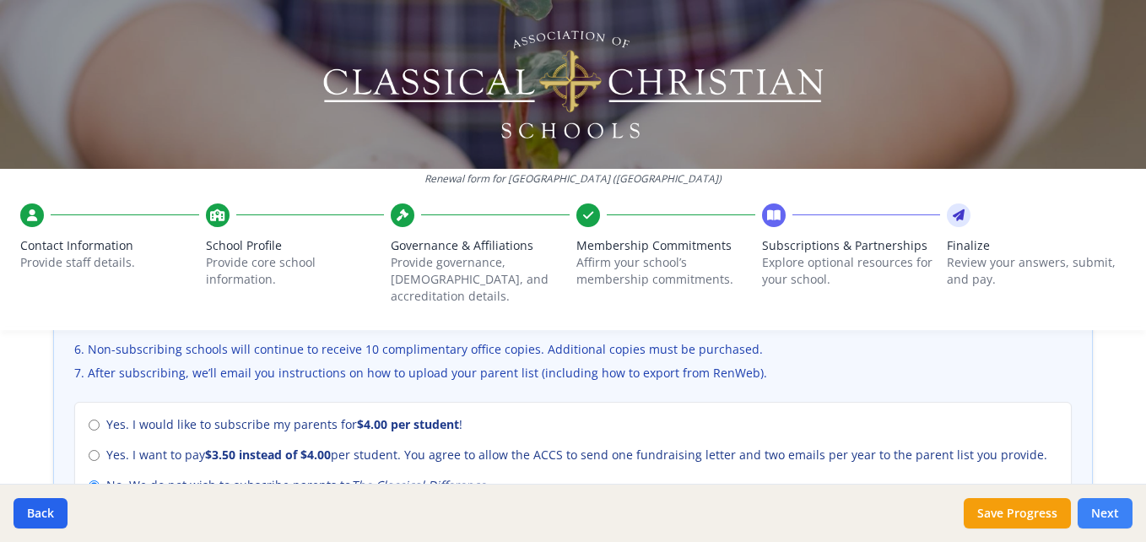
click at [1105, 518] on button "Next" at bounding box center [1105, 513] width 55 height 30
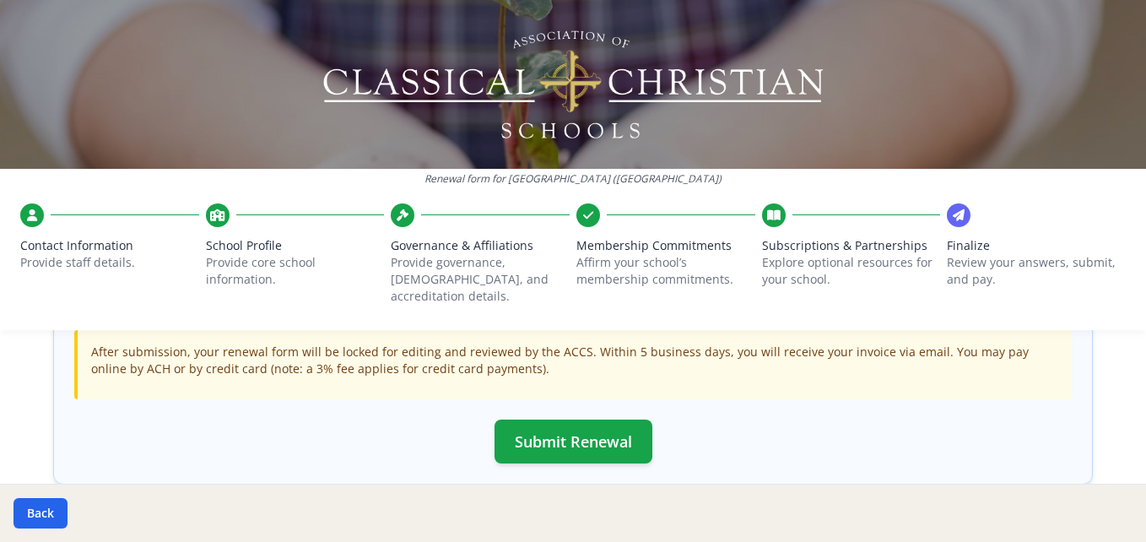
scroll to position [601, 0]
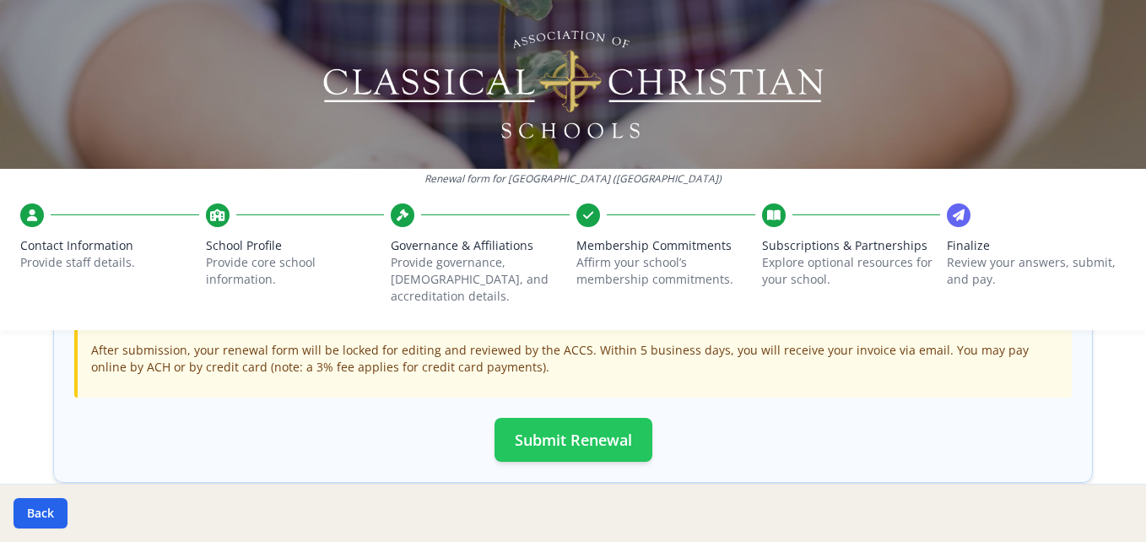
click at [555, 421] on button "Submit Renewal" at bounding box center [574, 440] width 158 height 44
